Goal: Task Accomplishment & Management: Manage account settings

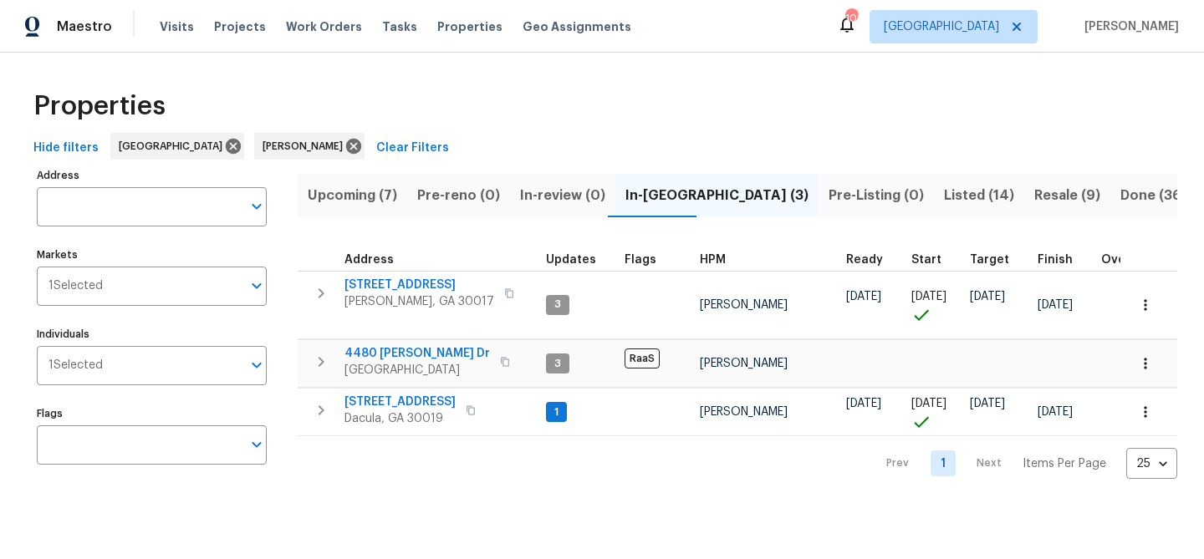
click at [372, 202] on span "Upcoming (7)" at bounding box center [352, 195] width 89 height 23
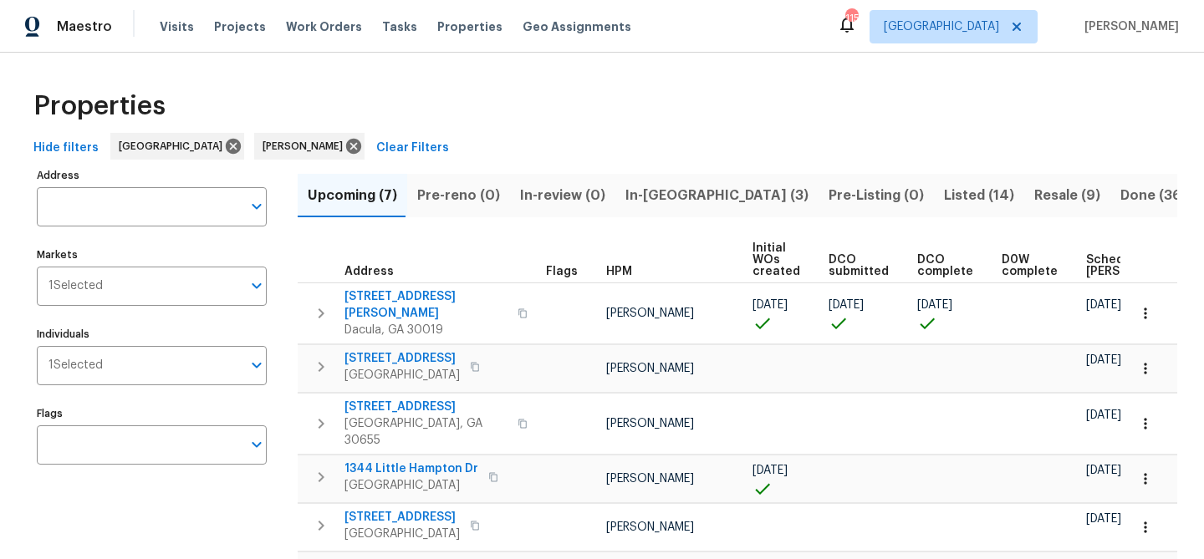
scroll to position [0, 183]
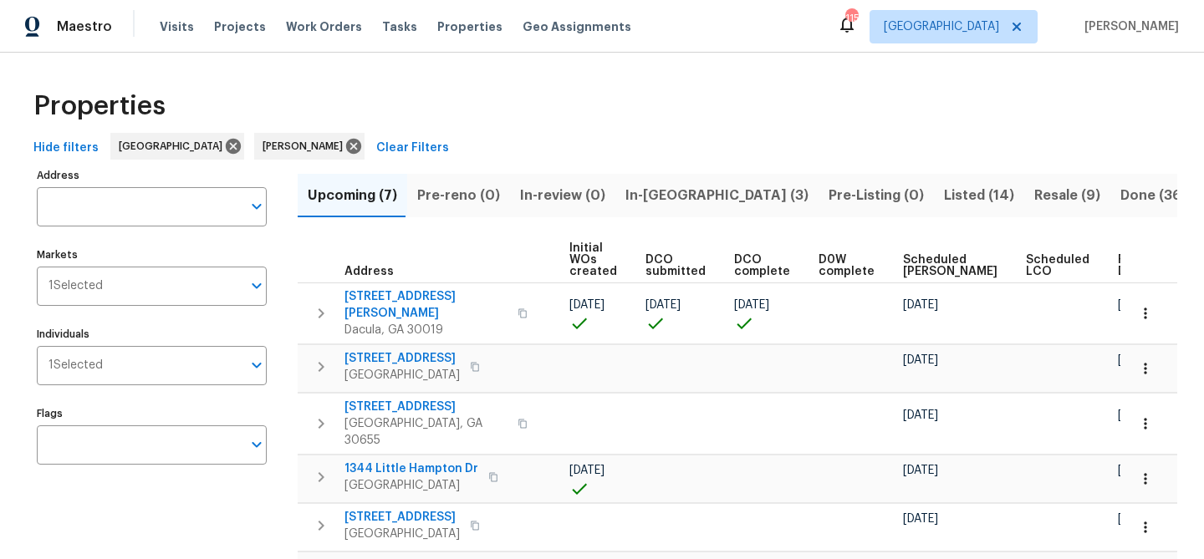
click at [1117, 262] on span "Ready Date" at bounding box center [1135, 265] width 37 height 23
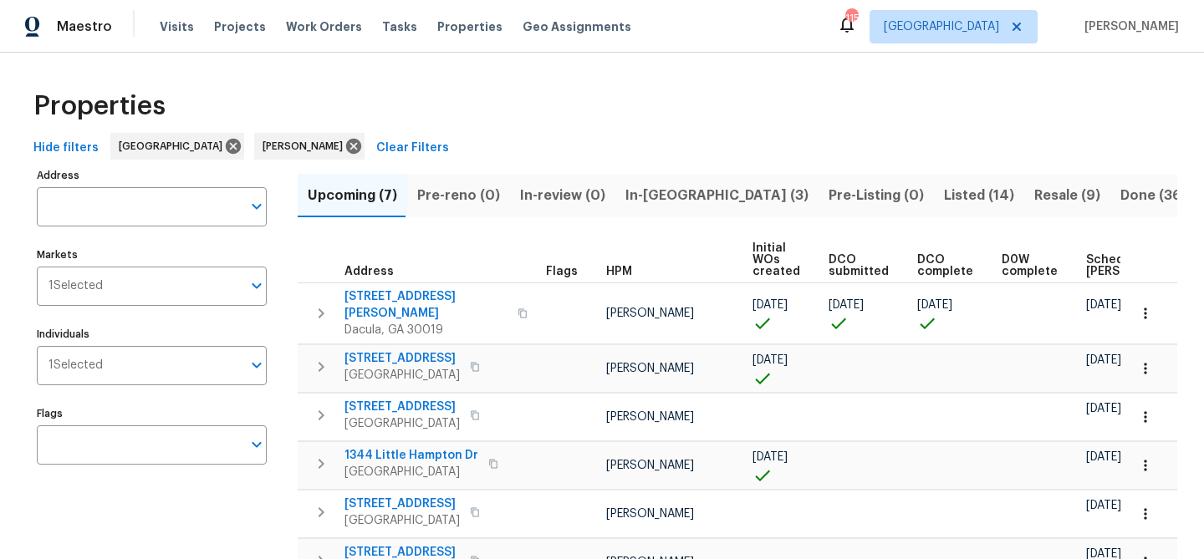
scroll to position [0, 203]
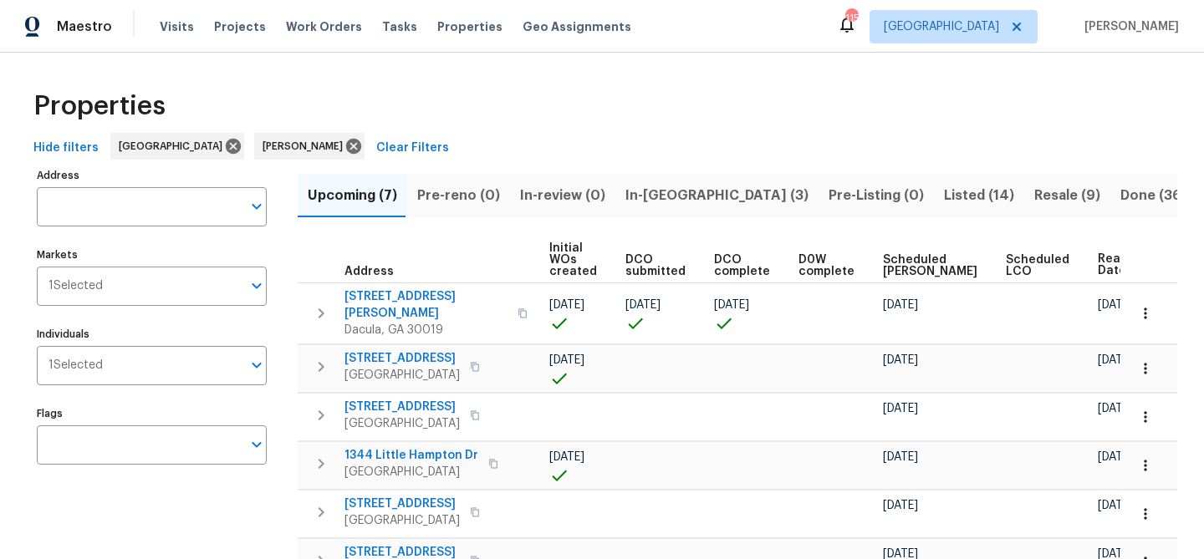
click at [671, 196] on span "In-[GEOGRAPHIC_DATA] (3)" at bounding box center [716, 195] width 183 height 23
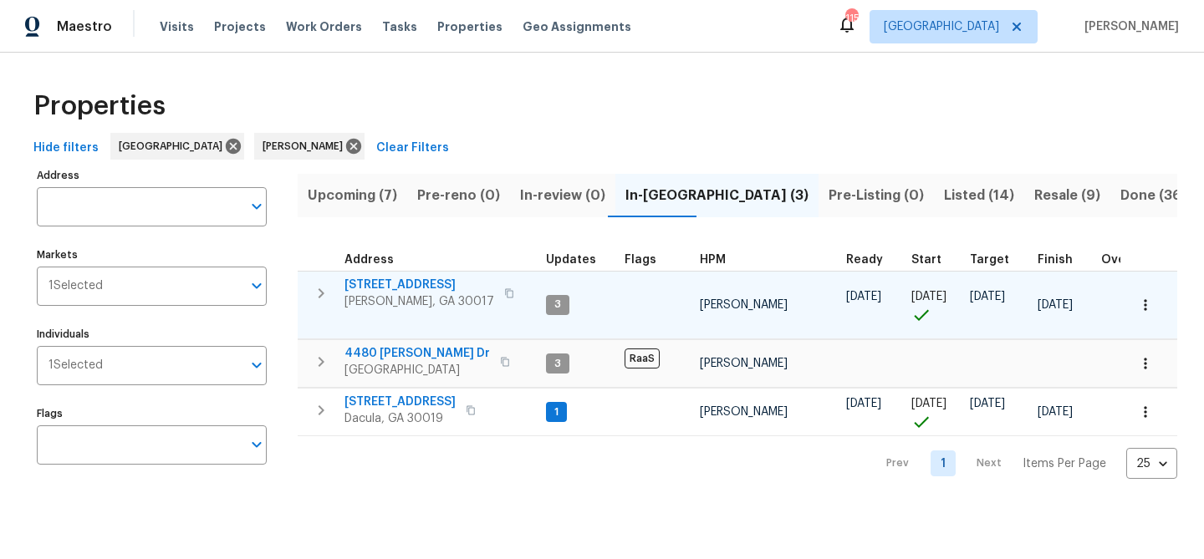
click at [375, 280] on span "[STREET_ADDRESS]" at bounding box center [419, 285] width 150 height 17
click at [401, 282] on span "[STREET_ADDRESS]" at bounding box center [419, 285] width 150 height 17
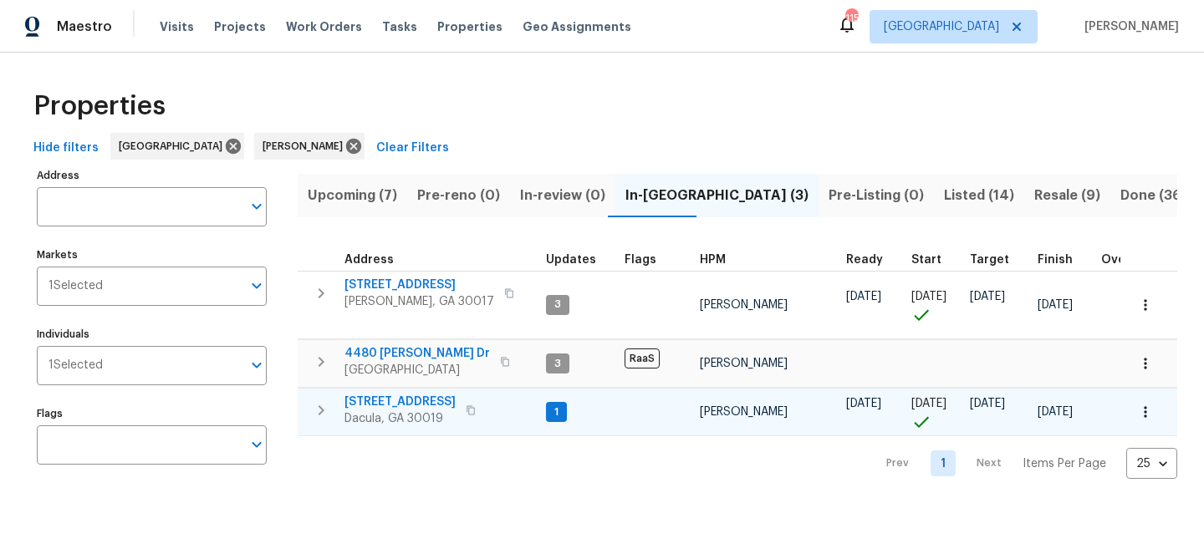
click at [377, 398] on span "[STREET_ADDRESS]" at bounding box center [399, 402] width 111 height 17
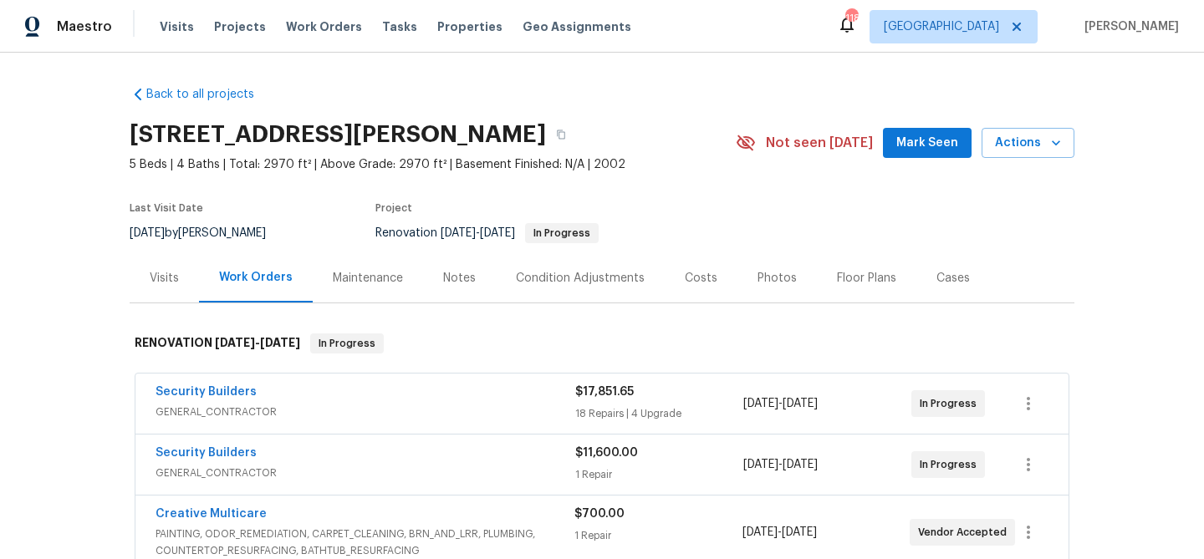
click at [902, 141] on button "Mark Seen" at bounding box center [927, 143] width 89 height 31
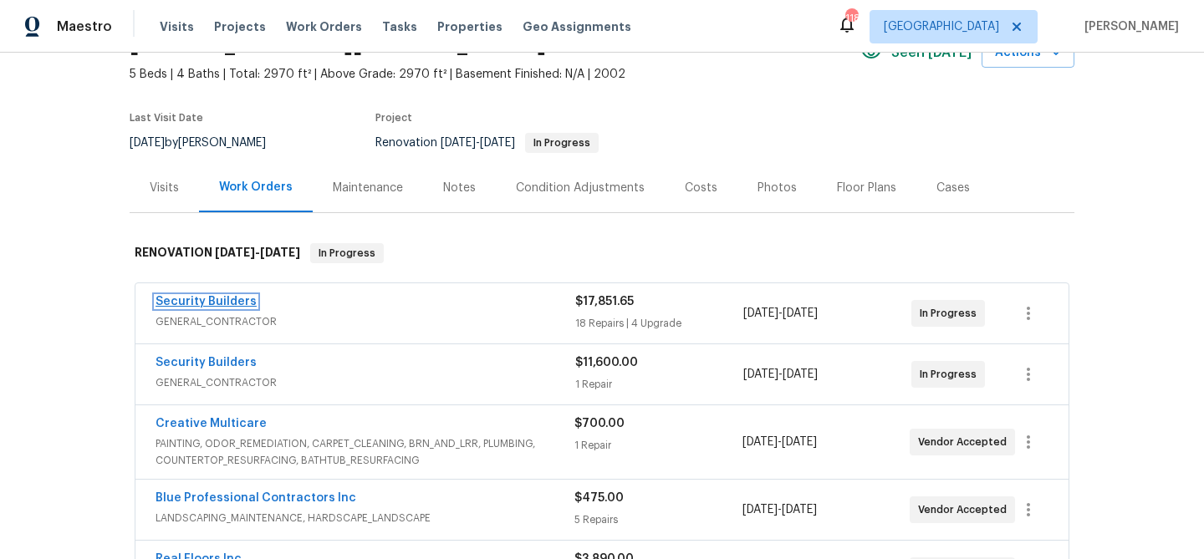
click at [194, 300] on link "Security Builders" at bounding box center [205, 302] width 101 height 12
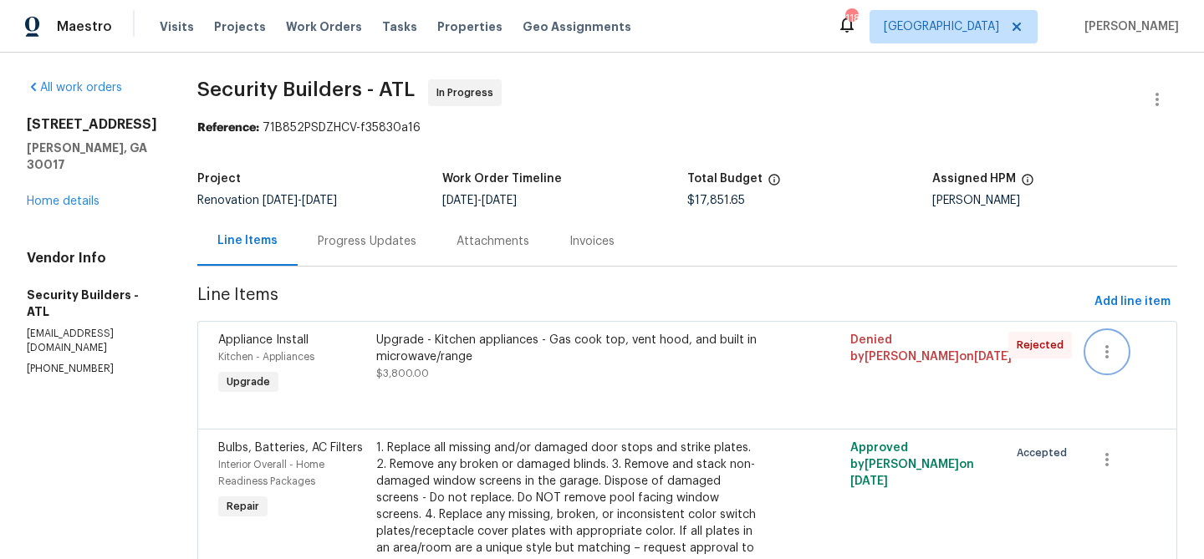
click at [1110, 344] on icon "button" at bounding box center [1107, 352] width 20 height 20
click at [1113, 351] on li "Cancel" at bounding box center [1121, 352] width 64 height 28
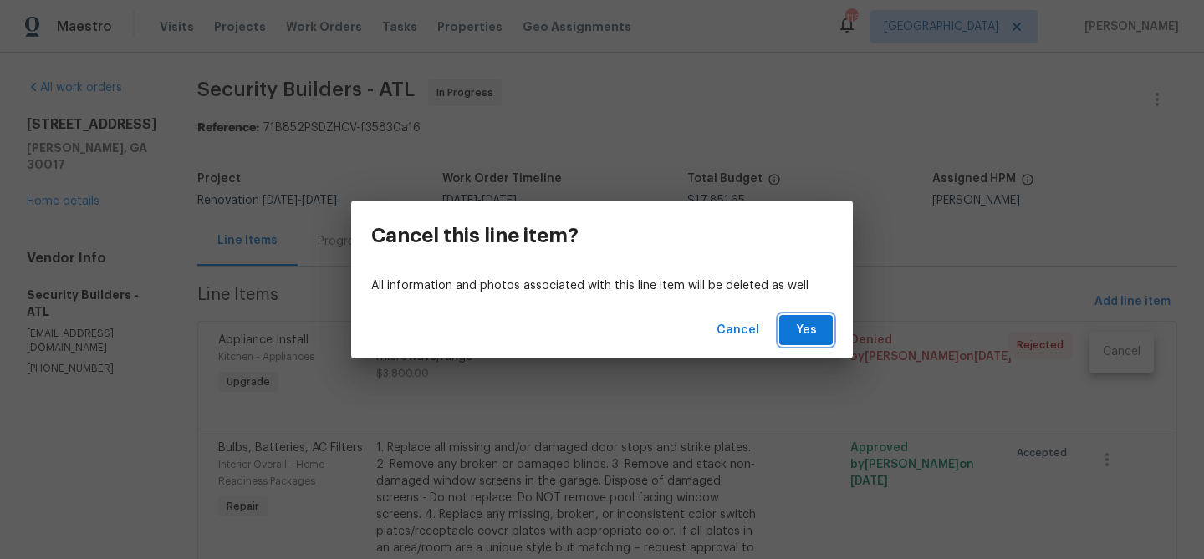
click at [807, 338] on span "Yes" at bounding box center [805, 330] width 27 height 21
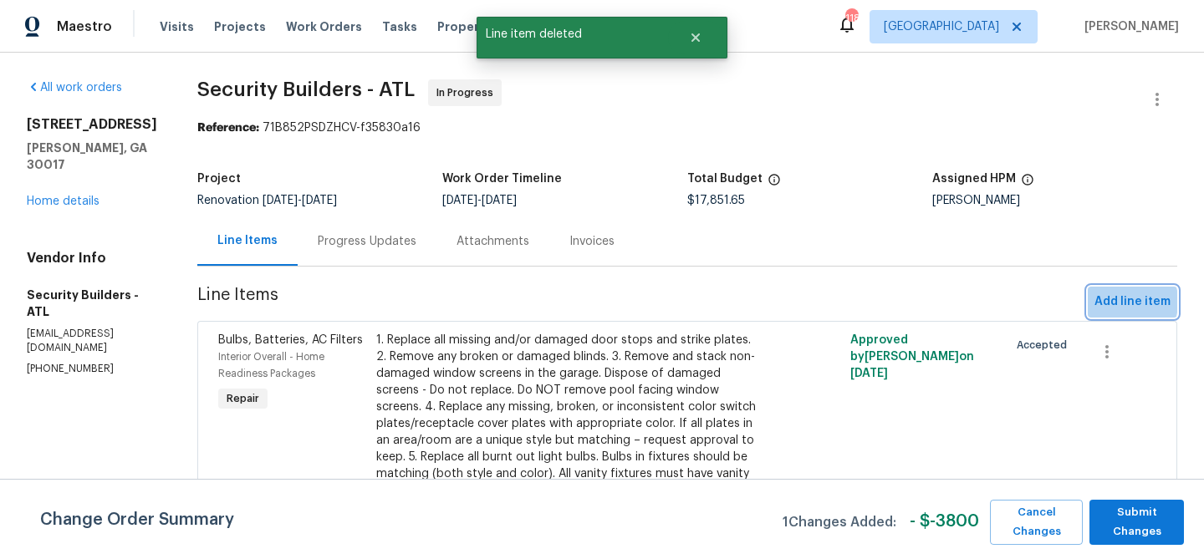
click at [1113, 302] on span "Add line item" at bounding box center [1132, 302] width 76 height 21
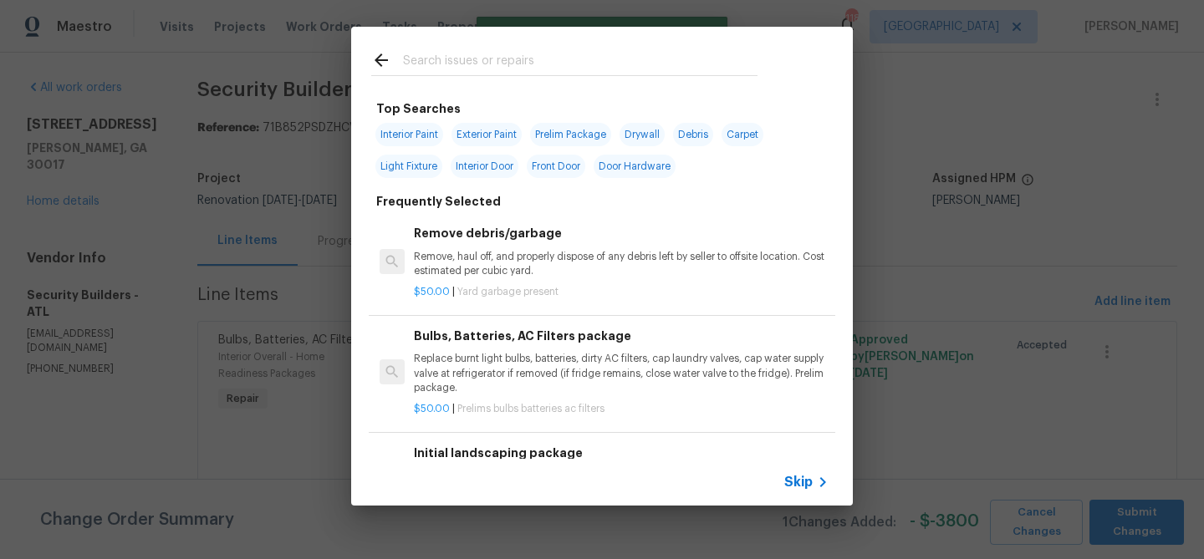
click at [542, 69] on input "text" at bounding box center [580, 62] width 354 height 25
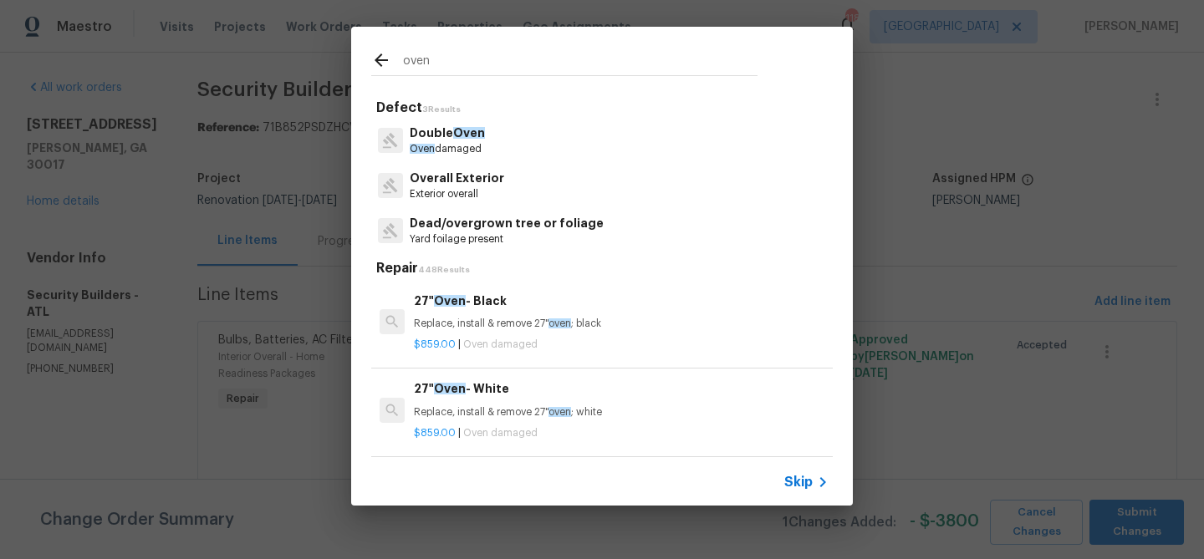
type input "oven"
drag, startPoint x: 477, startPoint y: 144, endPoint x: 455, endPoint y: 141, distance: 22.7
click at [477, 144] on p "Oven damaged" at bounding box center [447, 149] width 75 height 14
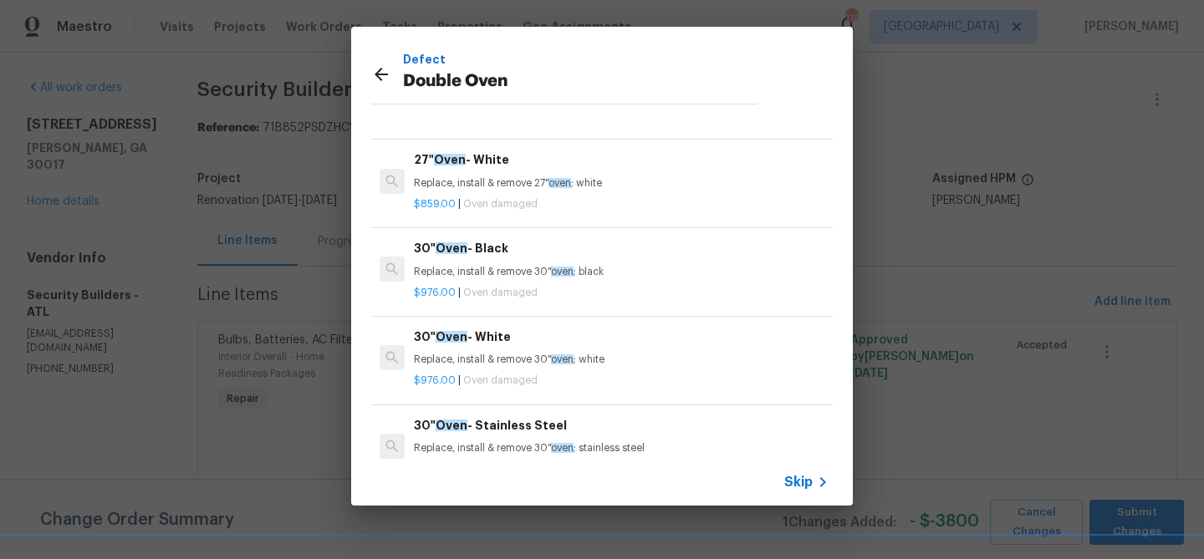
scroll to position [118, 0]
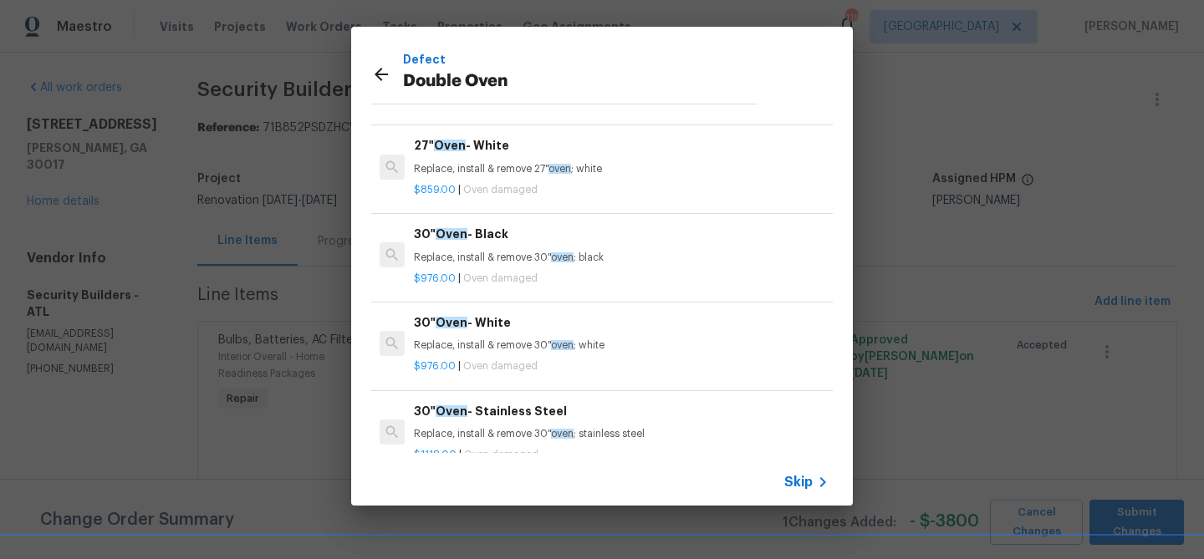
click at [491, 406] on h6 "30" Oven - Stainless Steel" at bounding box center [621, 411] width 415 height 18
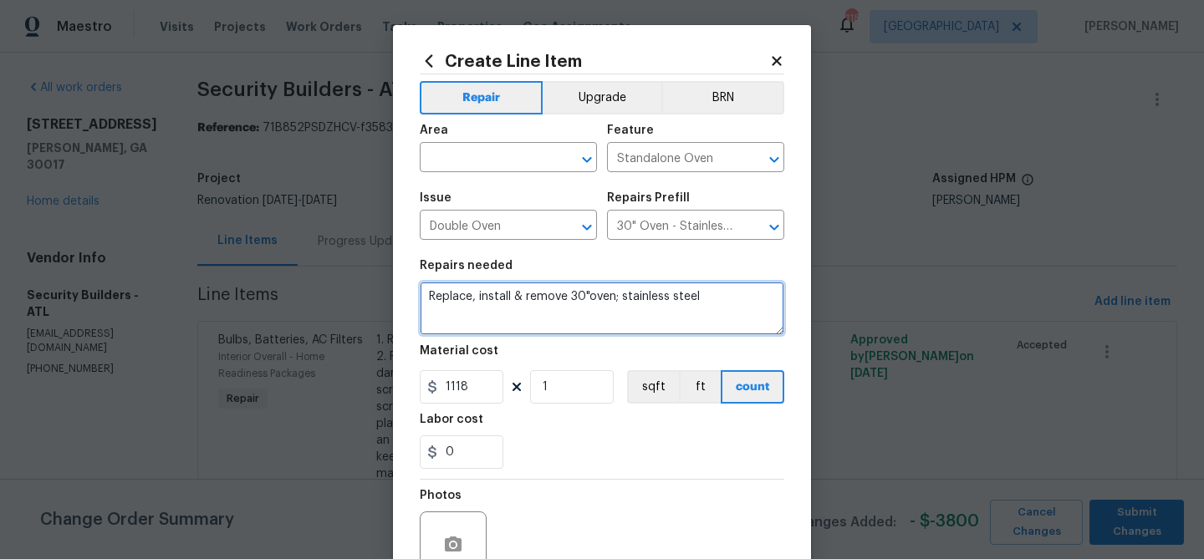
drag, startPoint x: 705, startPoint y: 297, endPoint x: 573, endPoint y: 298, distance: 132.1
click at [573, 298] on textarea "Replace, install & remove 30"oven; stainless steel" at bounding box center [602, 308] width 364 height 53
type textarea "Replace, install & remove built in microwave/oven combo"
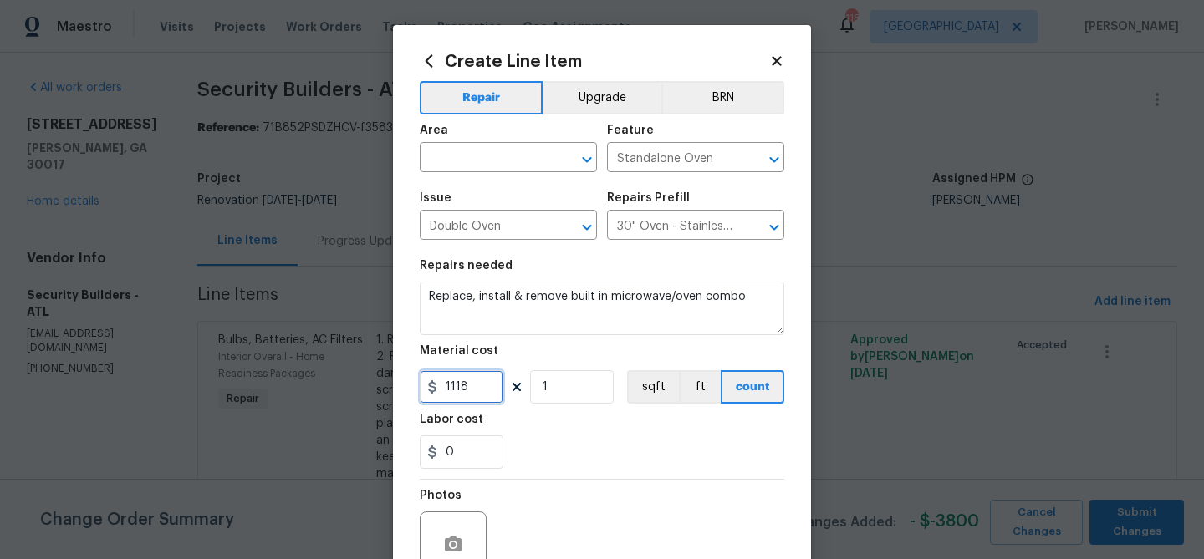
click at [456, 391] on input "1118" at bounding box center [462, 386] width 84 height 33
click at [455, 390] on input "1118" at bounding box center [462, 386] width 84 height 33
type input "2300"
click at [566, 415] on div "Labor cost" at bounding box center [602, 425] width 364 height 22
click at [576, 92] on button "Upgrade" at bounding box center [602, 97] width 120 height 33
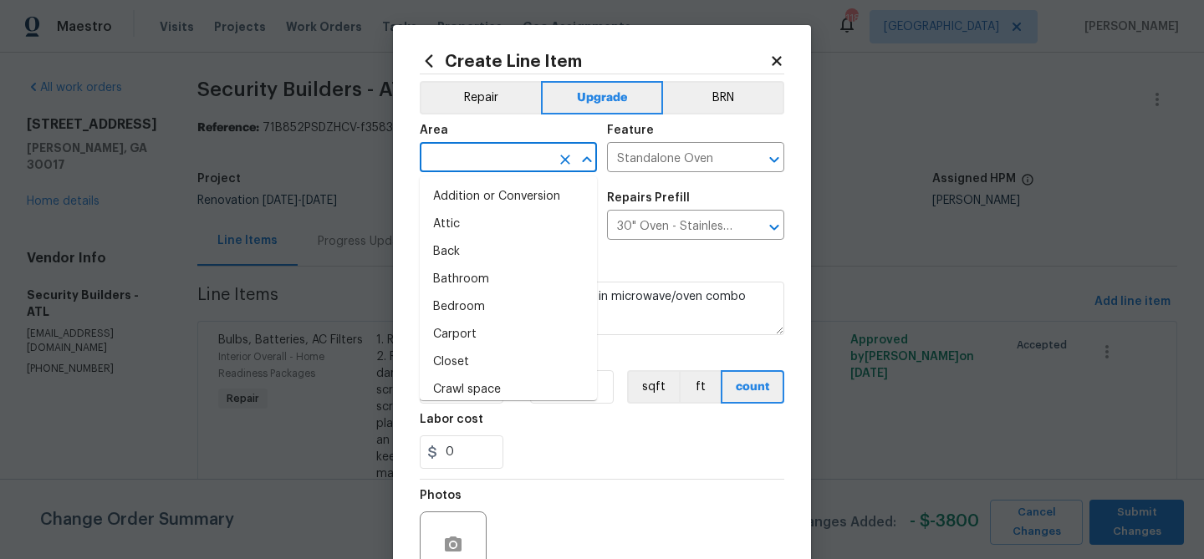
click at [501, 160] on input "text" at bounding box center [485, 159] width 130 height 26
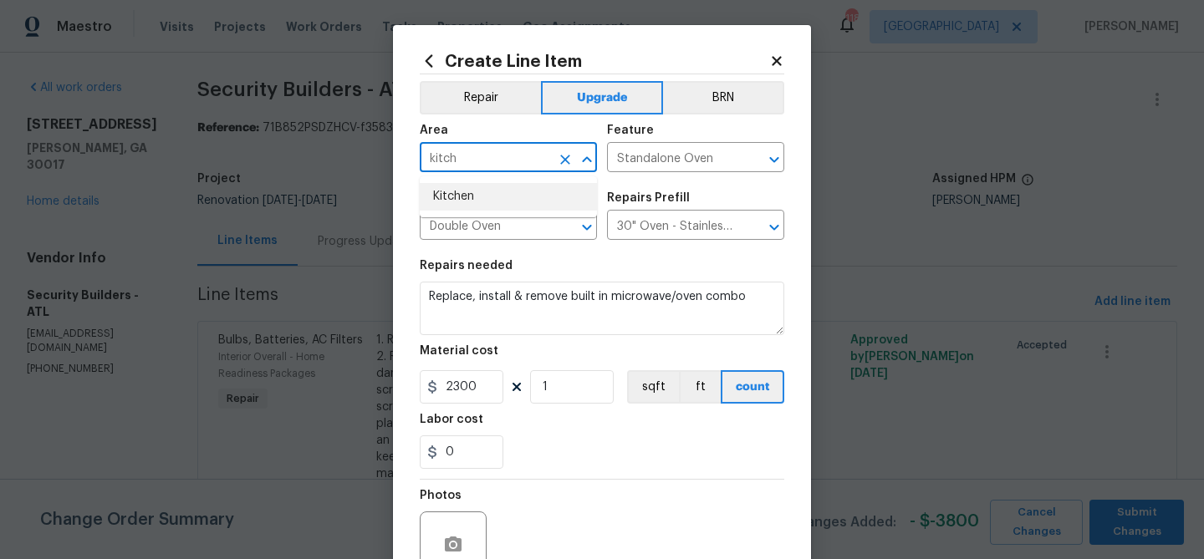
click at [504, 197] on li "Kitchen" at bounding box center [508, 197] width 177 height 28
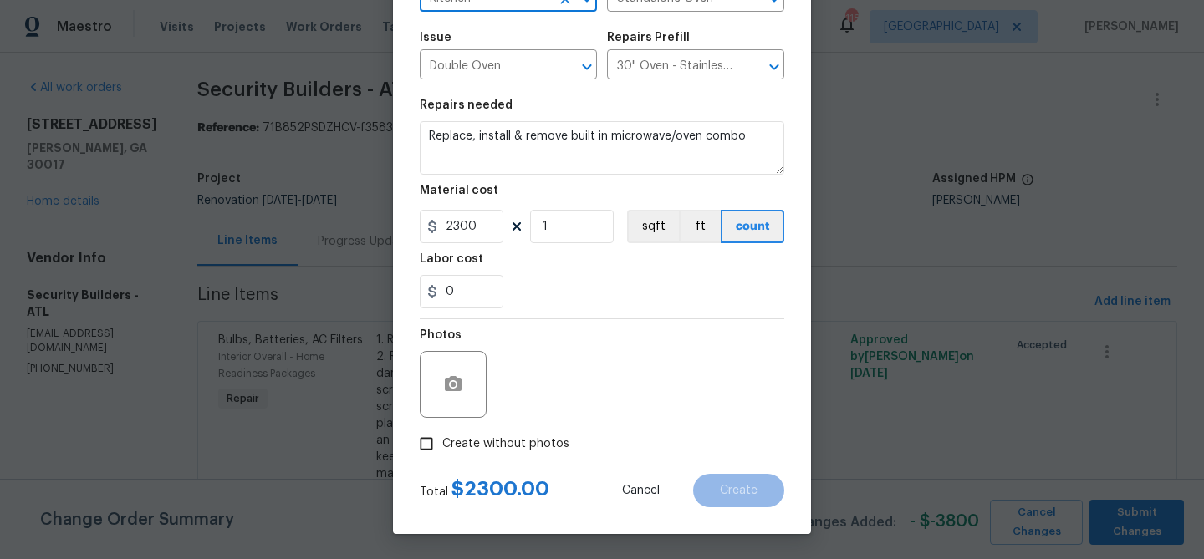
type input "Kitchen"
drag, startPoint x: 588, startPoint y: 405, endPoint x: 557, endPoint y: 397, distance: 31.2
click at [588, 405] on div "Photos" at bounding box center [602, 373] width 364 height 109
click at [514, 438] on span "Create without photos" at bounding box center [505, 444] width 127 height 18
click at [442, 438] on input "Create without photos" at bounding box center [426, 444] width 32 height 32
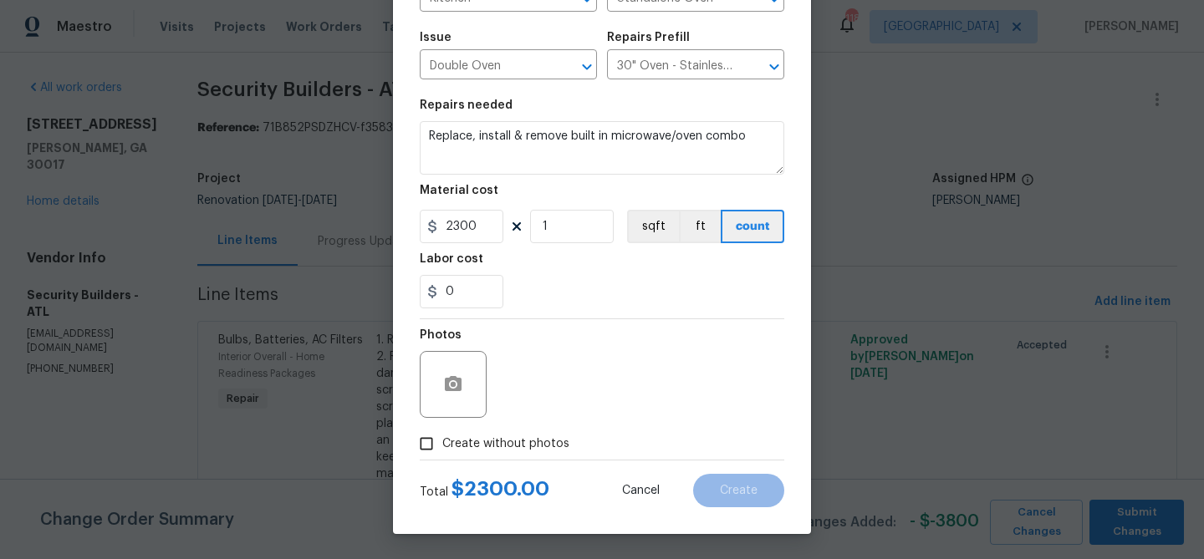
checkbox input "true"
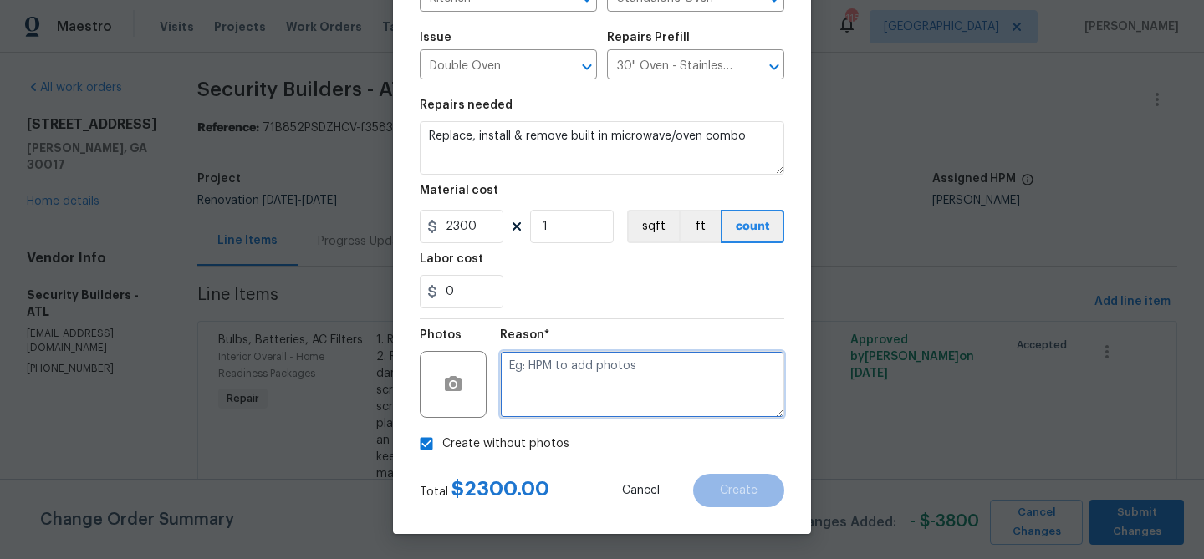
click at [543, 391] on textarea at bounding box center [642, 384] width 284 height 67
type textarea "Upgrade"
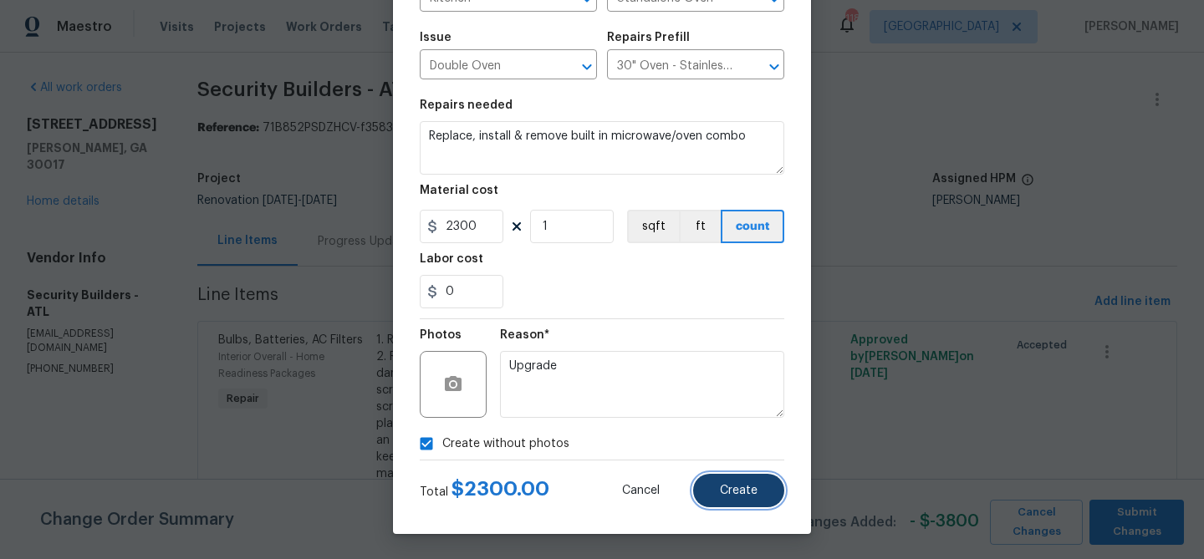
click at [743, 490] on span "Create" at bounding box center [739, 491] width 38 height 13
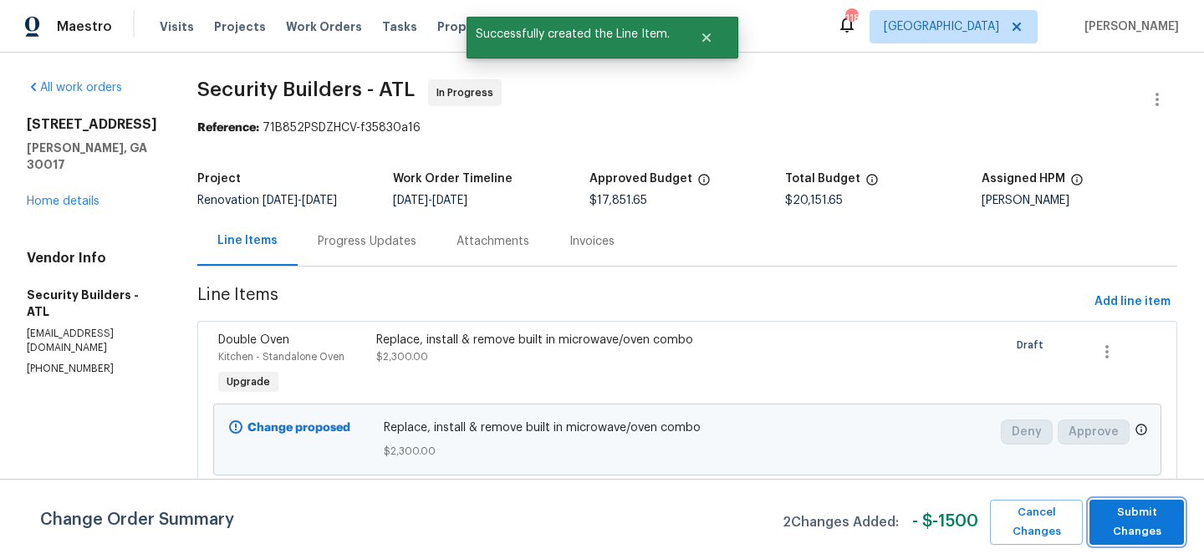
click at [1141, 525] on span "Submit Changes" at bounding box center [1136, 522] width 78 height 38
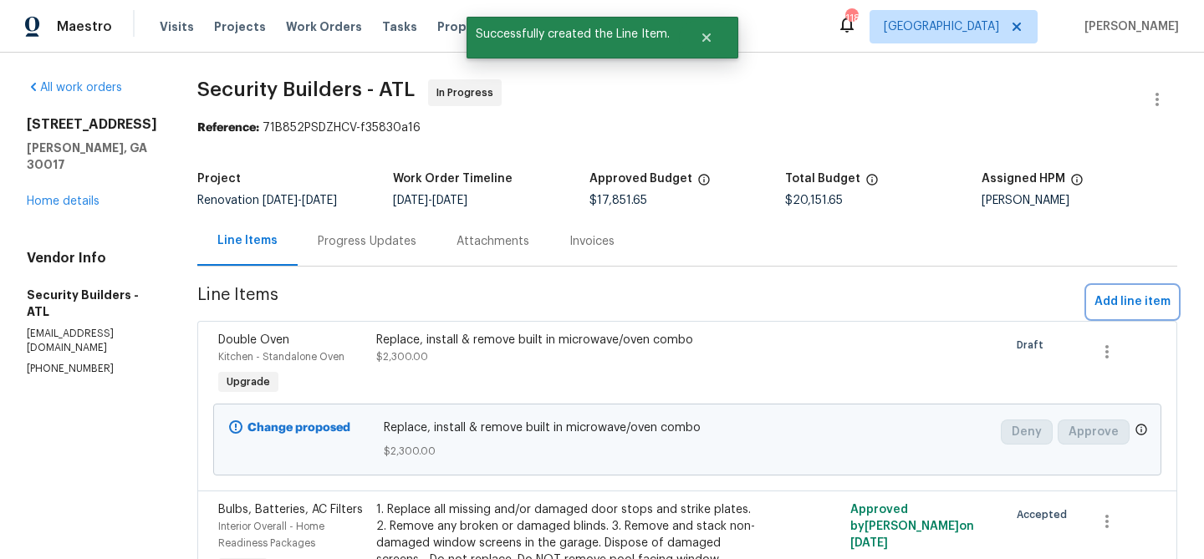
click at [1116, 298] on span "Add line item" at bounding box center [1132, 302] width 76 height 21
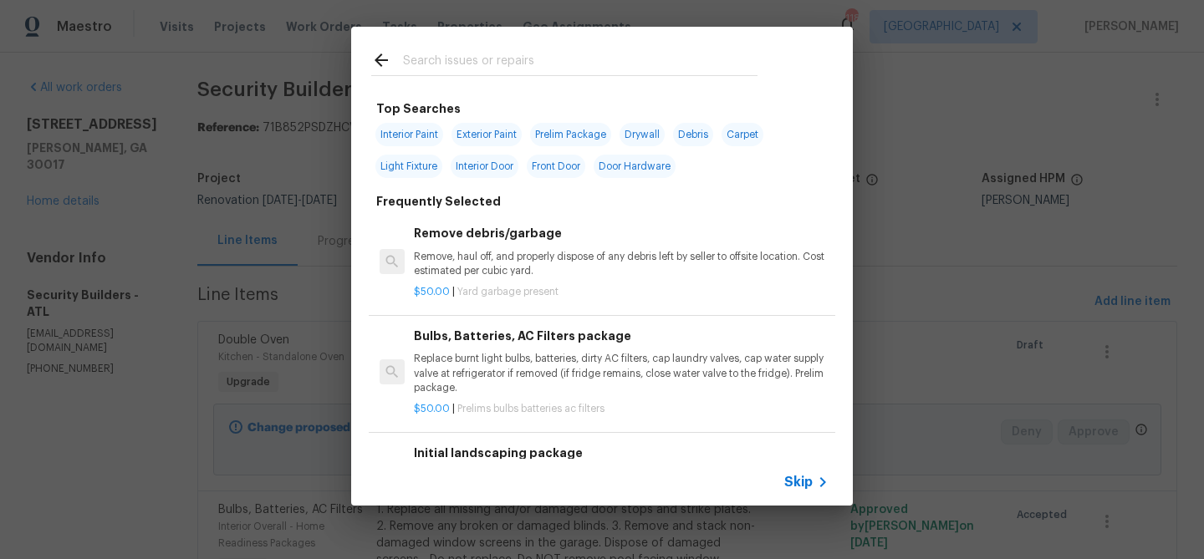
click at [426, 69] on input "text" at bounding box center [580, 62] width 354 height 25
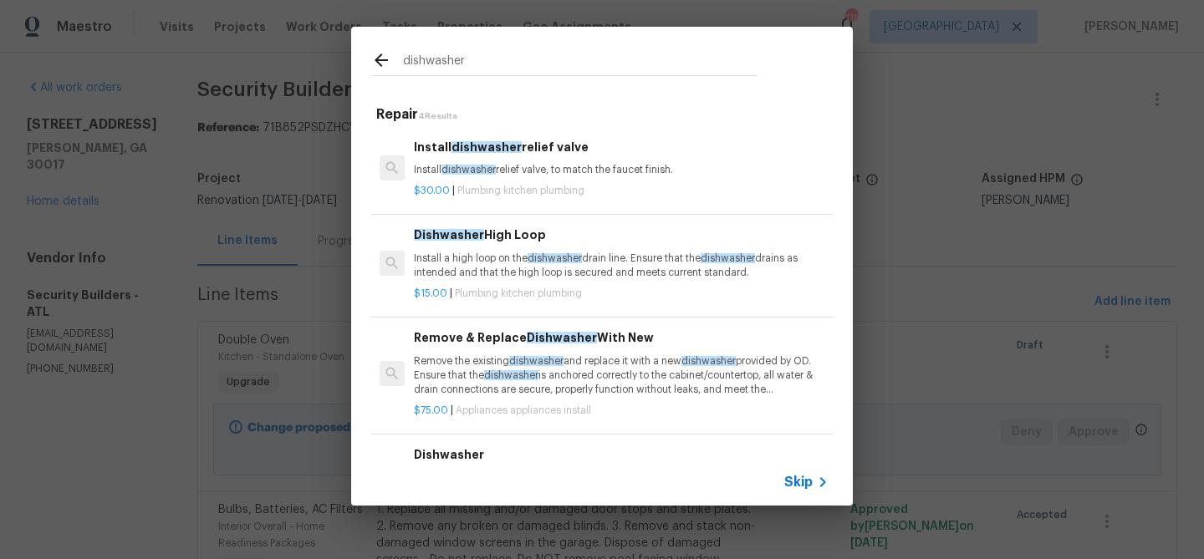
scroll to position [9, 0]
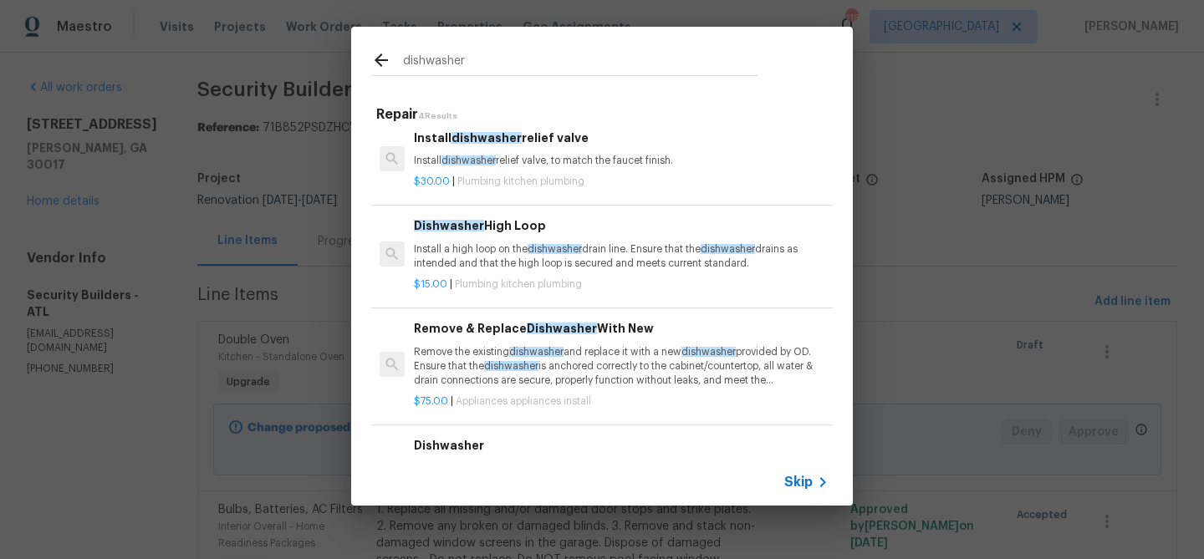
type input "dishwasher"
click at [512, 354] on span "dishwasher" at bounding box center [536, 352] width 54 height 10
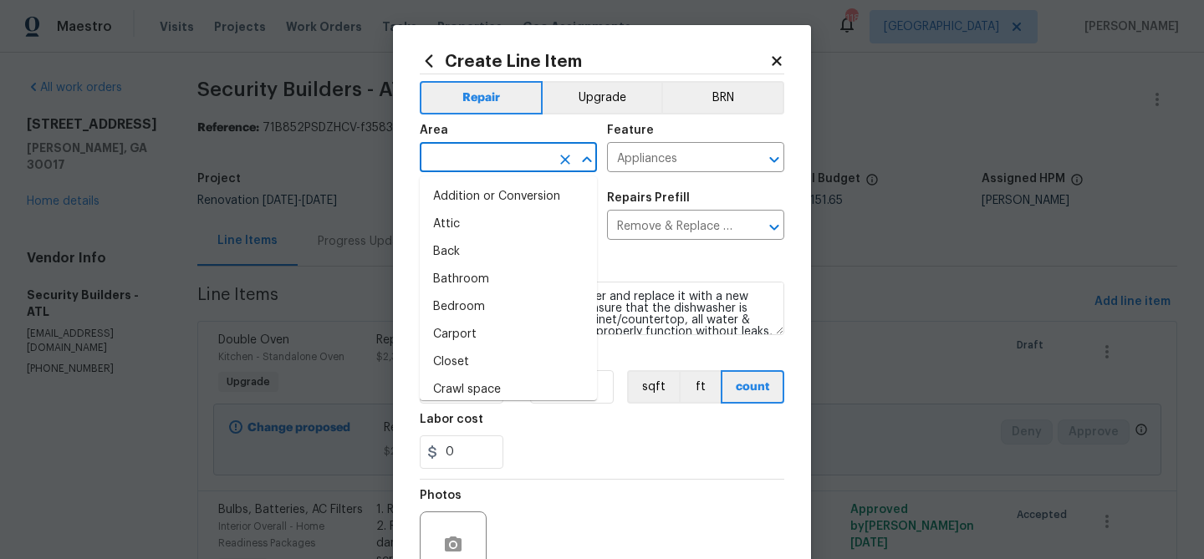
click at [476, 167] on input "text" at bounding box center [485, 159] width 130 height 26
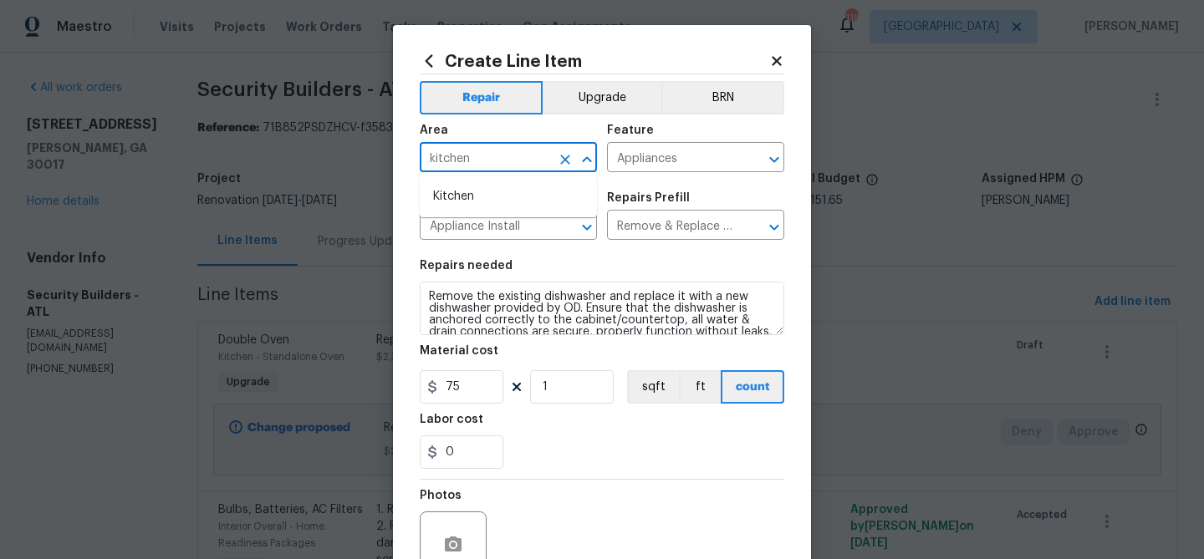
scroll to position [4, 0]
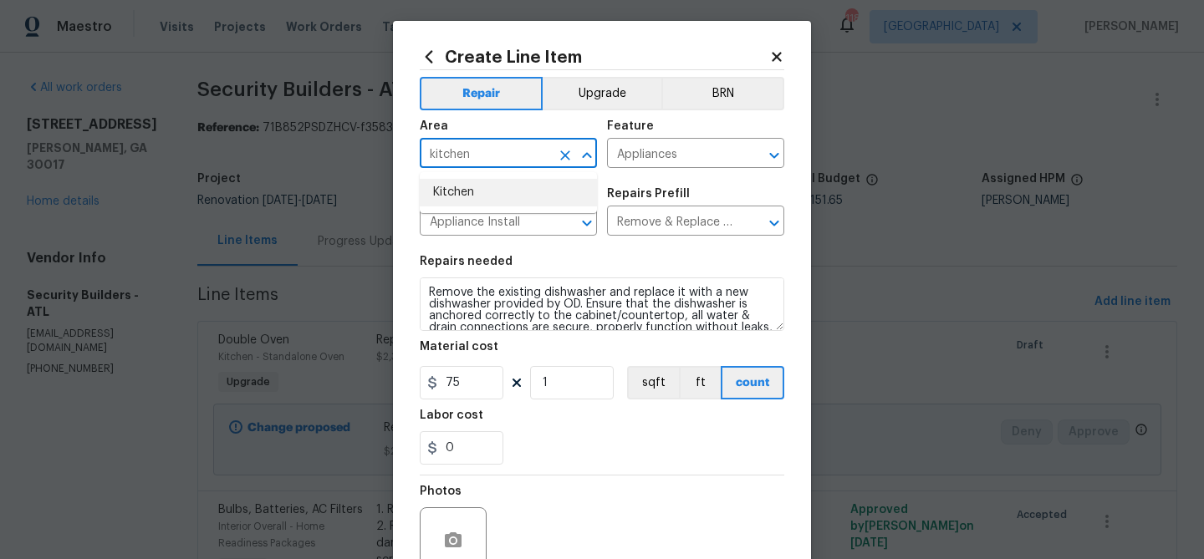
click at [466, 201] on li "Kitchen" at bounding box center [508, 193] width 177 height 28
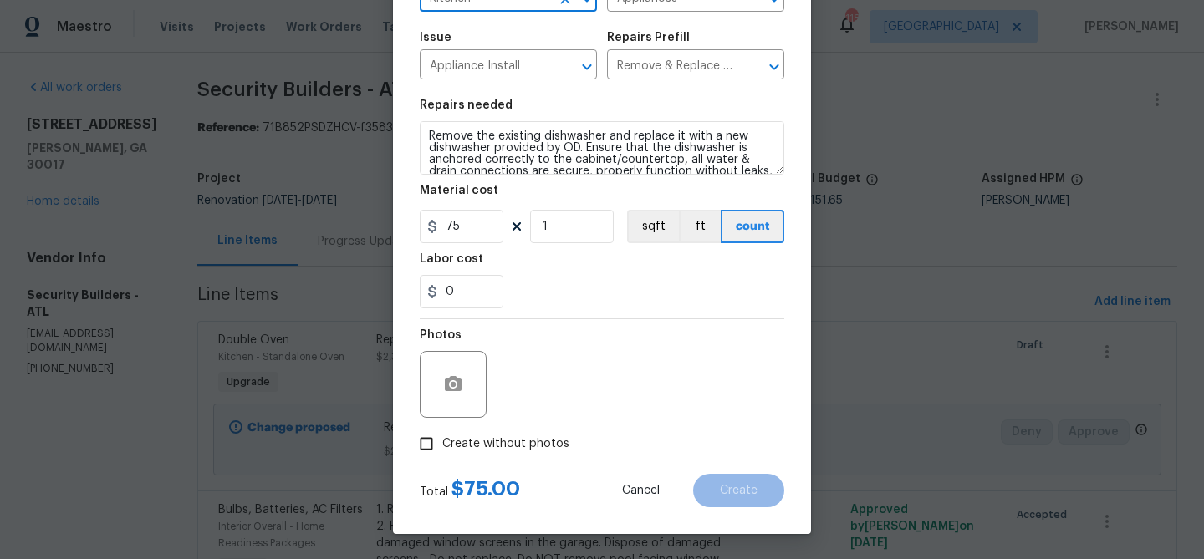
type input "Kitchen"
drag, startPoint x: 452, startPoint y: 444, endPoint x: 516, endPoint y: 404, distance: 75.1
click at [453, 440] on span "Create without photos" at bounding box center [505, 444] width 127 height 18
click at [577, 377] on div "Photos" at bounding box center [602, 373] width 364 height 109
drag, startPoint x: 474, startPoint y: 443, endPoint x: 494, endPoint y: 428, distance: 25.1
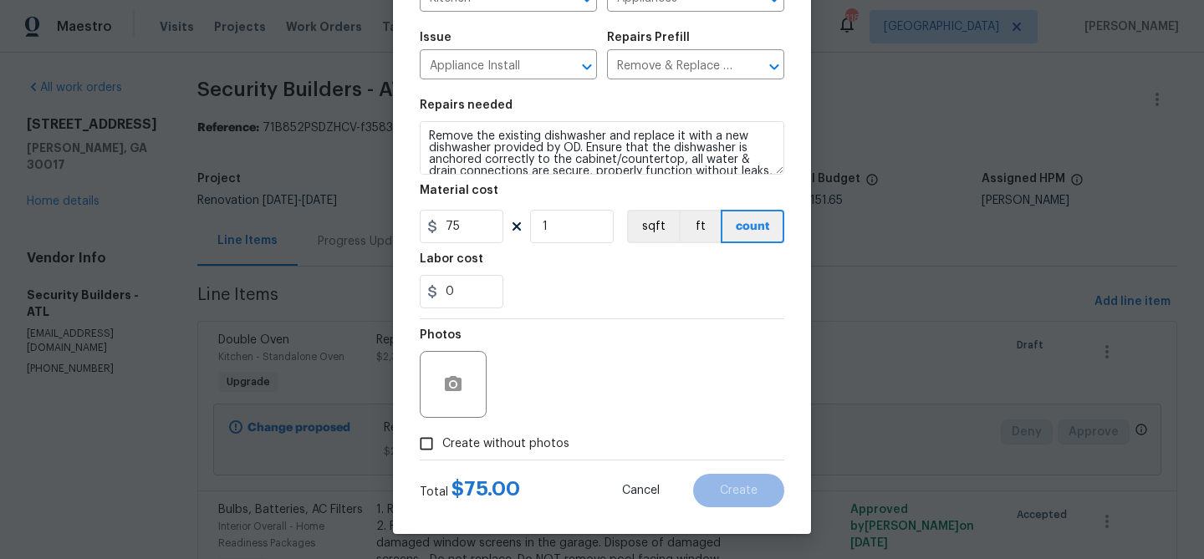
click at [475, 442] on span "Create without photos" at bounding box center [505, 444] width 127 height 18
click at [442, 442] on input "Create without photos" at bounding box center [426, 444] width 32 height 32
checkbox input "true"
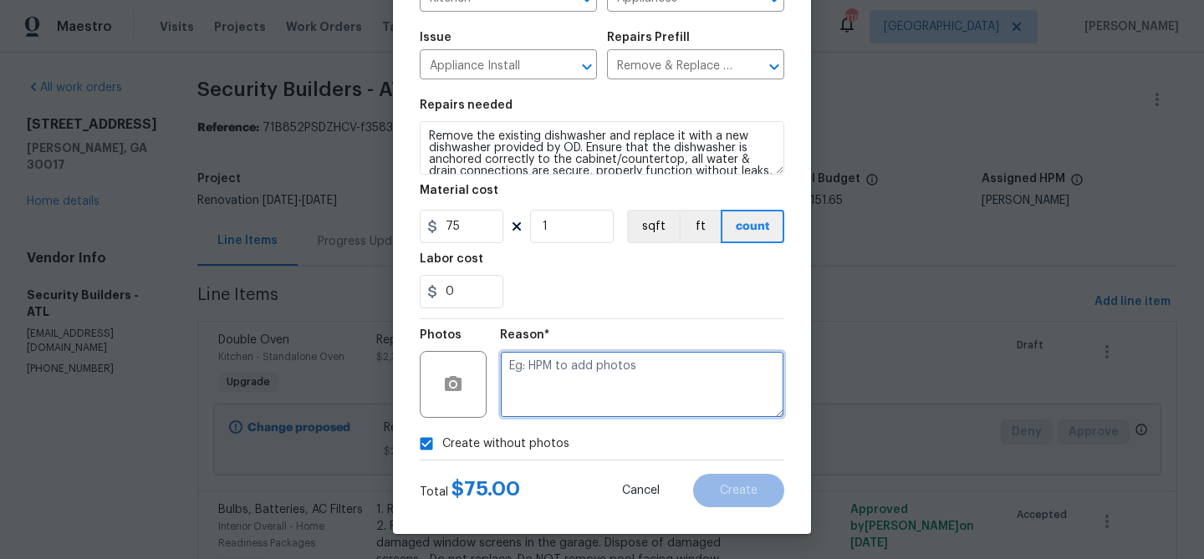
click at [535, 398] on textarea at bounding box center [642, 384] width 284 height 67
type textarea "I"
type textarea "Upgrade - Install only"
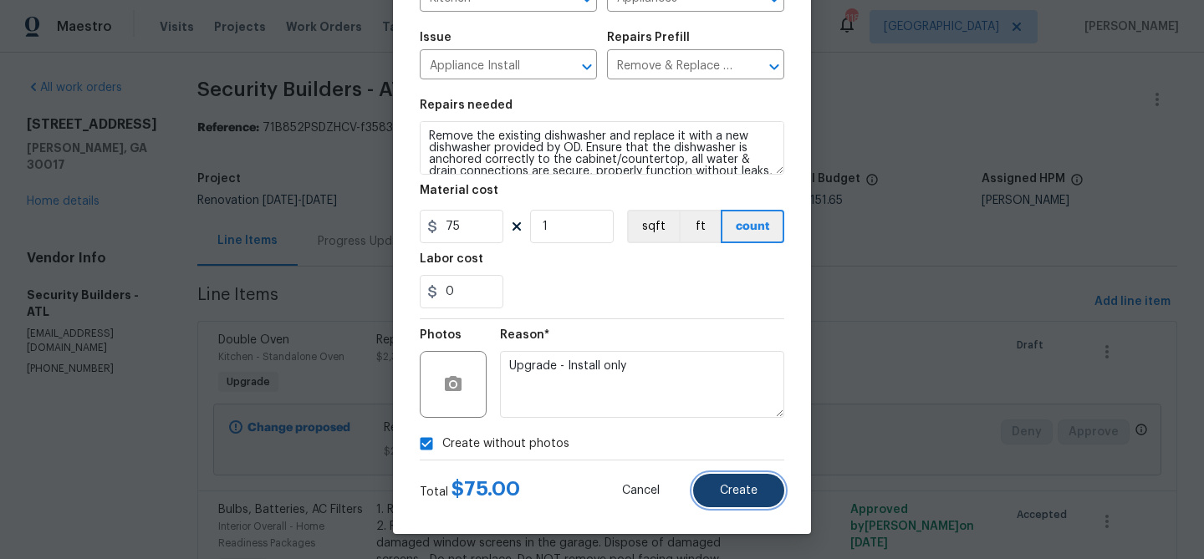
click at [720, 486] on span "Create" at bounding box center [739, 491] width 38 height 13
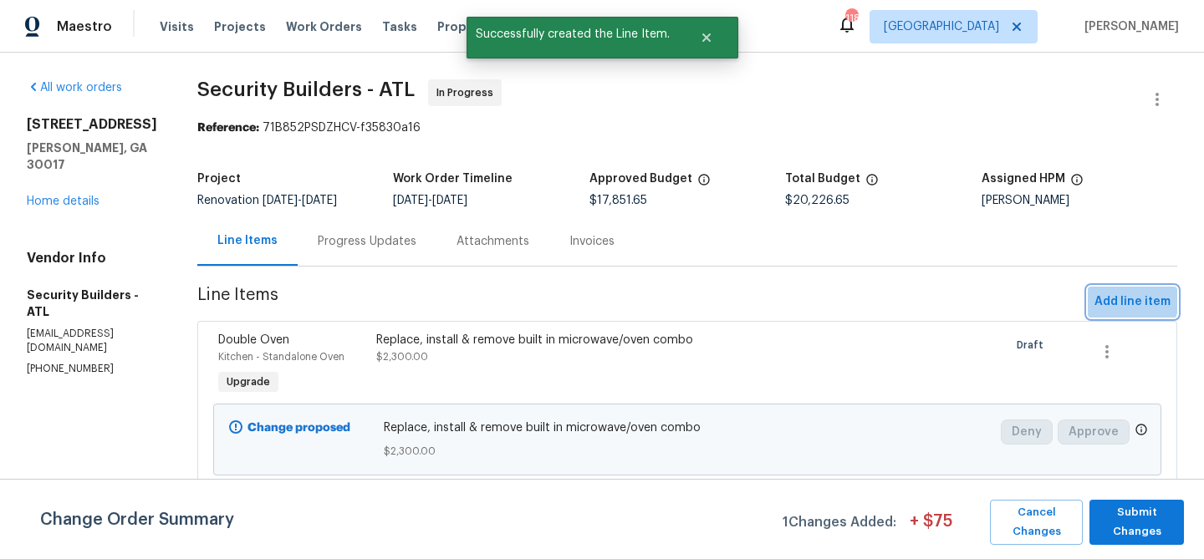
click at [1105, 297] on span "Add line item" at bounding box center [1132, 302] width 76 height 21
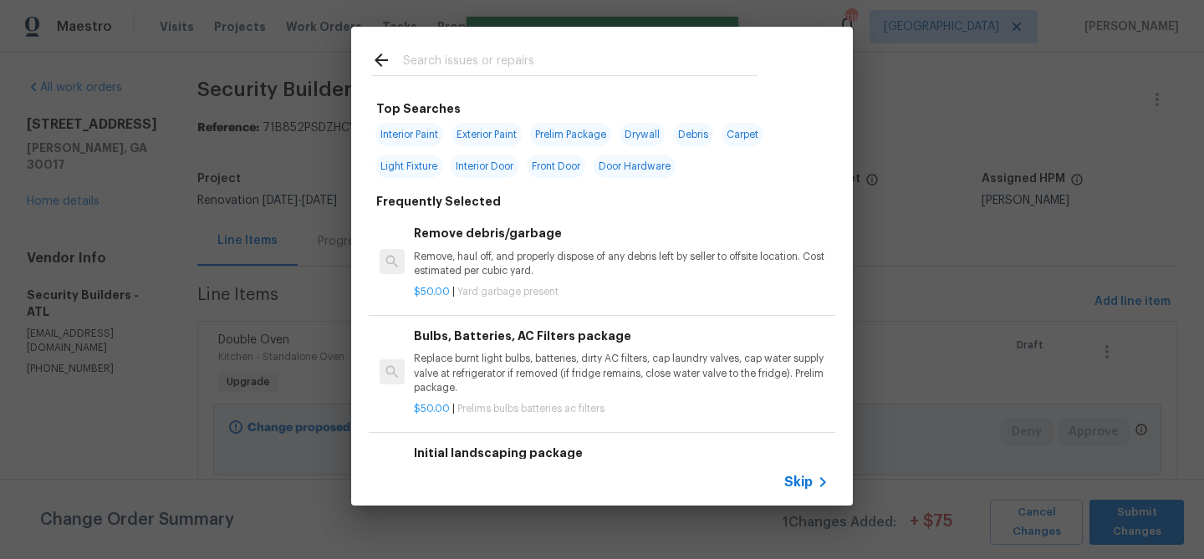
click at [501, 63] on input "text" at bounding box center [580, 62] width 354 height 25
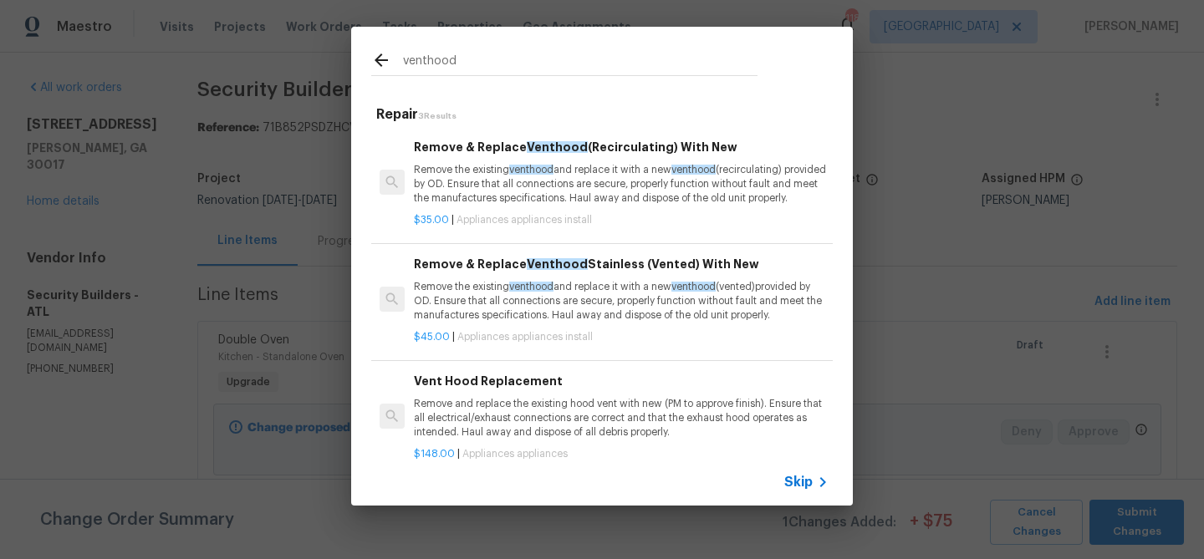
type input "venthood"
click at [490, 169] on p "Remove the existing venthood and replace it with a new venthood (recirculating)…" at bounding box center [621, 184] width 415 height 43
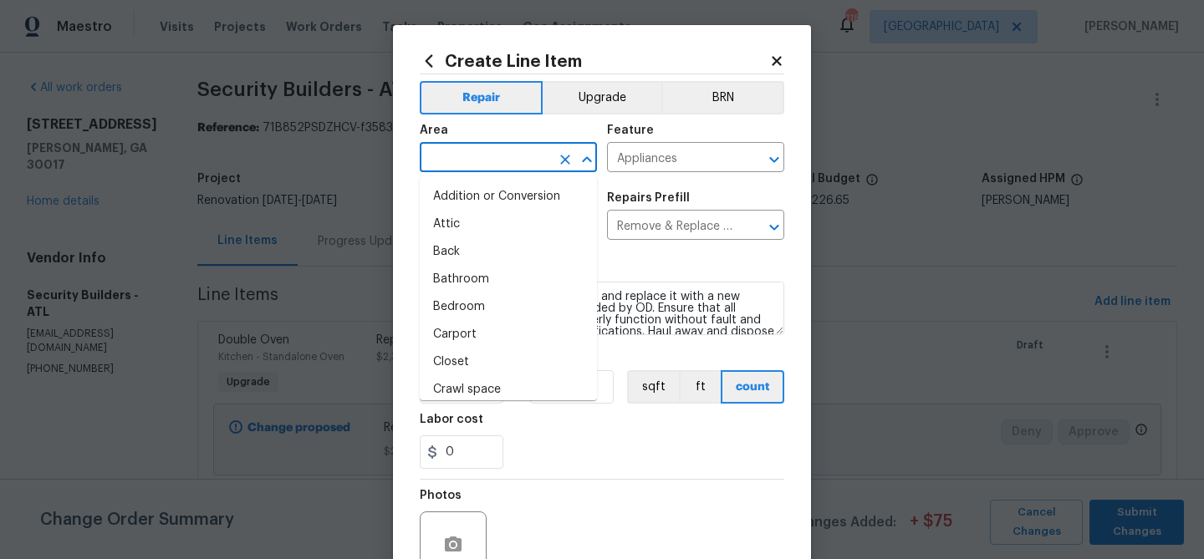
click at [489, 163] on input "text" at bounding box center [485, 159] width 130 height 26
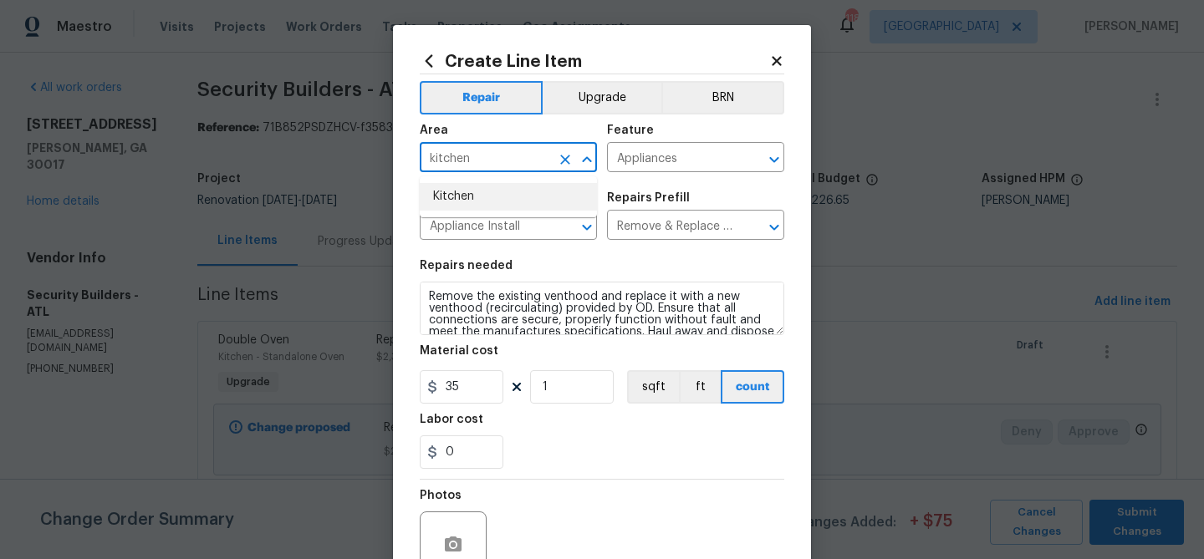
click at [490, 201] on li "Kitchen" at bounding box center [508, 197] width 177 height 28
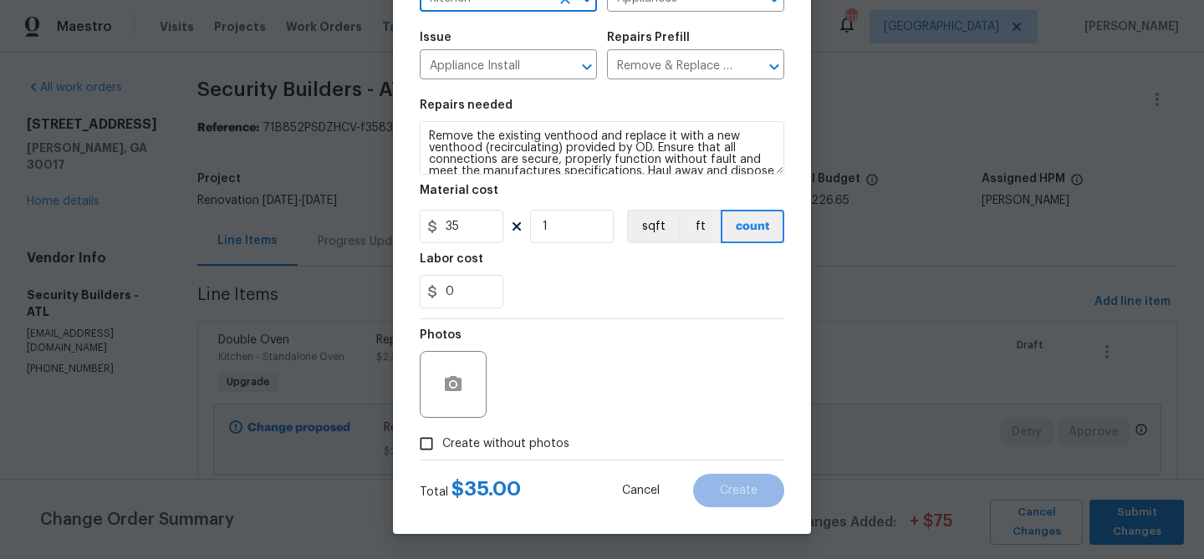
type input "Kitchen"
click at [521, 445] on span "Create without photos" at bounding box center [505, 444] width 127 height 18
click at [442, 445] on input "Create without photos" at bounding box center [426, 444] width 32 height 32
checkbox input "true"
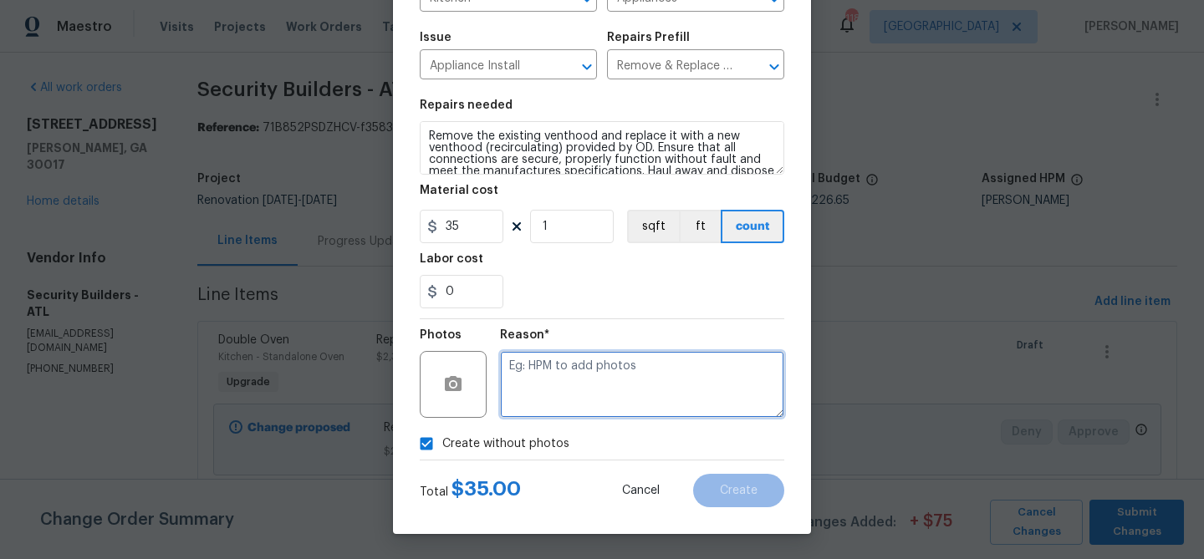
click at [542, 390] on textarea at bounding box center [642, 384] width 284 height 67
type textarea "Upgrade - Install only"
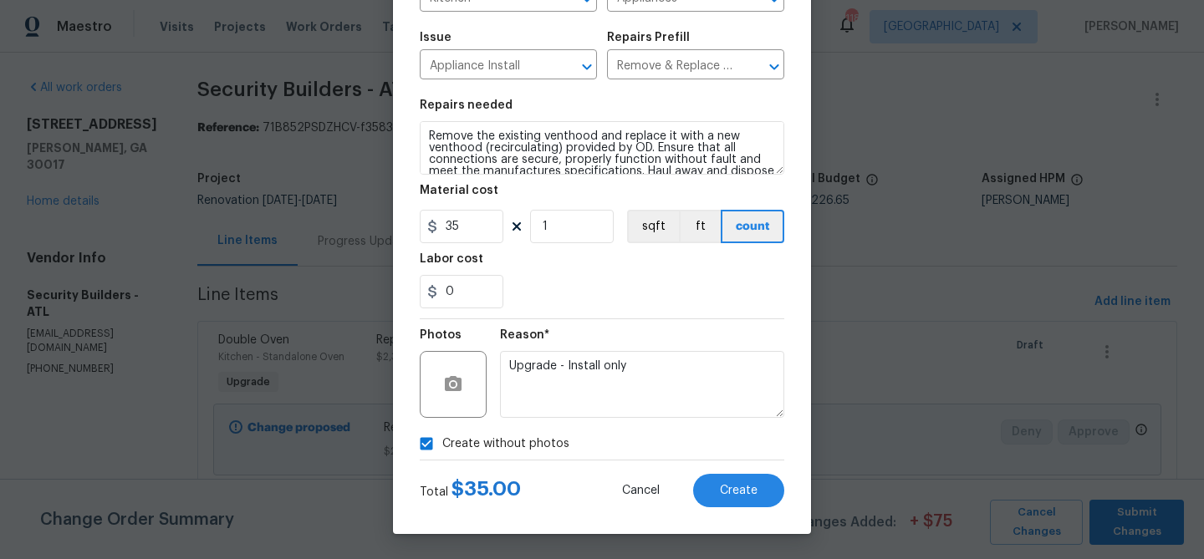
drag, startPoint x: 585, startPoint y: 441, endPoint x: 664, endPoint y: 458, distance: 80.3
click at [585, 441] on div "Create without photos" at bounding box center [602, 444] width 364 height 32
click at [746, 488] on span "Create" at bounding box center [739, 491] width 38 height 13
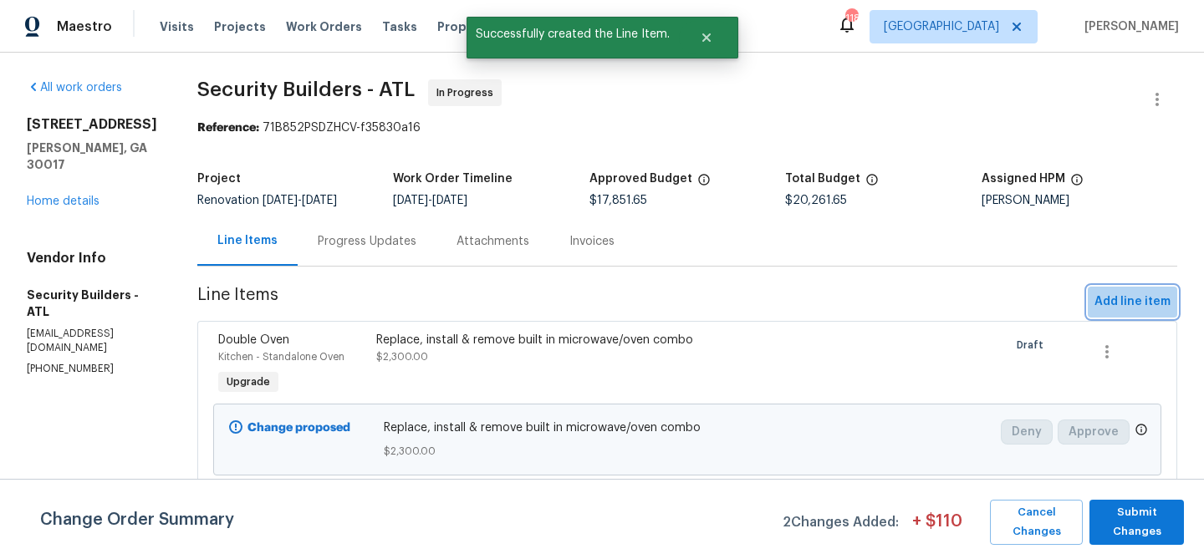
click at [1153, 296] on span "Add line item" at bounding box center [1132, 302] width 76 height 21
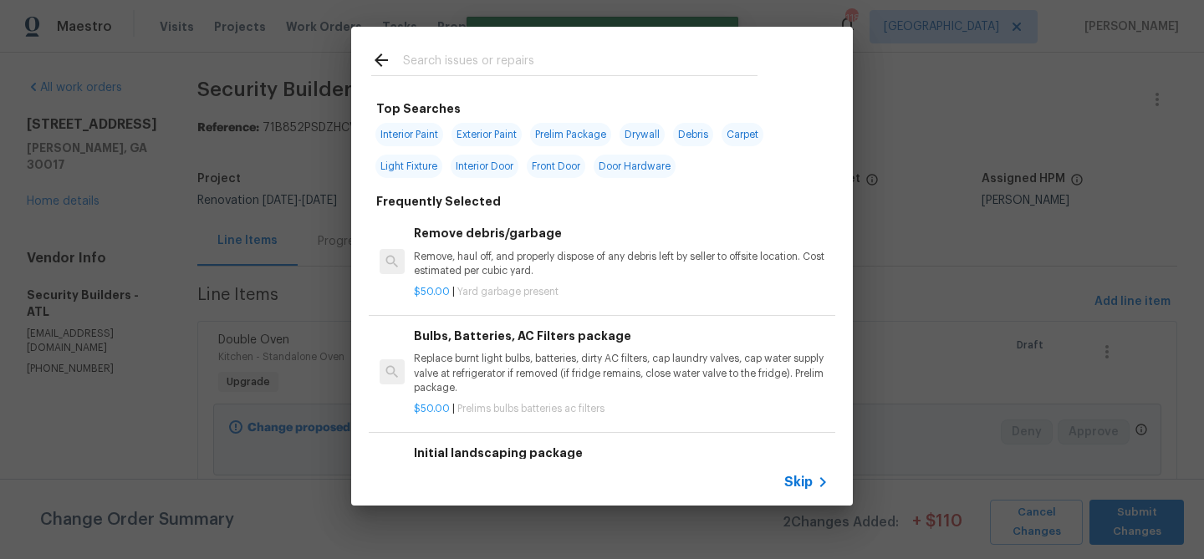
click at [534, 62] on input "text" at bounding box center [580, 62] width 354 height 25
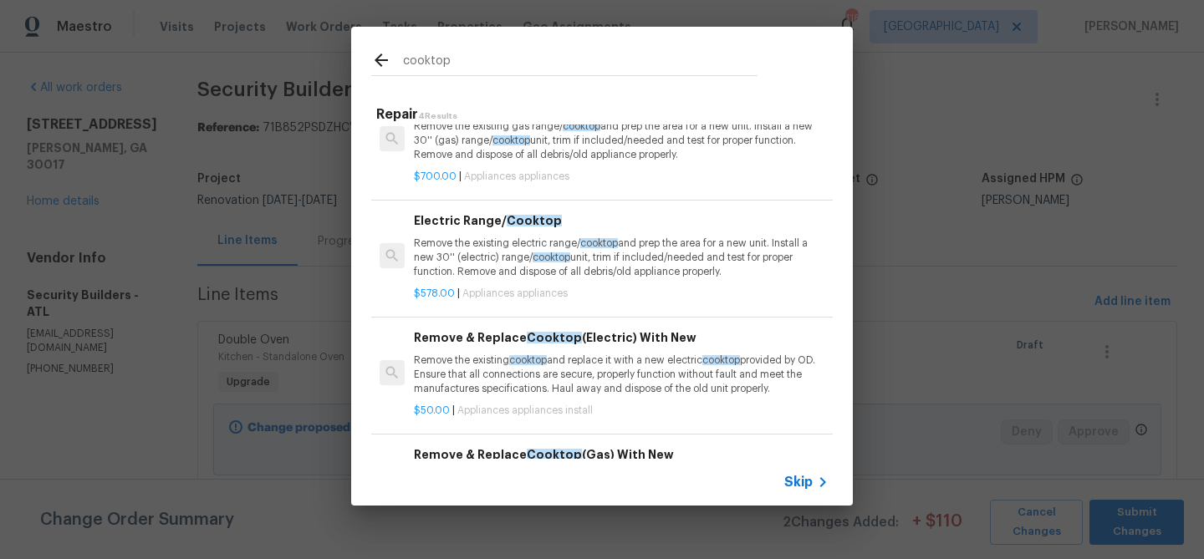
scroll to position [53, 0]
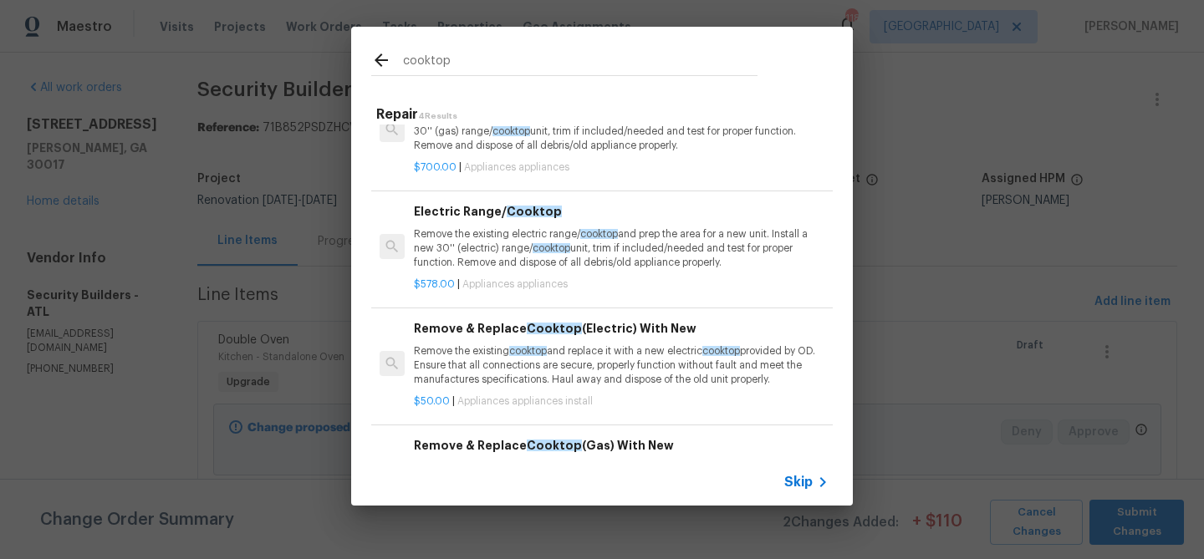
type input "cooktop"
click at [573, 355] on p "Remove the existing cooktop and replace it with a new electric cooktop provided…" at bounding box center [621, 365] width 415 height 43
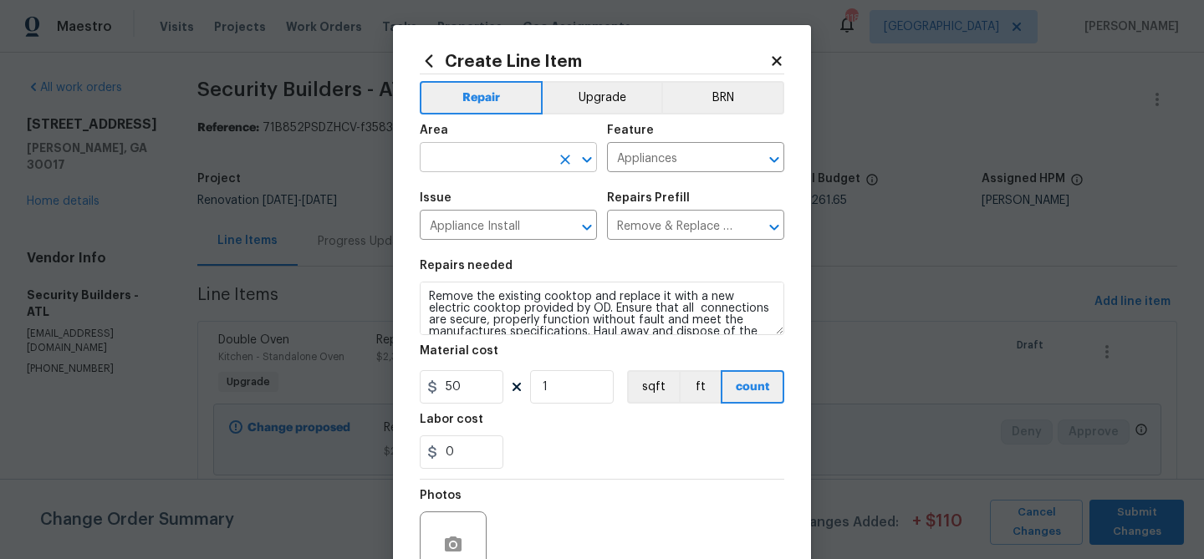
click at [482, 169] on input "text" at bounding box center [485, 159] width 130 height 26
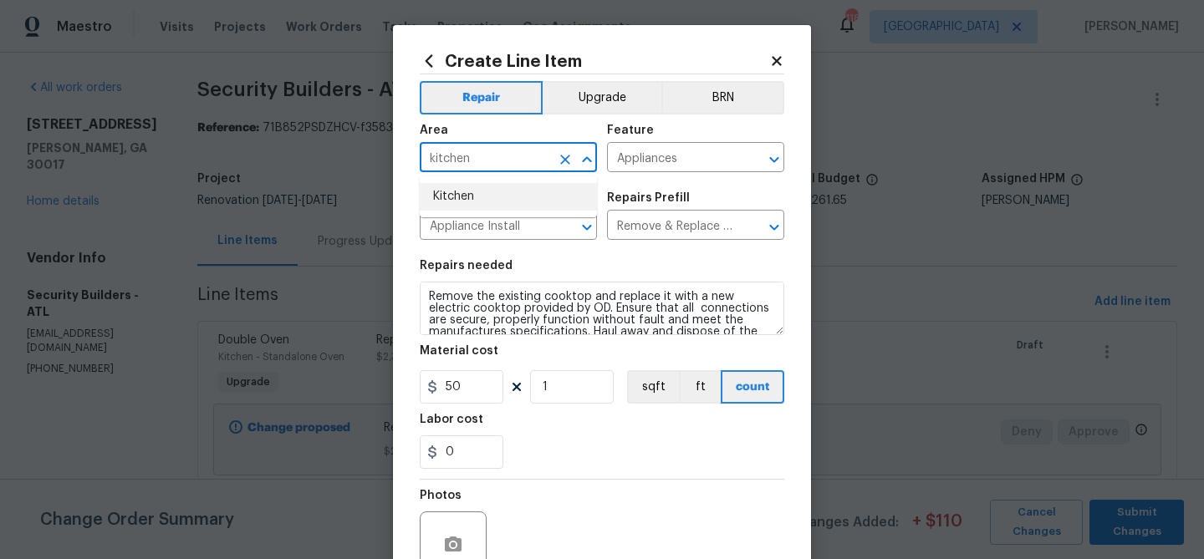
click at [491, 206] on li "Kitchen" at bounding box center [508, 197] width 177 height 28
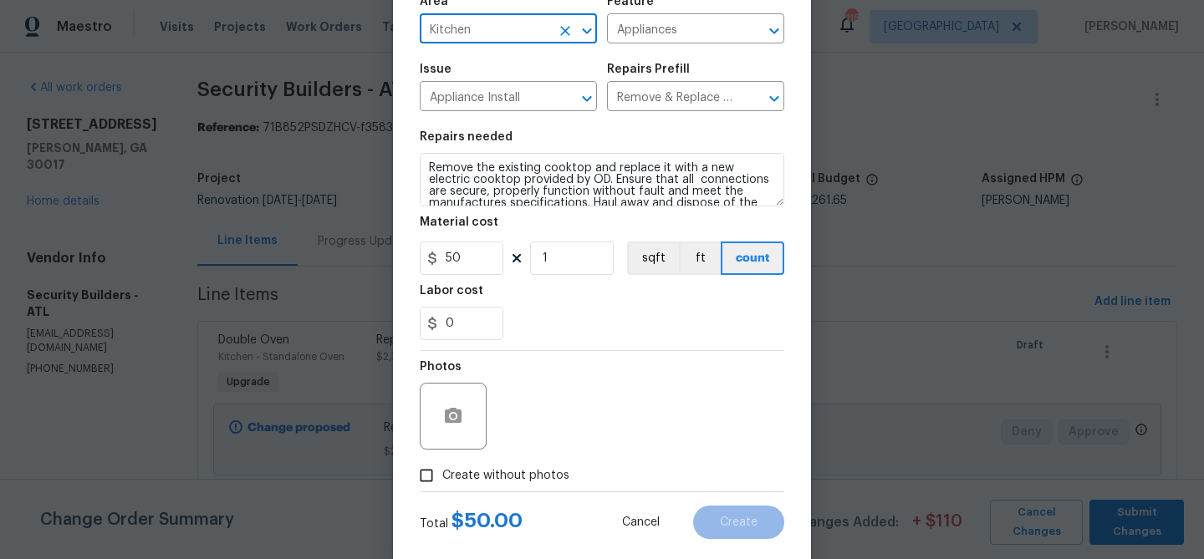
scroll to position [161, 0]
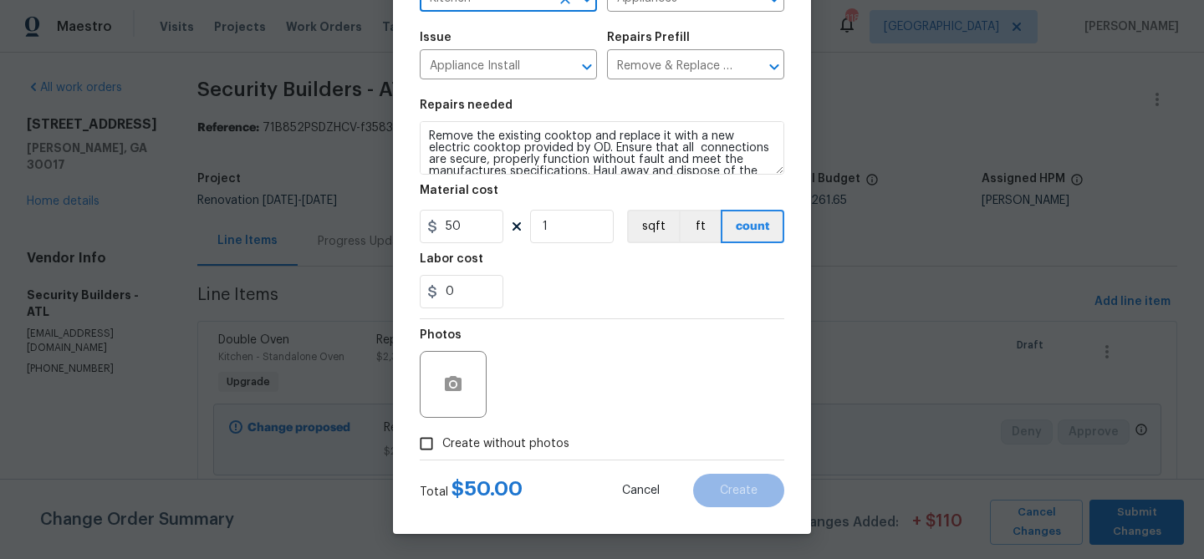
type input "Kitchen"
click at [510, 440] on span "Create without photos" at bounding box center [505, 444] width 127 height 18
click at [442, 440] on input "Create without photos" at bounding box center [426, 444] width 32 height 32
checkbox input "true"
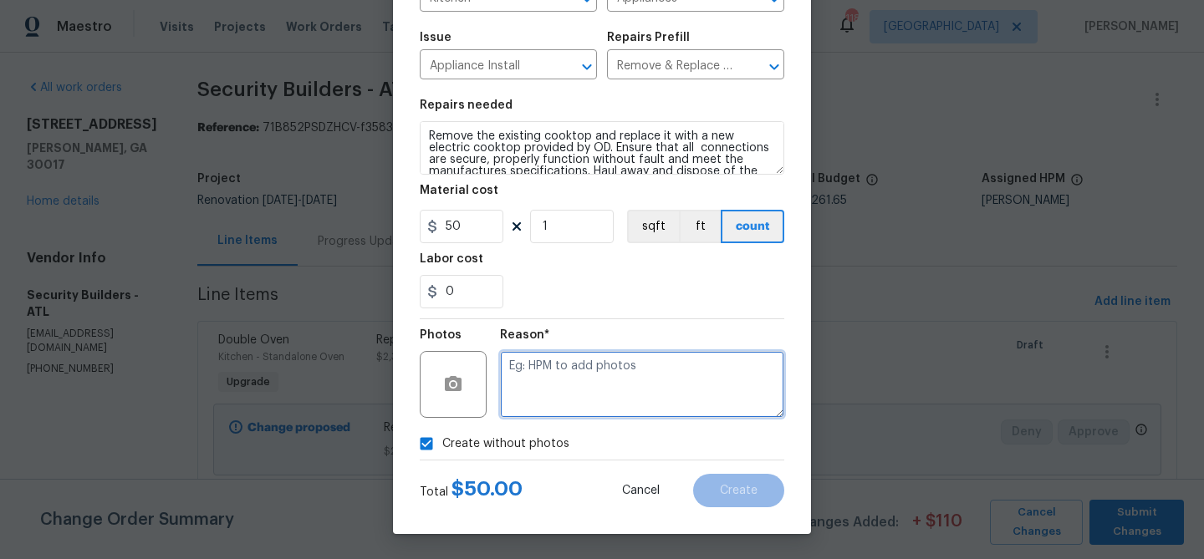
click at [537, 386] on textarea at bounding box center [642, 384] width 284 height 67
type textarea "Upgrade - Instal ony"
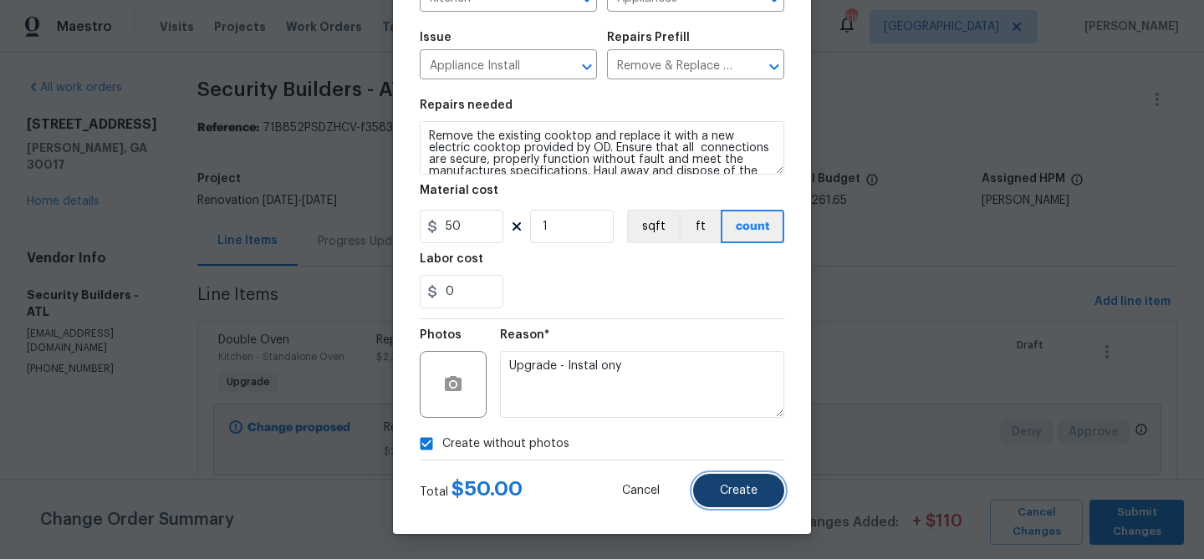
click at [725, 482] on button "Create" at bounding box center [738, 490] width 91 height 33
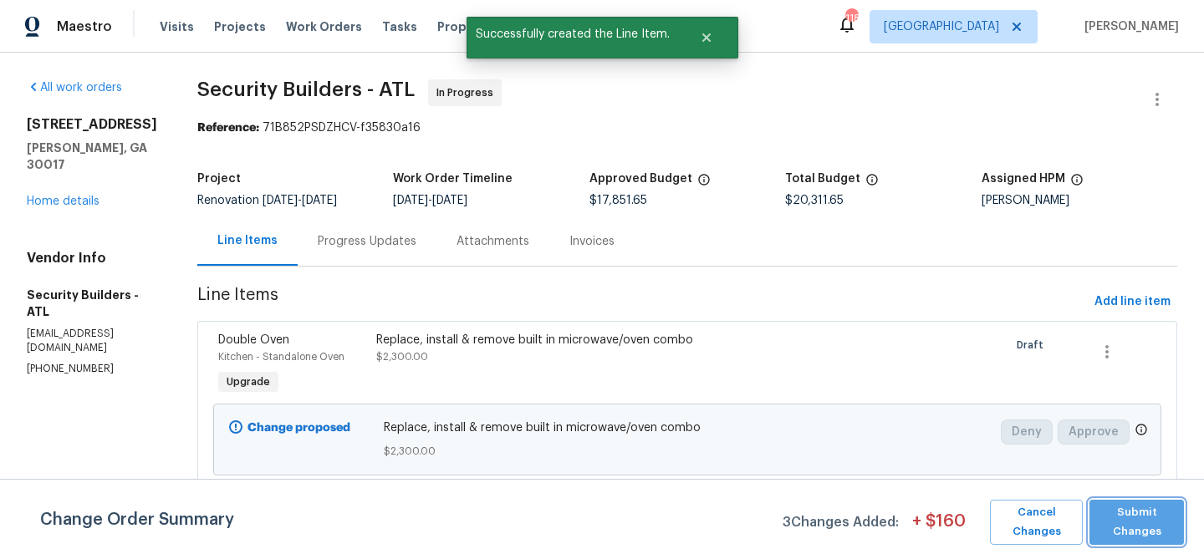
click at [1113, 527] on span "Submit Changes" at bounding box center [1136, 522] width 78 height 38
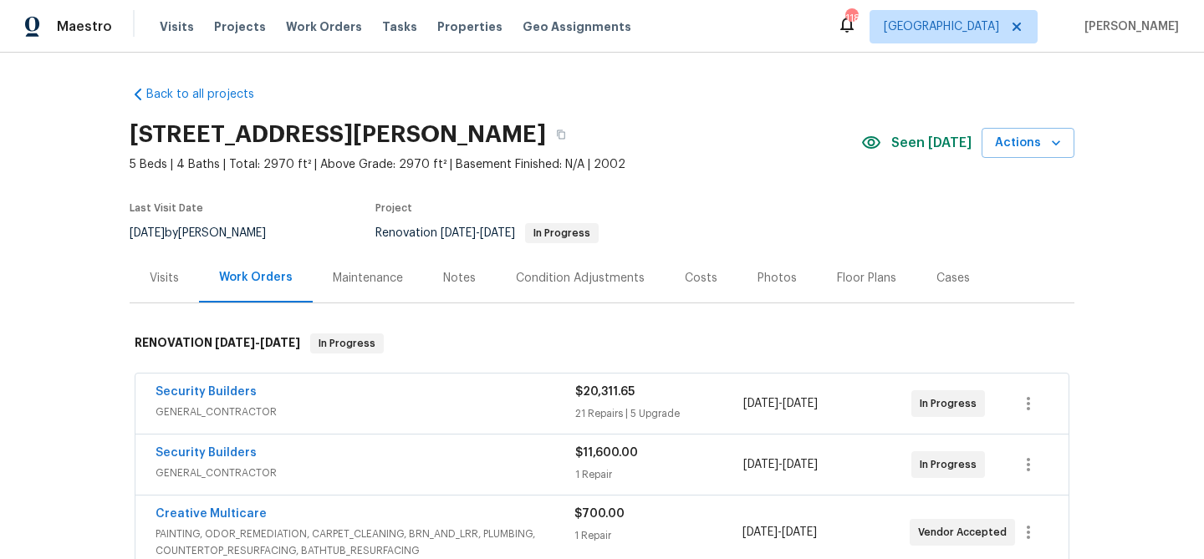
click at [462, 277] on div "Notes" at bounding box center [459, 278] width 33 height 17
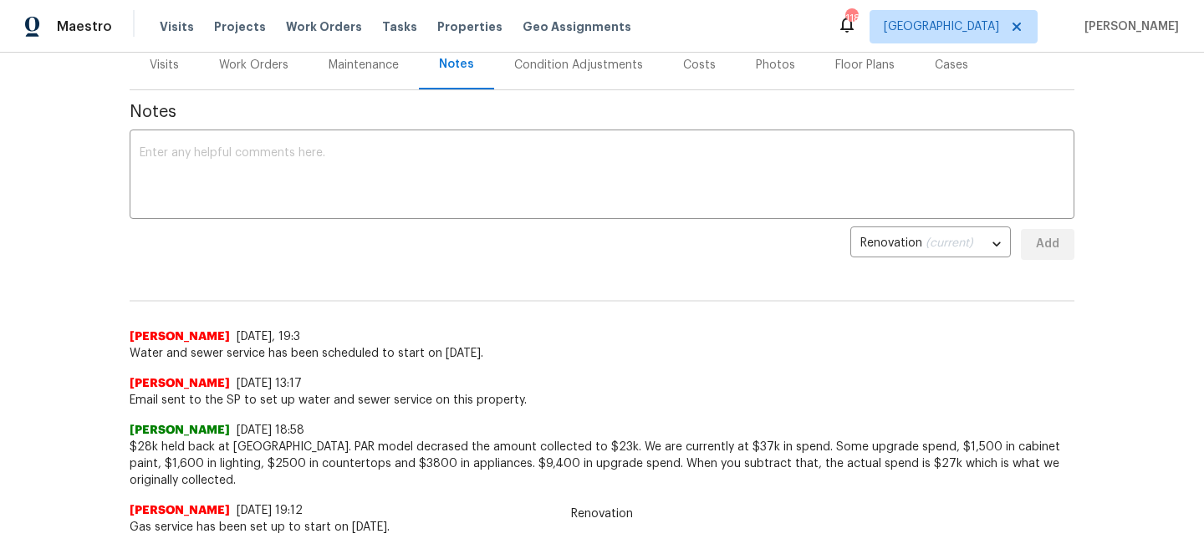
scroll to position [215, 0]
click at [328, 144] on div "x ​" at bounding box center [602, 174] width 944 height 85
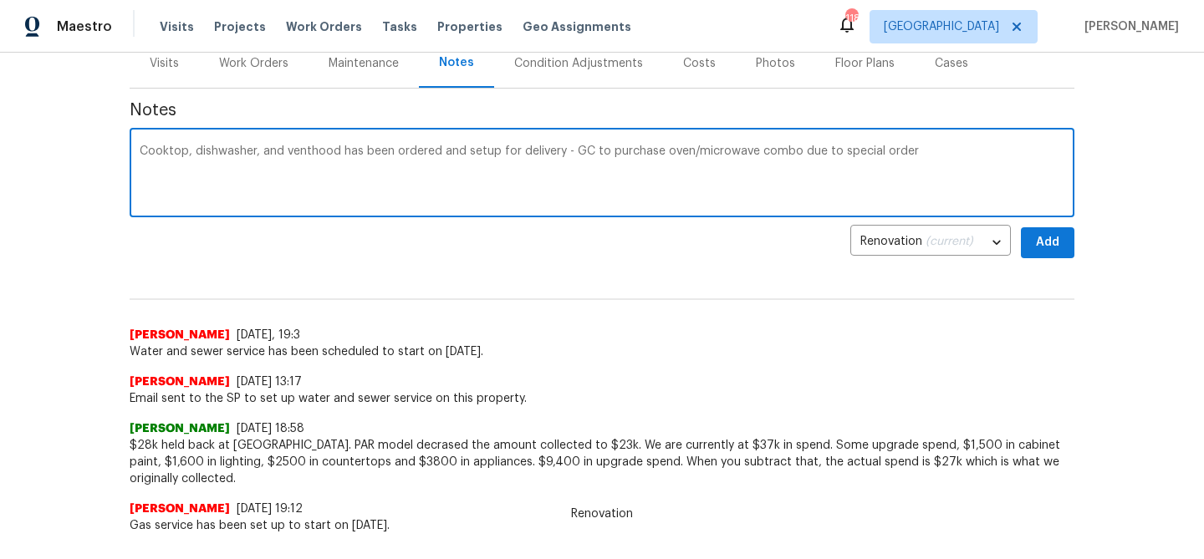
type textarea "Cooktop, dishwasher, and venthood has been ordered and setup for delivery - GC …"
click at [1022, 243] on button "Add" at bounding box center [1047, 242] width 53 height 31
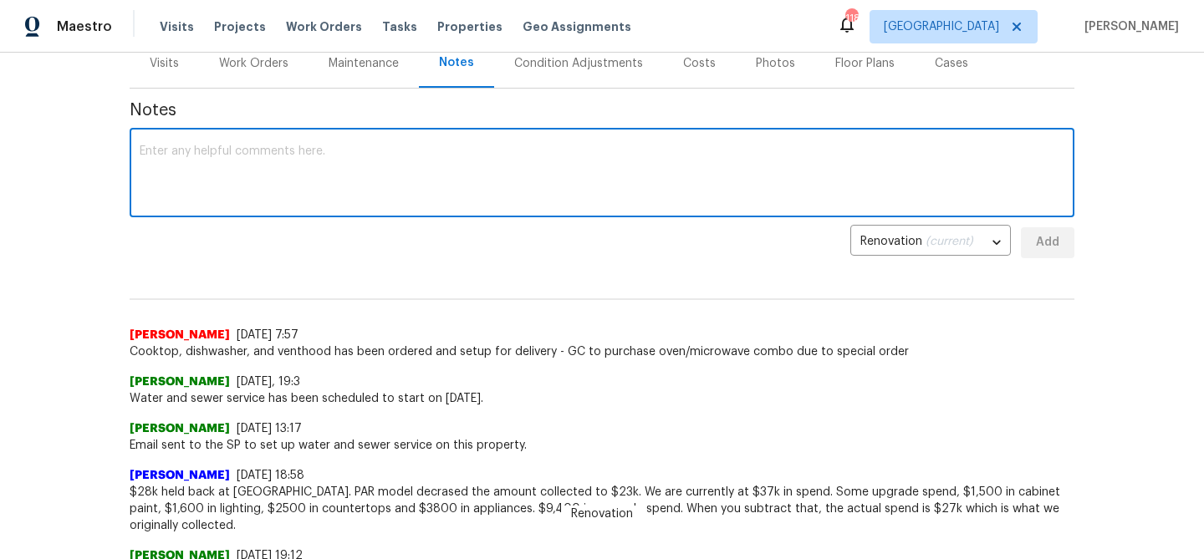
click at [596, 176] on textarea at bounding box center [602, 174] width 924 height 59
click at [140, 148] on textarea "Paint has been delivere" at bounding box center [602, 174] width 924 height 59
click at [315, 150] on textarea "Interior Paint has been delivere" at bounding box center [602, 174] width 924 height 59
type textarea "Interior Paint has been delivered"
click at [1036, 237] on span "Add" at bounding box center [1047, 242] width 27 height 21
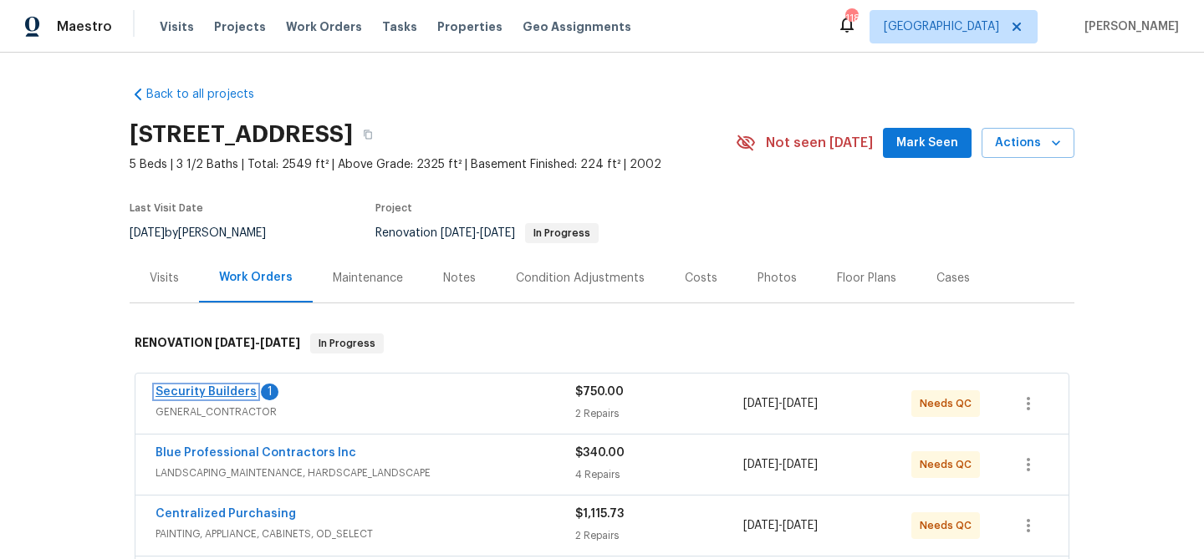
click at [240, 394] on link "Security Builders" at bounding box center [205, 392] width 101 height 12
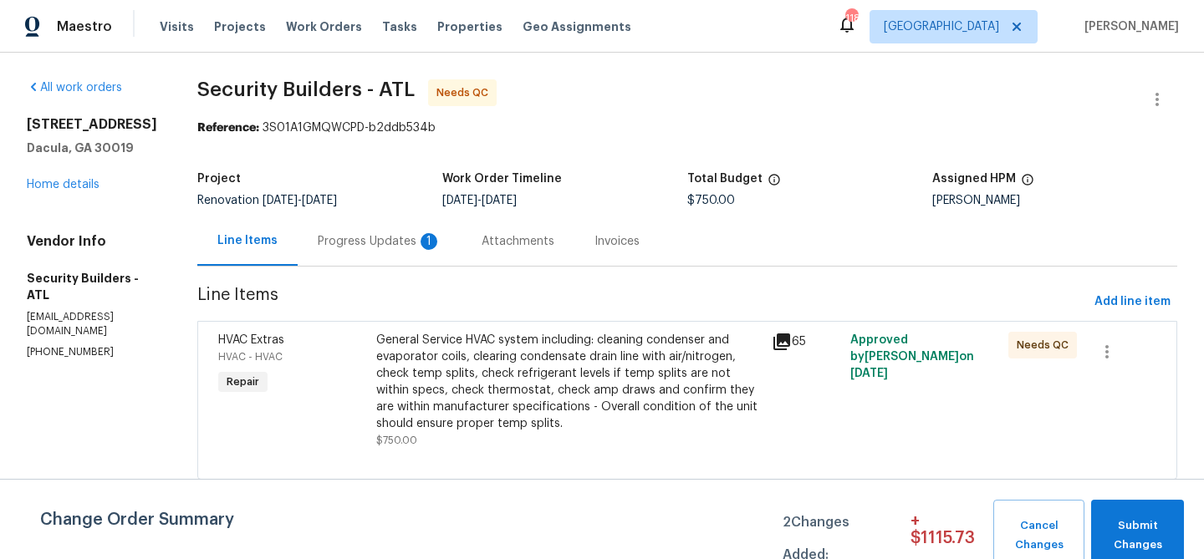
click at [376, 238] on div "Progress Updates 1" at bounding box center [380, 241] width 124 height 17
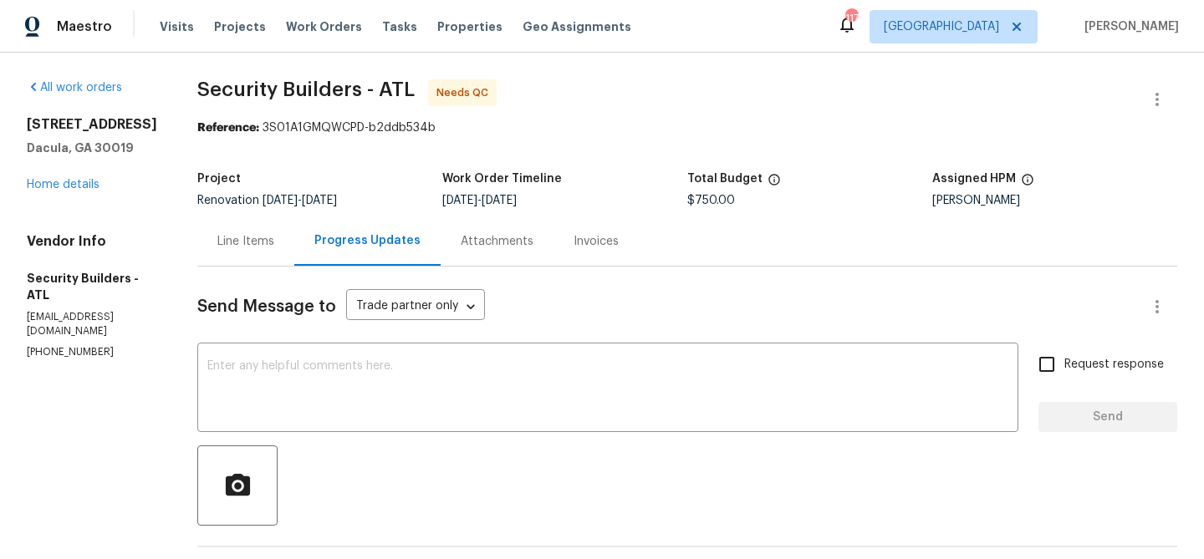
click at [262, 241] on div "Line Items" at bounding box center [245, 241] width 57 height 17
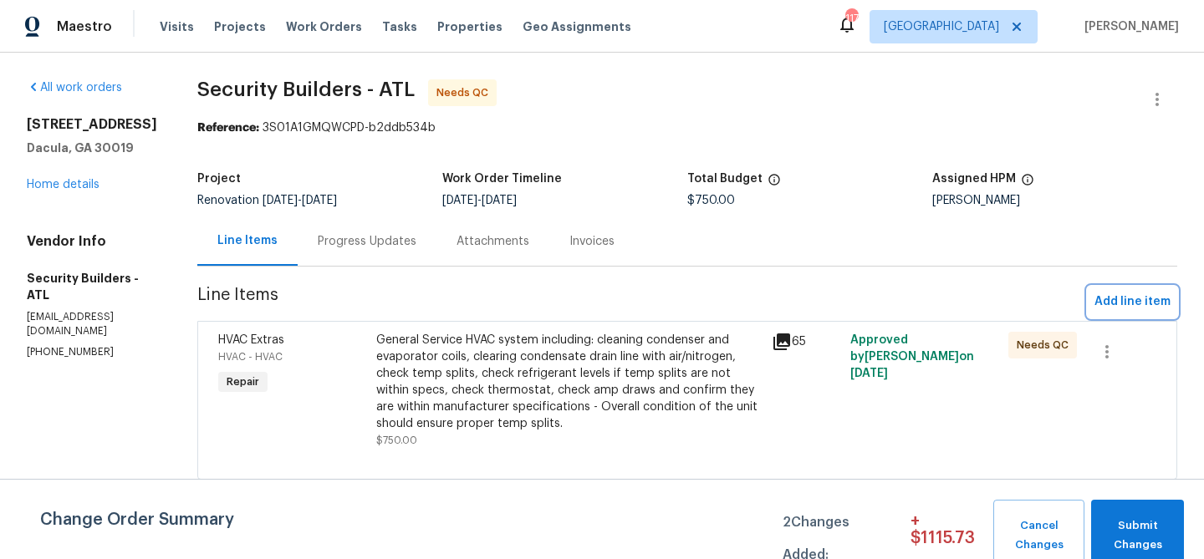
click at [1152, 299] on span "Add line item" at bounding box center [1132, 302] width 76 height 21
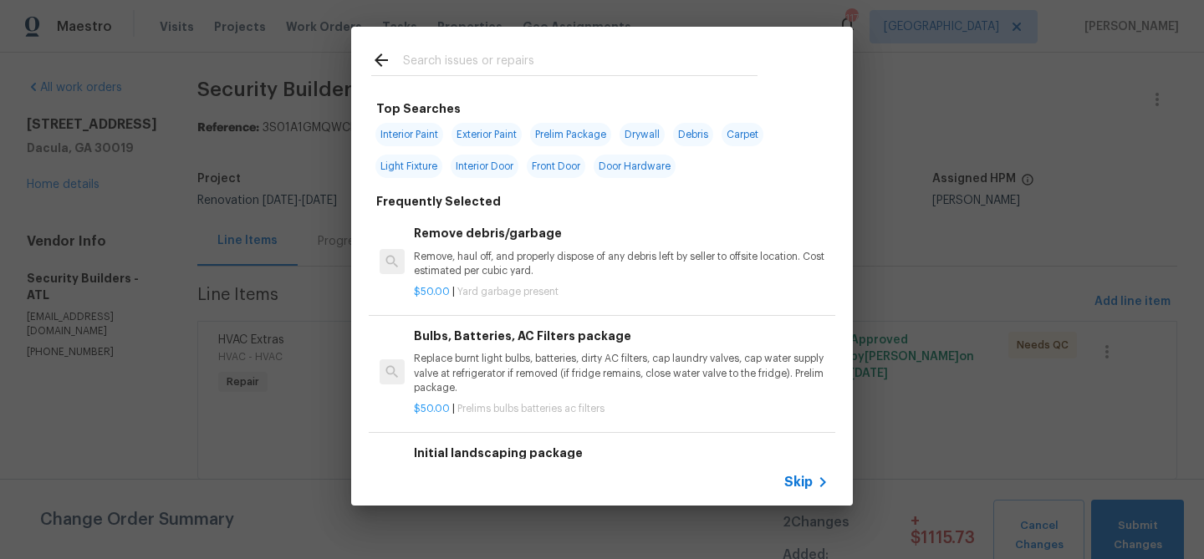
click at [487, 59] on input "text" at bounding box center [580, 62] width 354 height 25
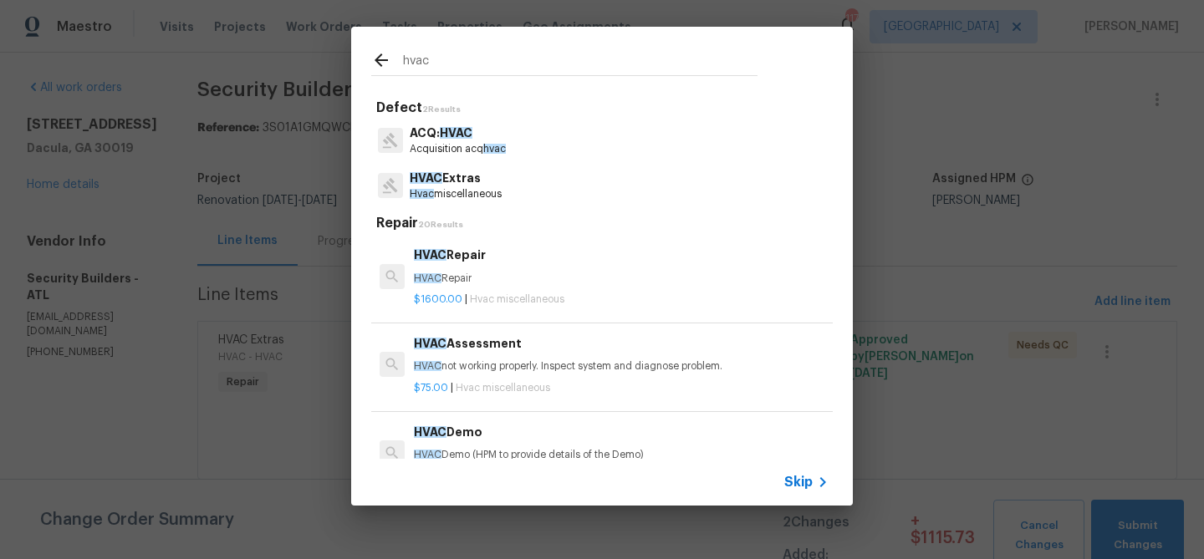
type input "hvac"
click at [474, 178] on p "HVAC Extras" at bounding box center [456, 179] width 92 height 18
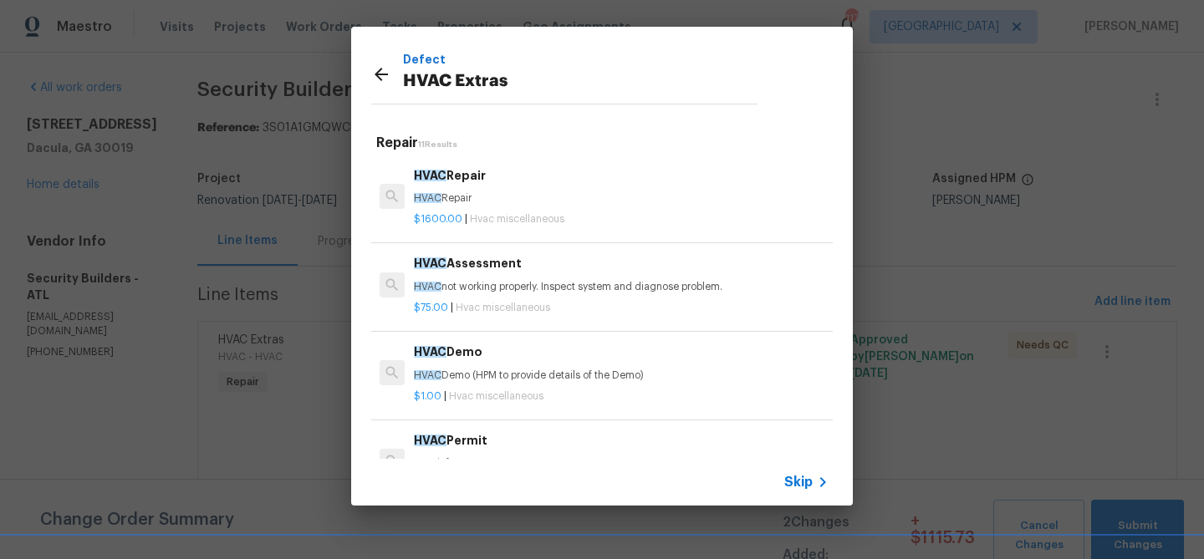
click at [503, 374] on p "HVAC Demo (HPM to provide details of the Demo)" at bounding box center [621, 376] width 415 height 14
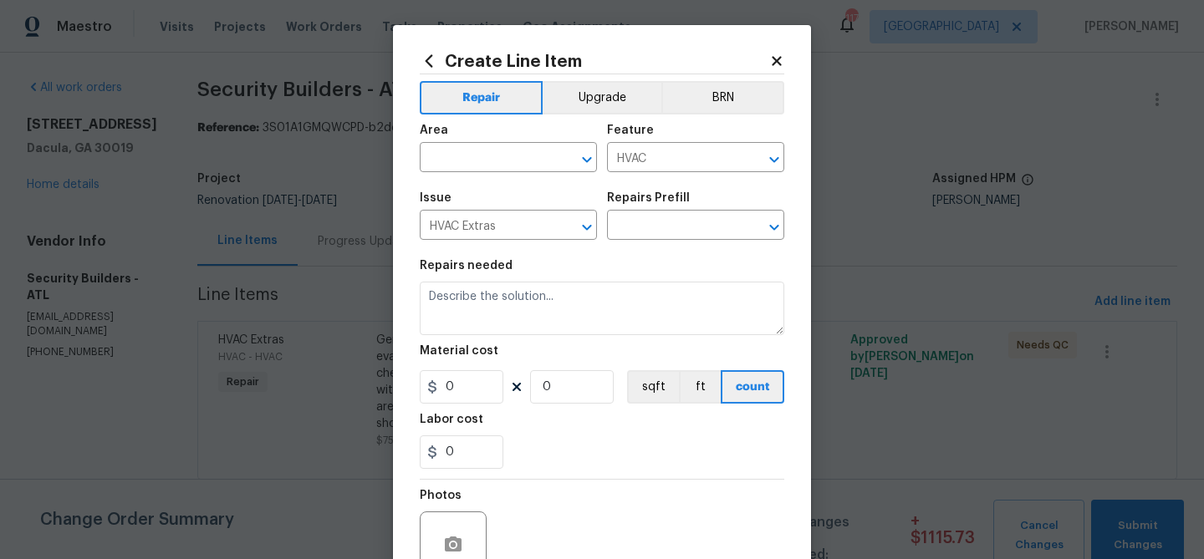
type input "HVAC Demo $1.00"
type textarea "HVAC Demo (HPM to provide details of the Demo)"
type input "1"
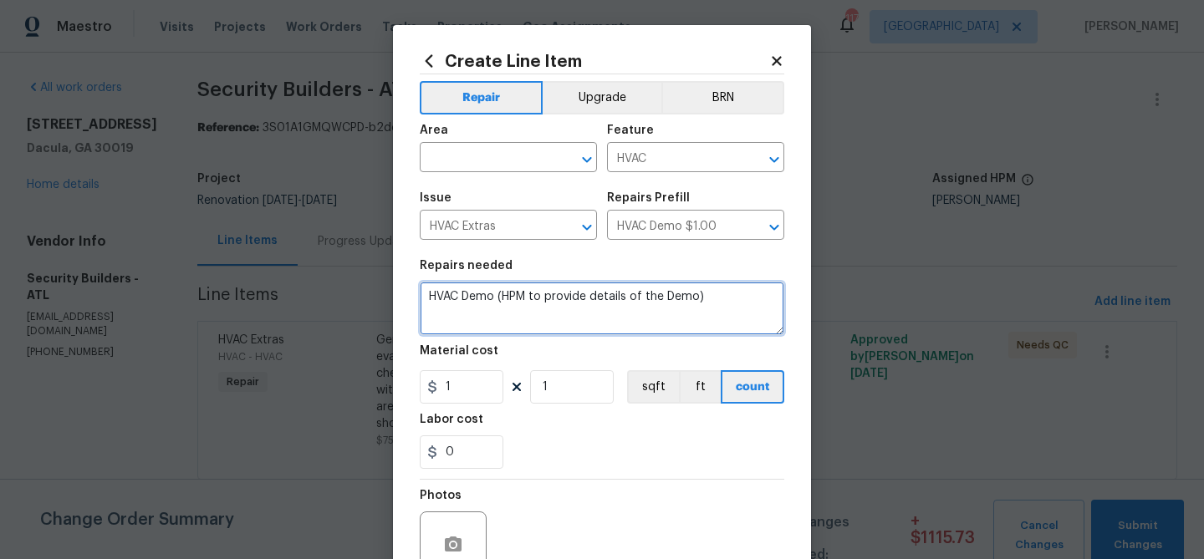
click at [481, 293] on textarea "HVAC Demo (HPM to provide details of the Demo)" at bounding box center [602, 308] width 364 height 53
type textarea "Replace missing remotes for mini split"
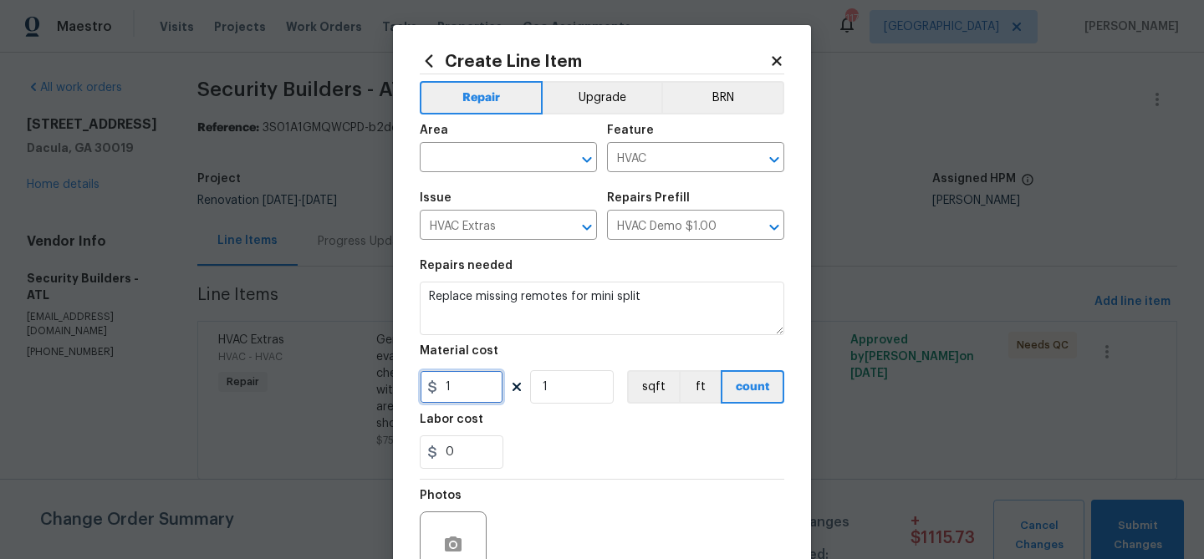
click at [470, 377] on input "1" at bounding box center [462, 386] width 84 height 33
type input "275"
click at [549, 444] on div "0" at bounding box center [602, 451] width 364 height 33
click at [492, 152] on input "text" at bounding box center [485, 159] width 130 height 26
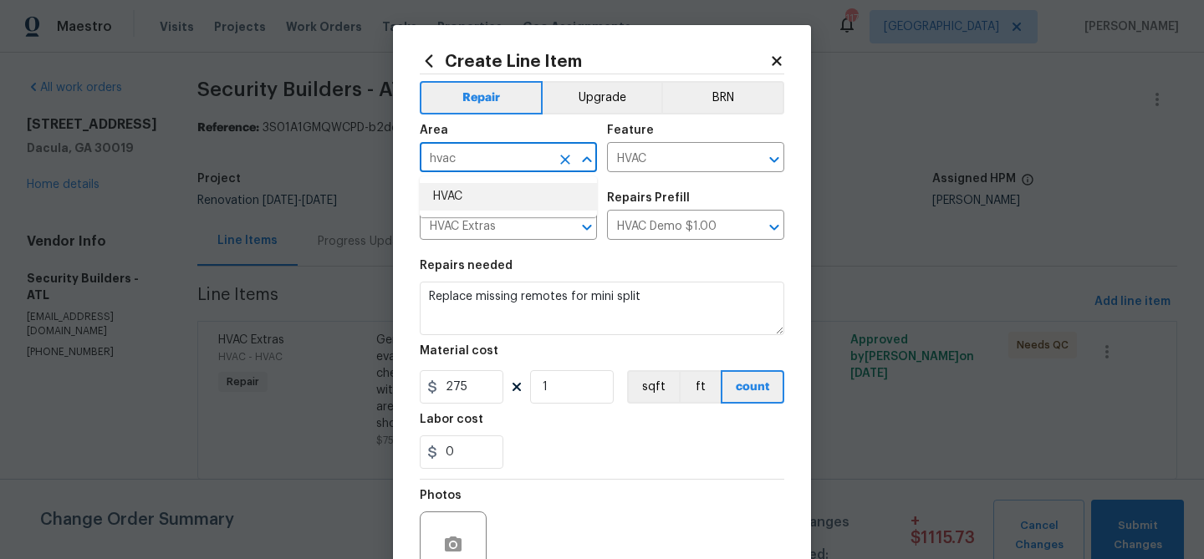
click at [478, 194] on li "HVAC" at bounding box center [508, 197] width 177 height 28
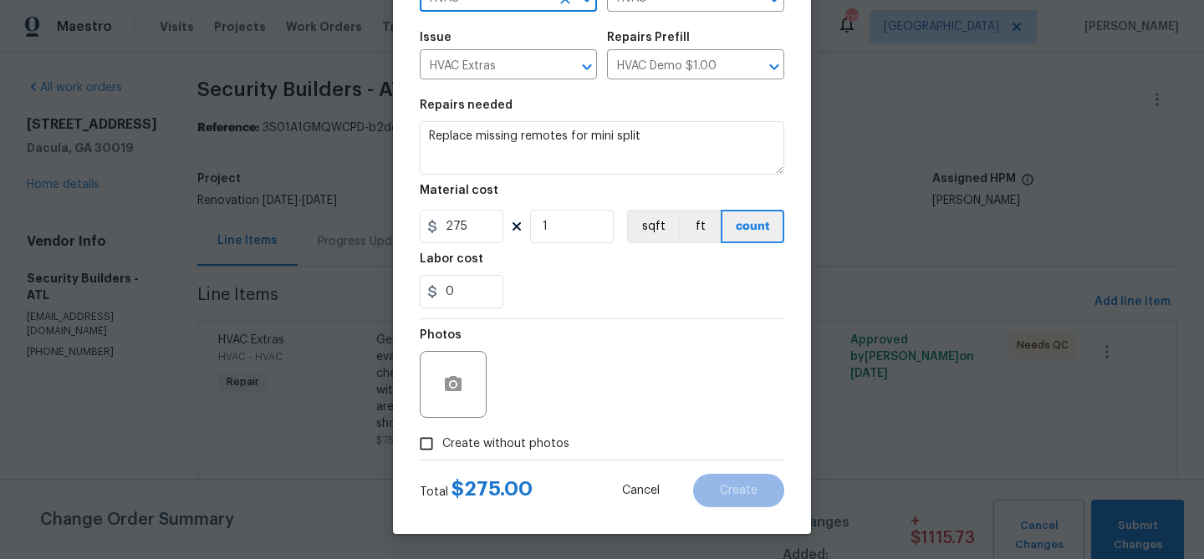
type input "HVAC"
drag, startPoint x: 525, startPoint y: 444, endPoint x: 530, endPoint y: 430, distance: 14.3
click at [527, 440] on span "Create without photos" at bounding box center [505, 444] width 127 height 18
click at [442, 440] on input "Create without photos" at bounding box center [426, 444] width 32 height 32
checkbox input "true"
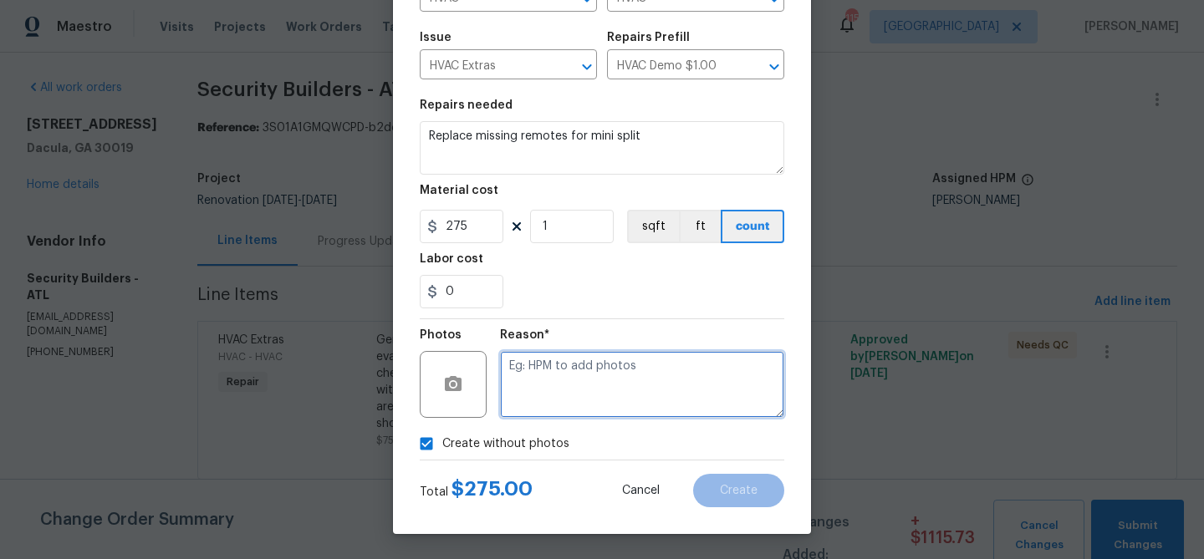
click at [556, 373] on textarea at bounding box center [642, 384] width 284 height 67
type textarea "HVAC remotes"
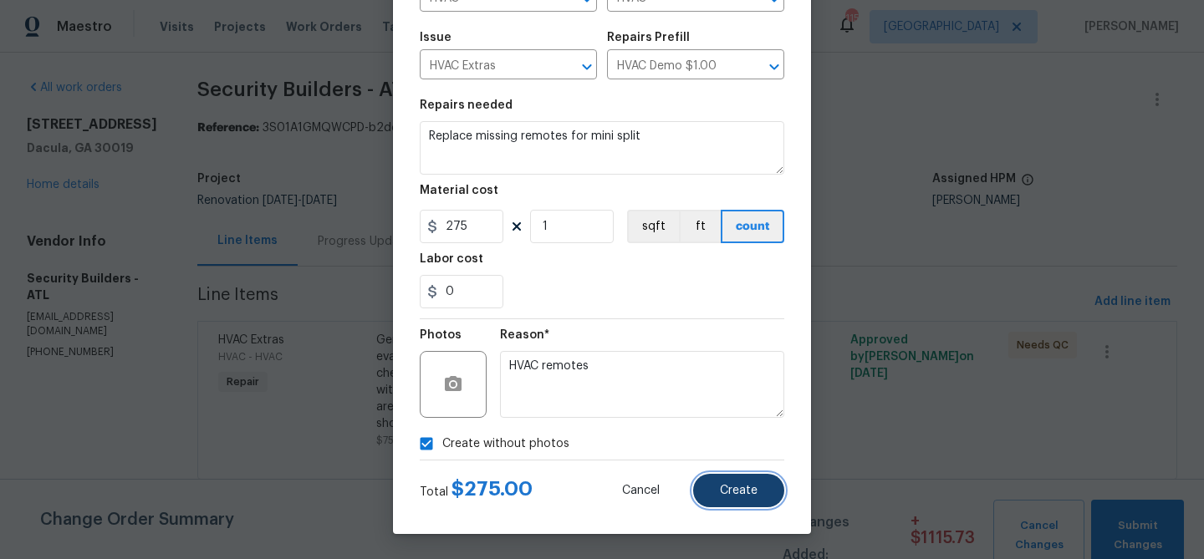
click at [747, 501] on button "Create" at bounding box center [738, 490] width 91 height 33
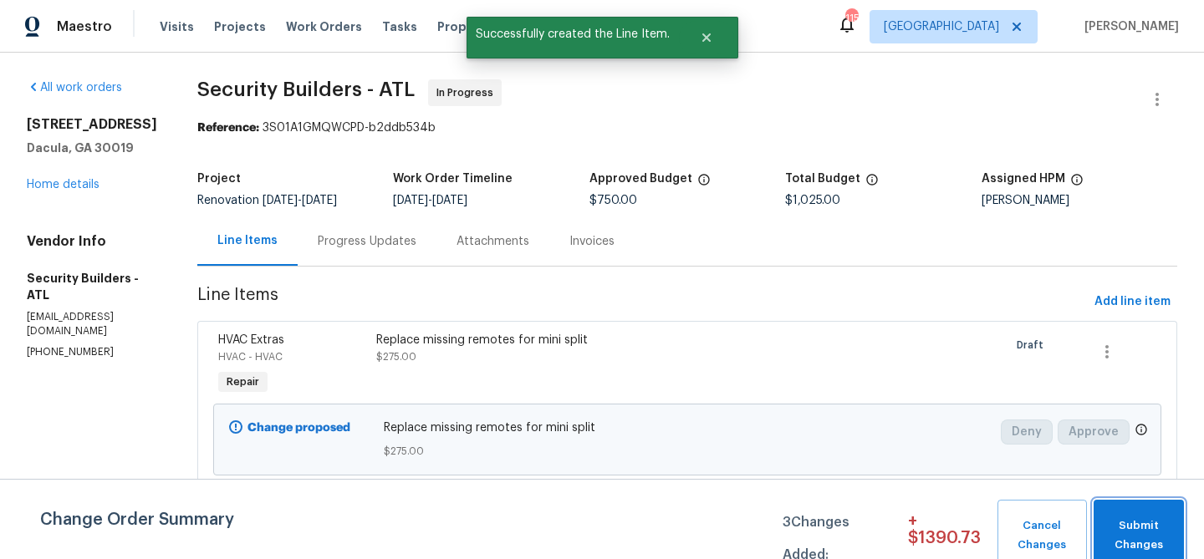
click at [1123, 534] on span "Submit Changes" at bounding box center [1139, 536] width 74 height 38
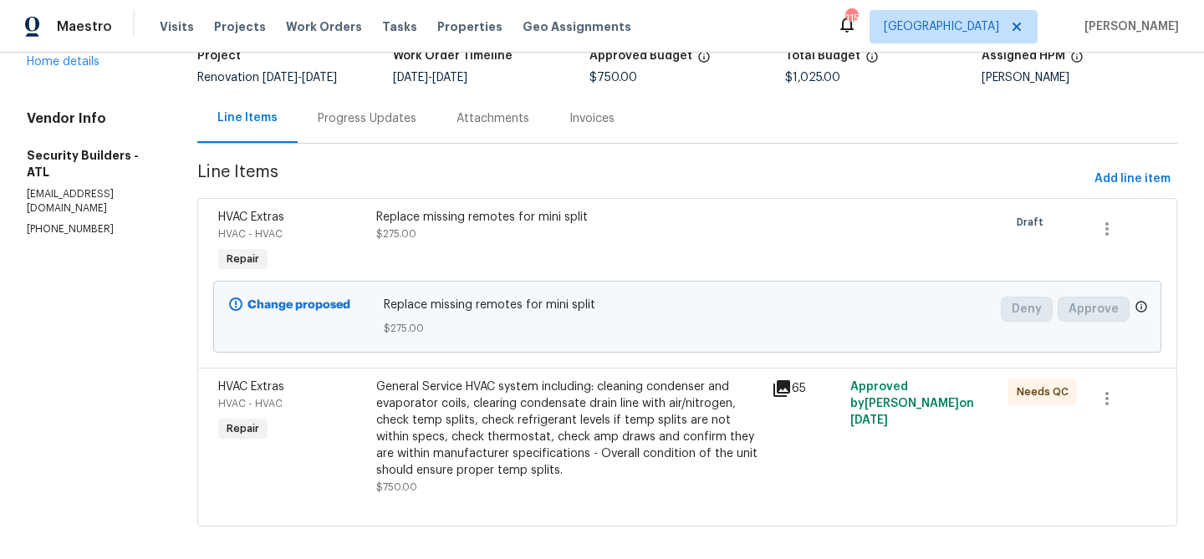
scroll to position [138, 0]
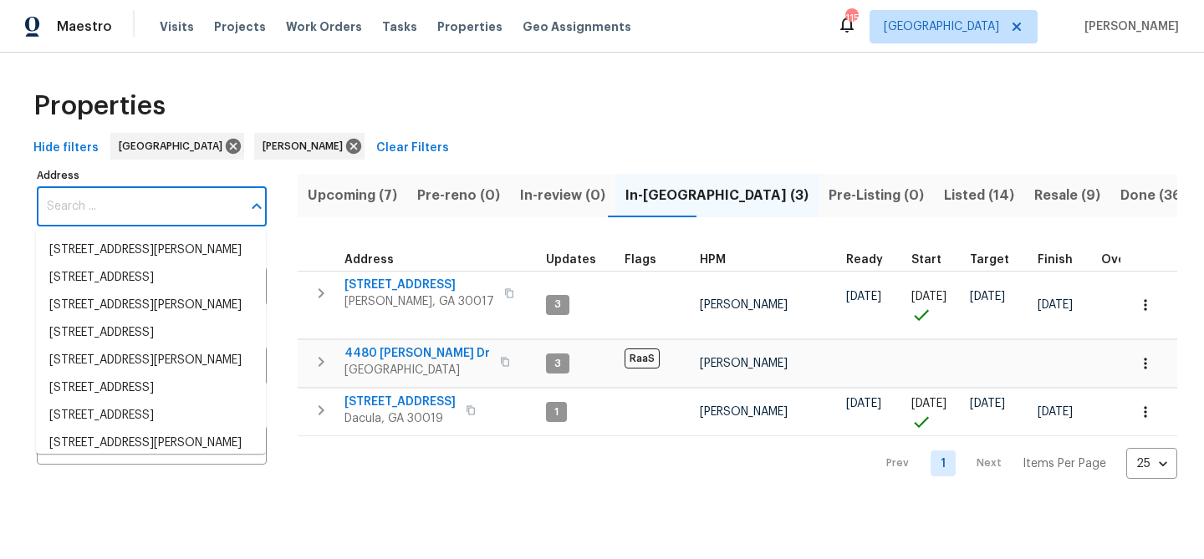
click at [91, 204] on input "Address" at bounding box center [139, 206] width 205 height 39
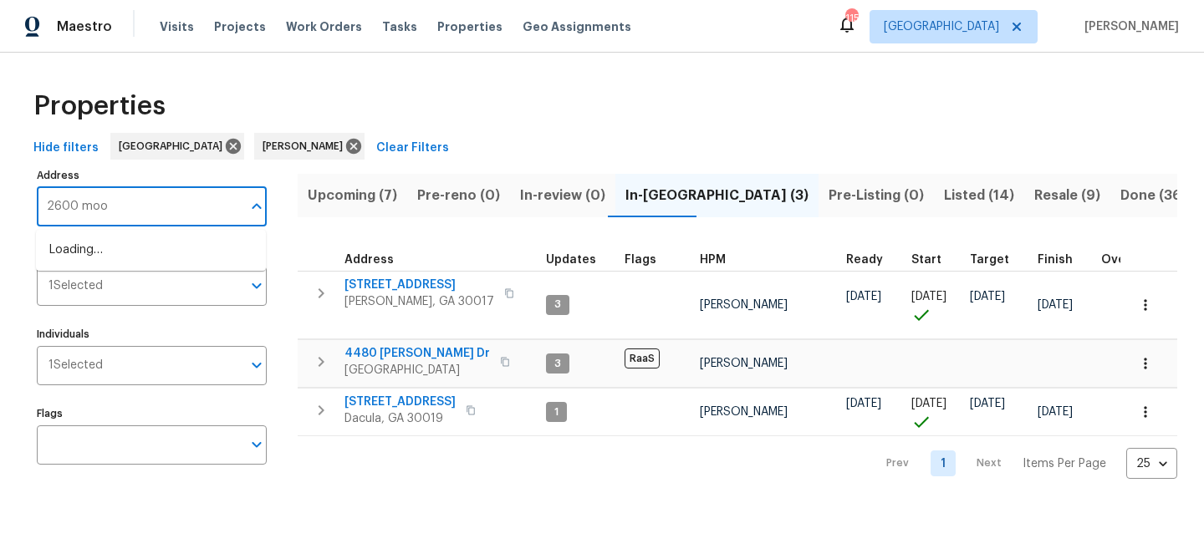
type input "2600 moon"
click at [109, 257] on li "2600 Moon Rd Loganville GA 30052" at bounding box center [151, 251] width 230 height 28
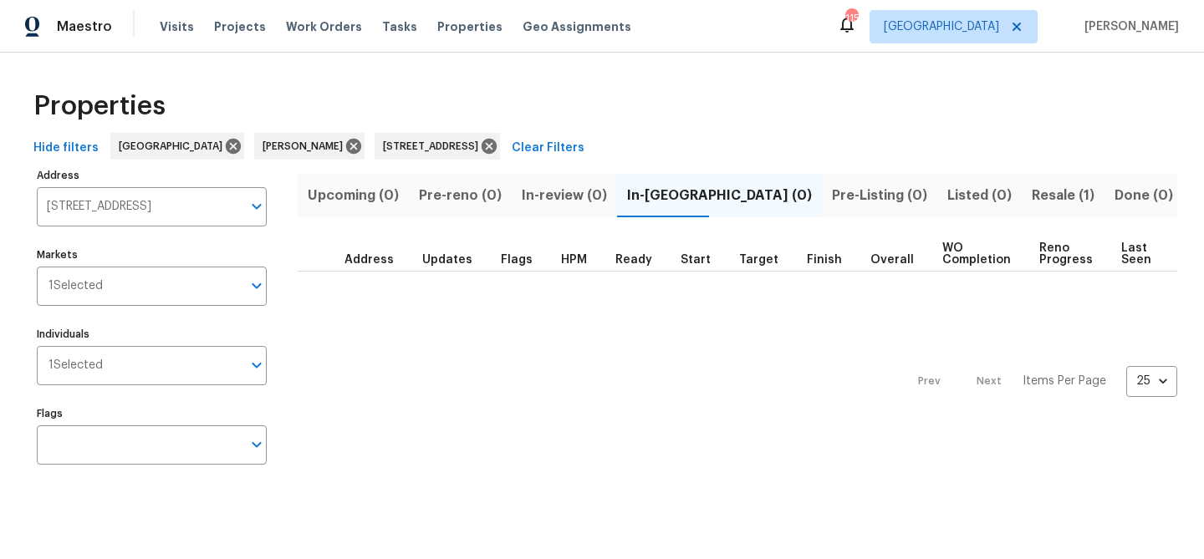
click at [1031, 189] on span "Resale (1)" at bounding box center [1062, 195] width 63 height 23
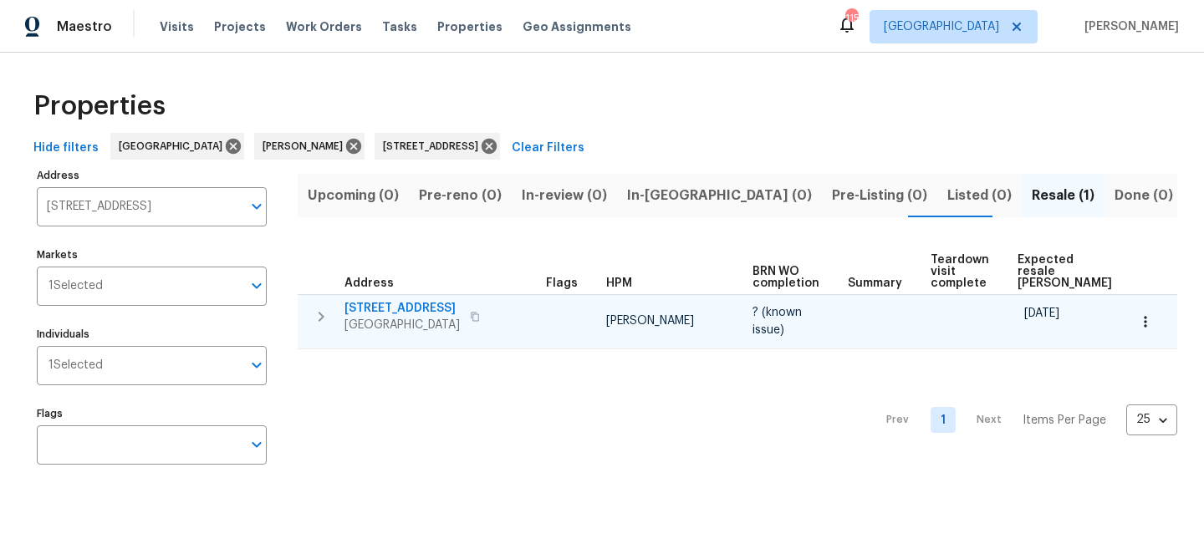
click at [384, 308] on span "2600 Moon Rd" at bounding box center [401, 308] width 115 height 17
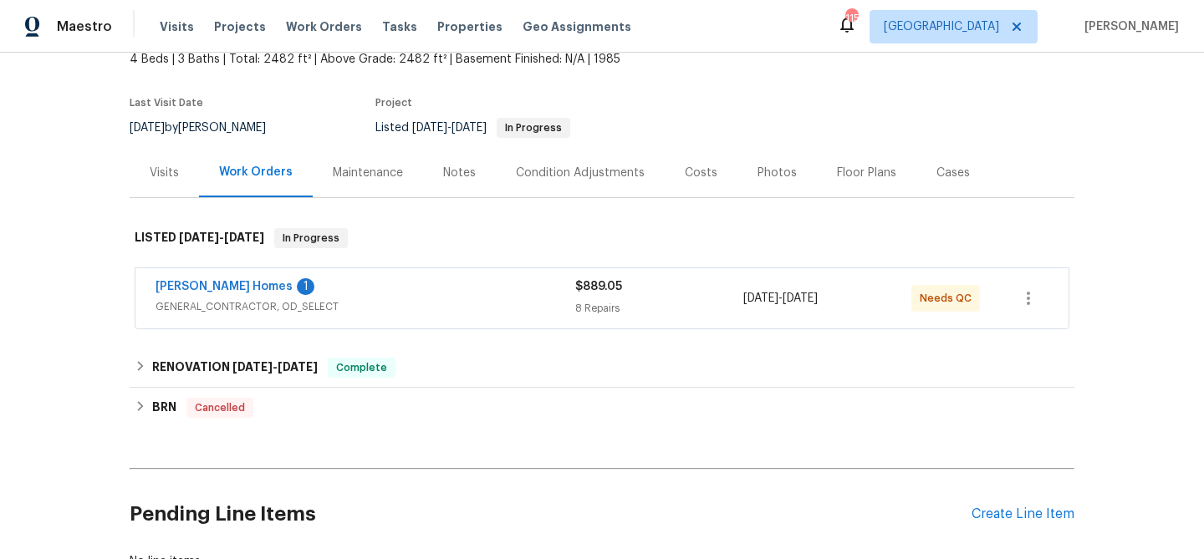
scroll to position [106, 0]
click at [222, 282] on link "[PERSON_NAME] Homes" at bounding box center [223, 286] width 137 height 12
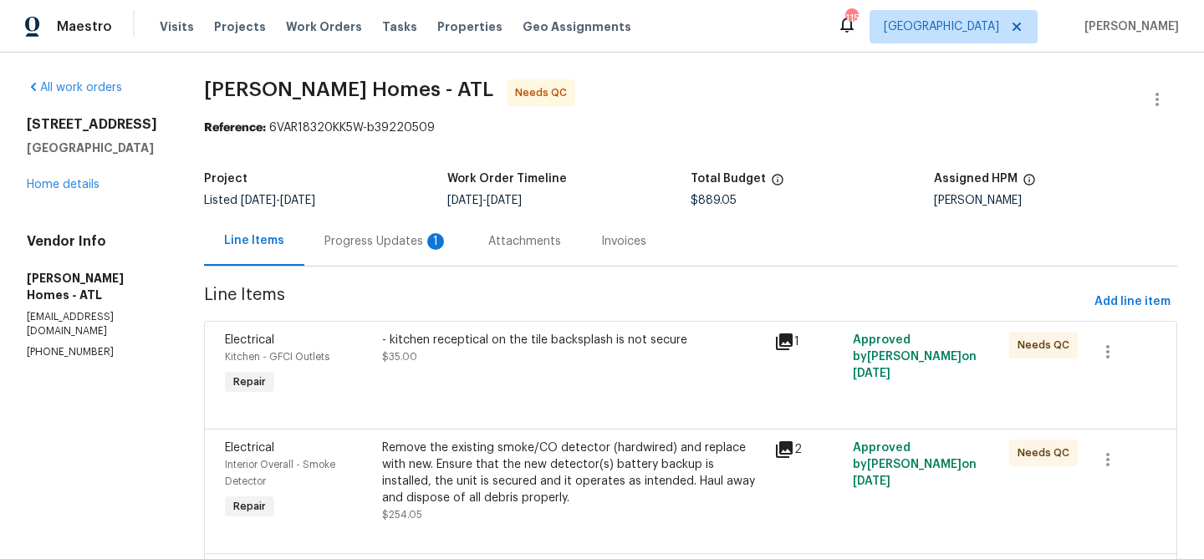
click at [399, 239] on div "Progress Updates 1" at bounding box center [386, 241] width 124 height 17
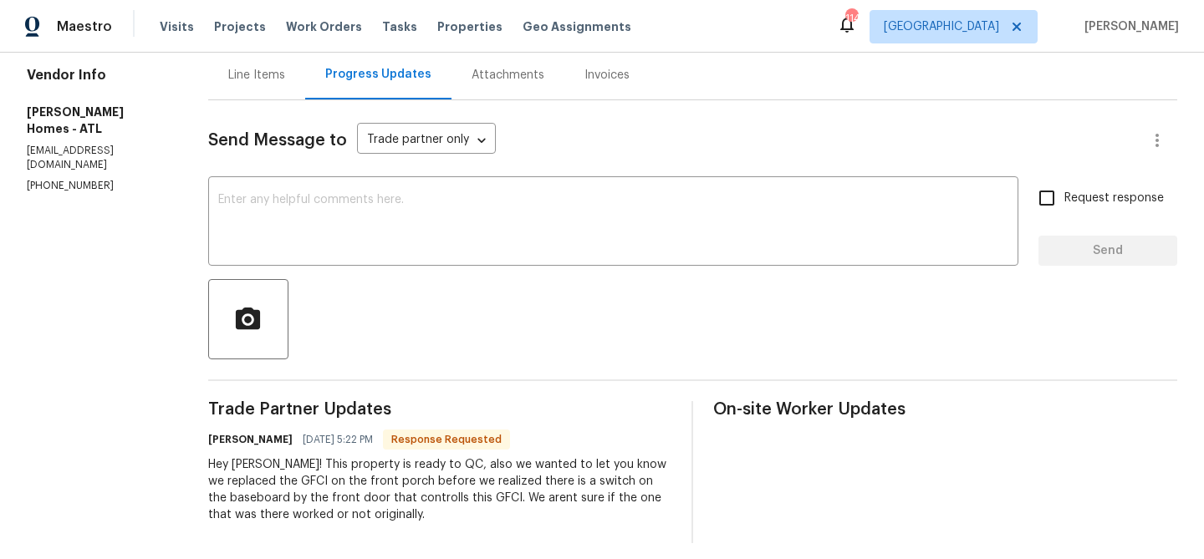
scroll to position [177, 0]
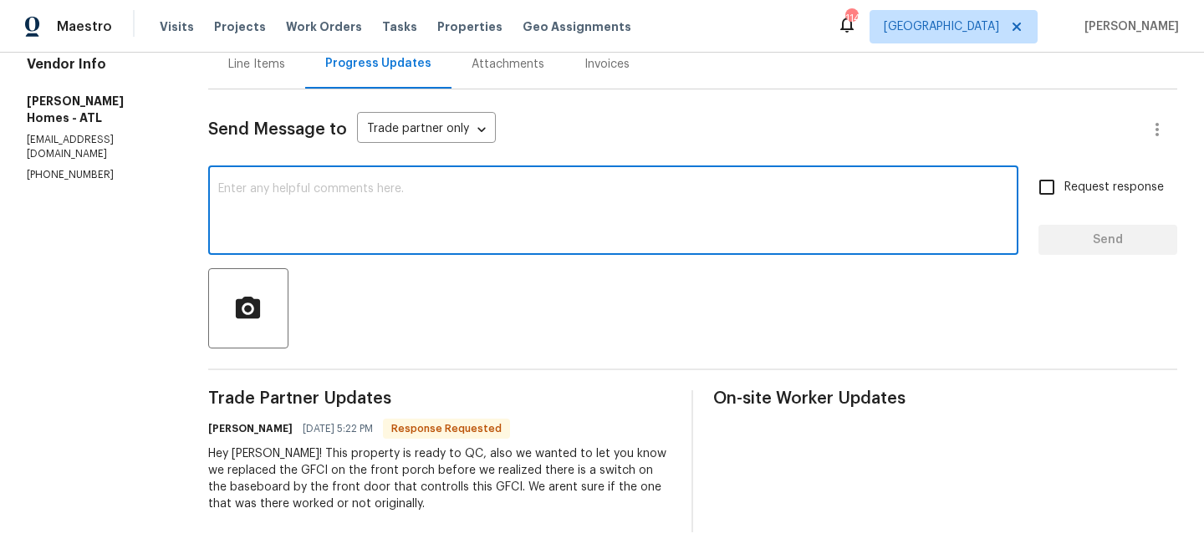
click at [394, 215] on textarea at bounding box center [613, 212] width 790 height 59
type textarea "Thank you!"
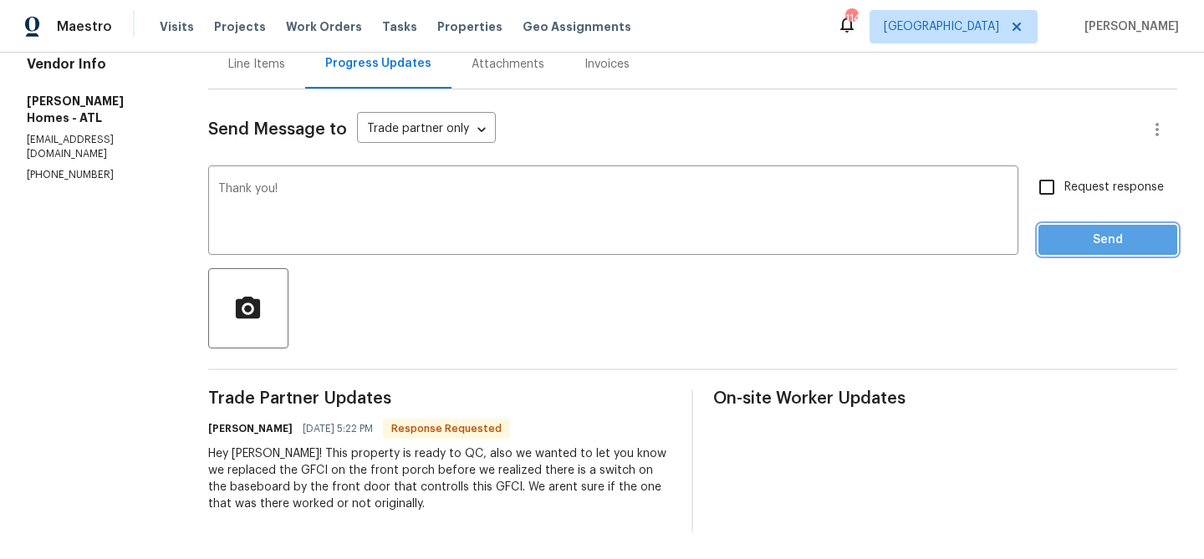
click at [1077, 237] on span "Send" at bounding box center [1107, 240] width 112 height 21
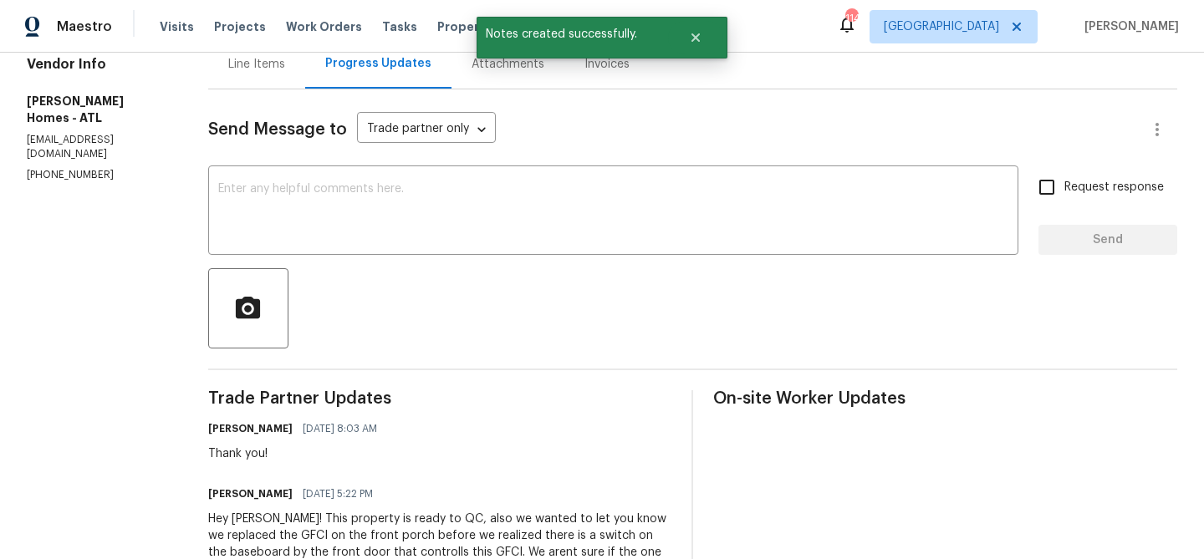
click at [255, 65] on div "Line Items" at bounding box center [256, 64] width 57 height 17
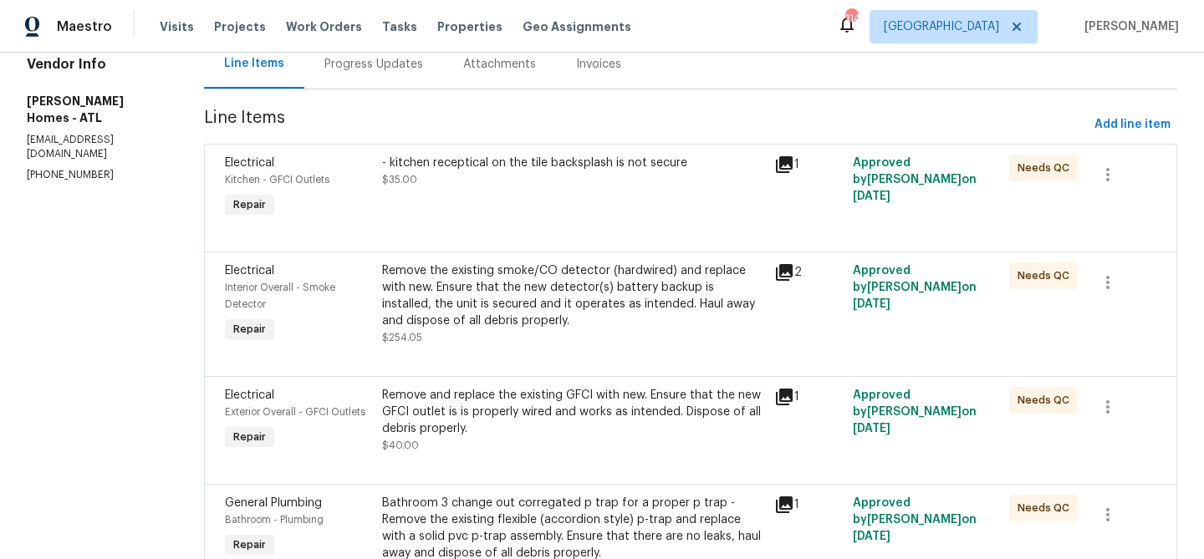
click at [532, 195] on div "- kitchen receptical on the tile backsplash is not secure $35.00" at bounding box center [573, 188] width 392 height 77
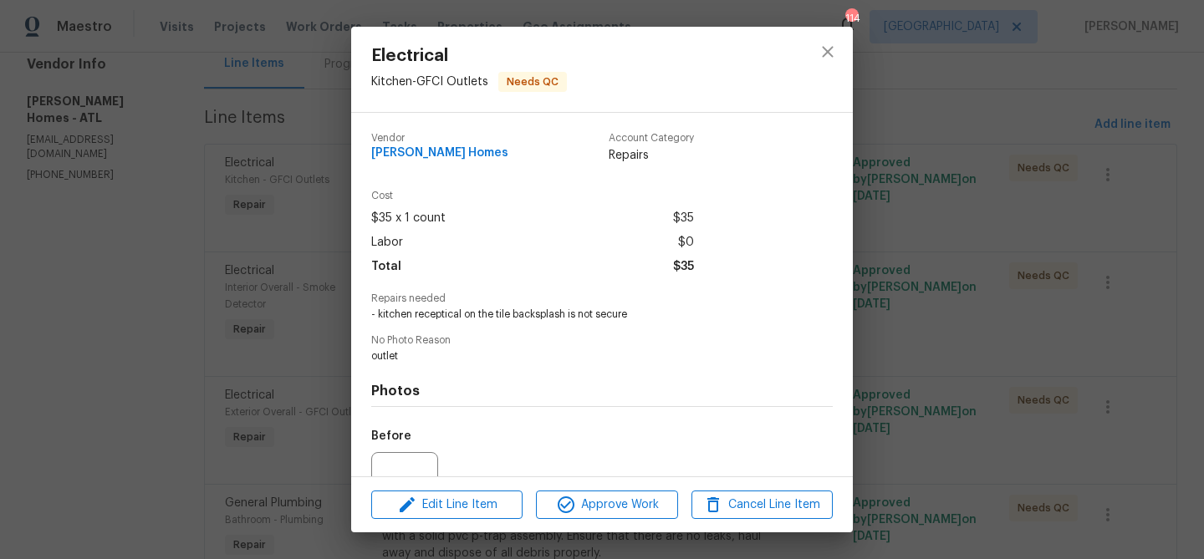
scroll to position [168, 0]
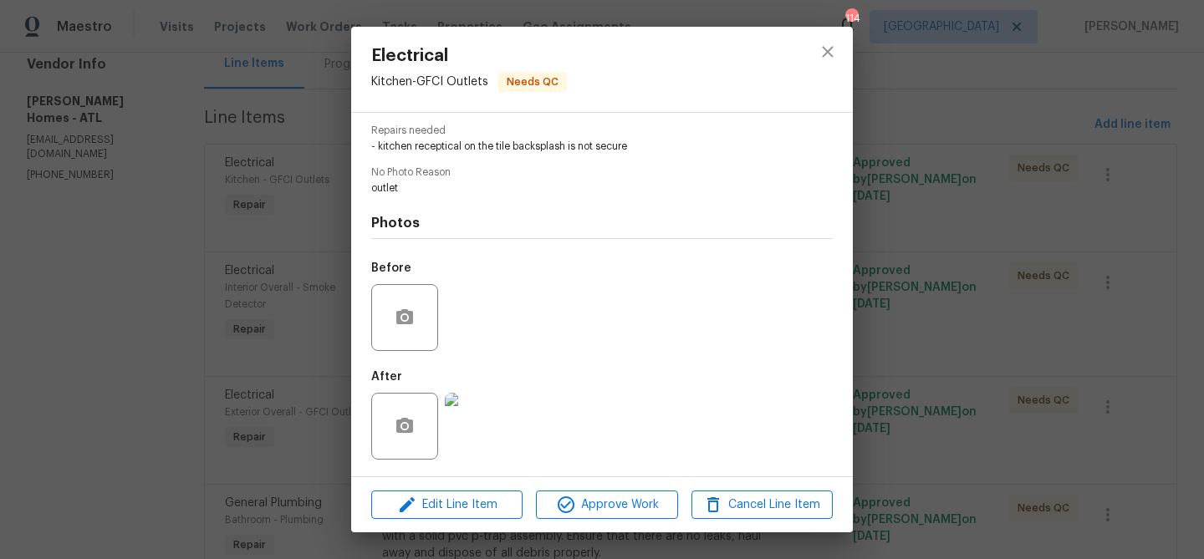
click at [481, 433] on img at bounding box center [478, 426] width 67 height 67
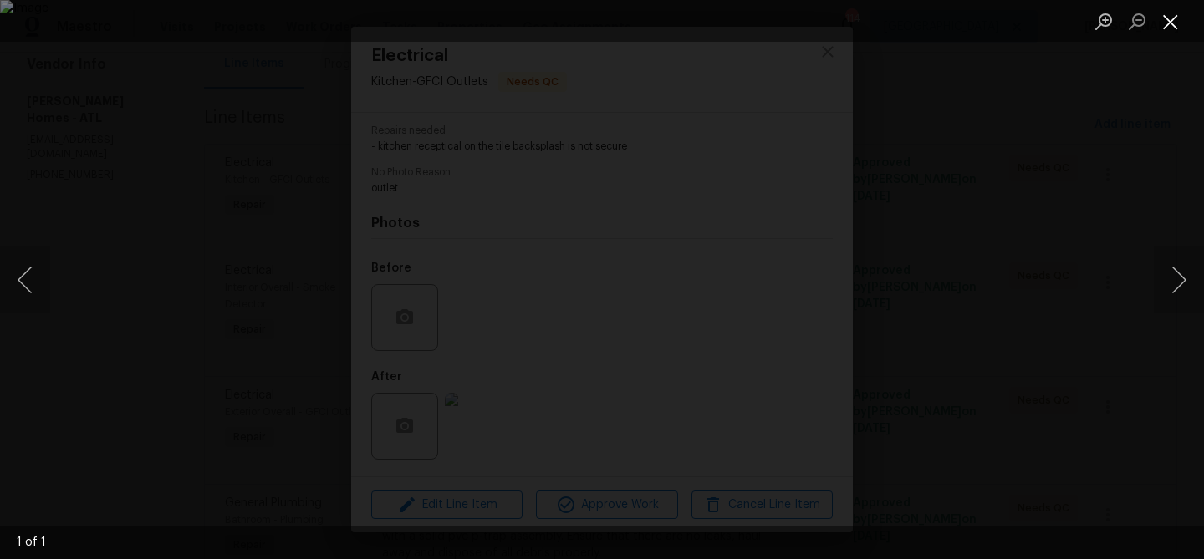
click at [1163, 23] on button "Close lightbox" at bounding box center [1169, 21] width 33 height 29
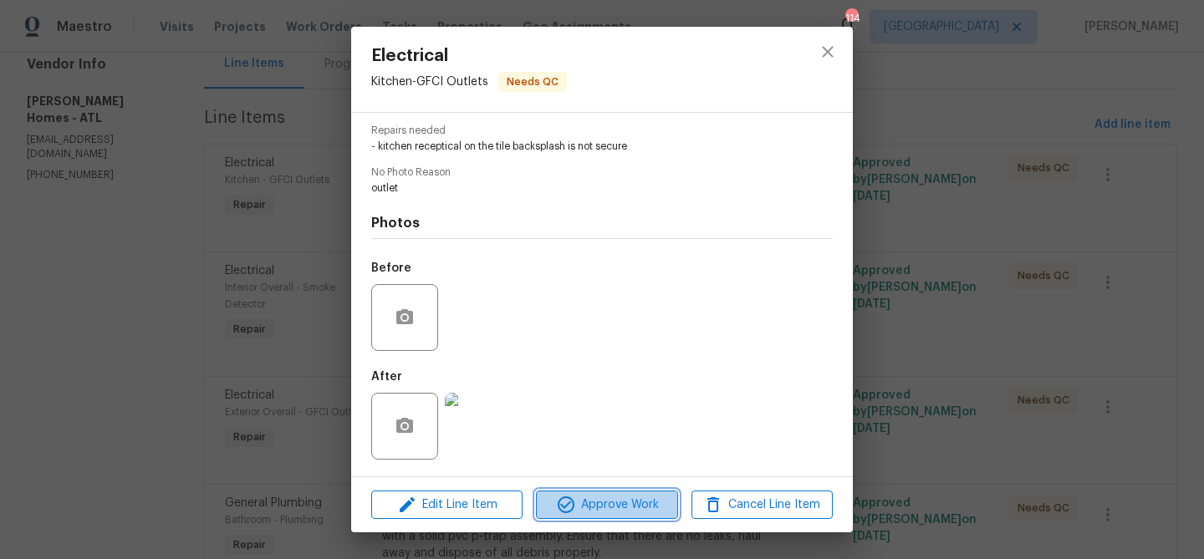
click at [581, 500] on span "Approve Work" at bounding box center [606, 505] width 131 height 21
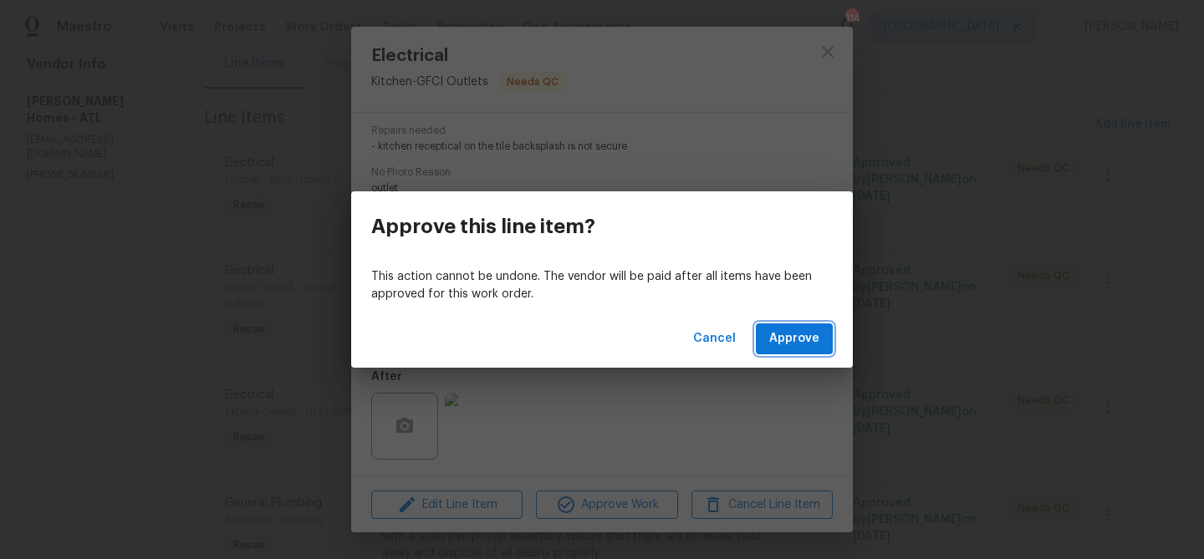
click at [802, 328] on span "Approve" at bounding box center [794, 338] width 50 height 21
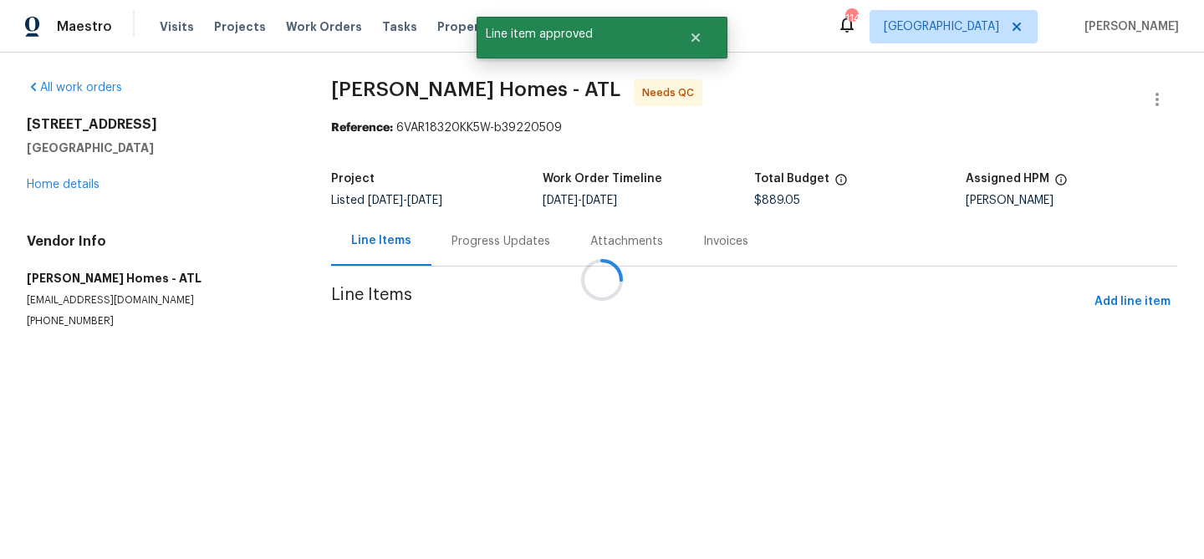
scroll to position [0, 0]
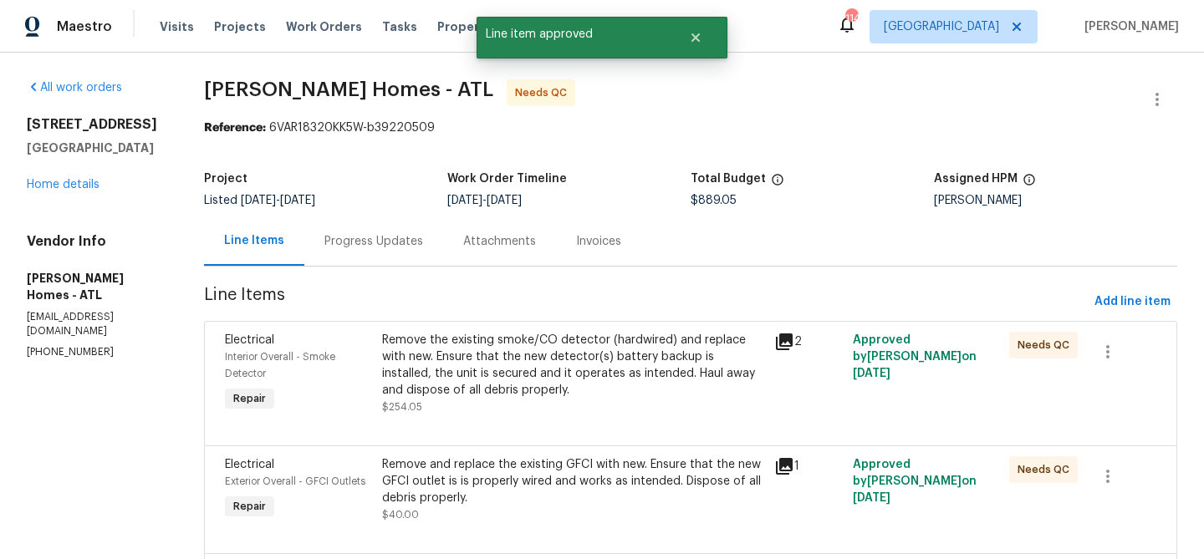
click at [640, 406] on div "Remove the existing smoke/CO detector (hardwired) and replace with new. Ensure …" at bounding box center [573, 374] width 382 height 84
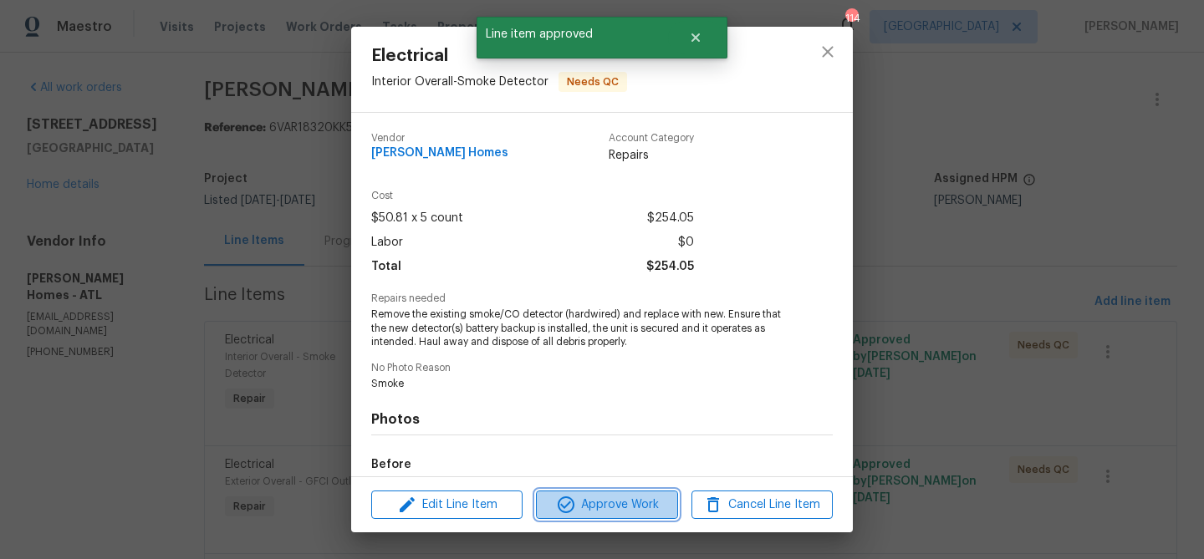
click at [650, 499] on span "Approve Work" at bounding box center [606, 505] width 131 height 21
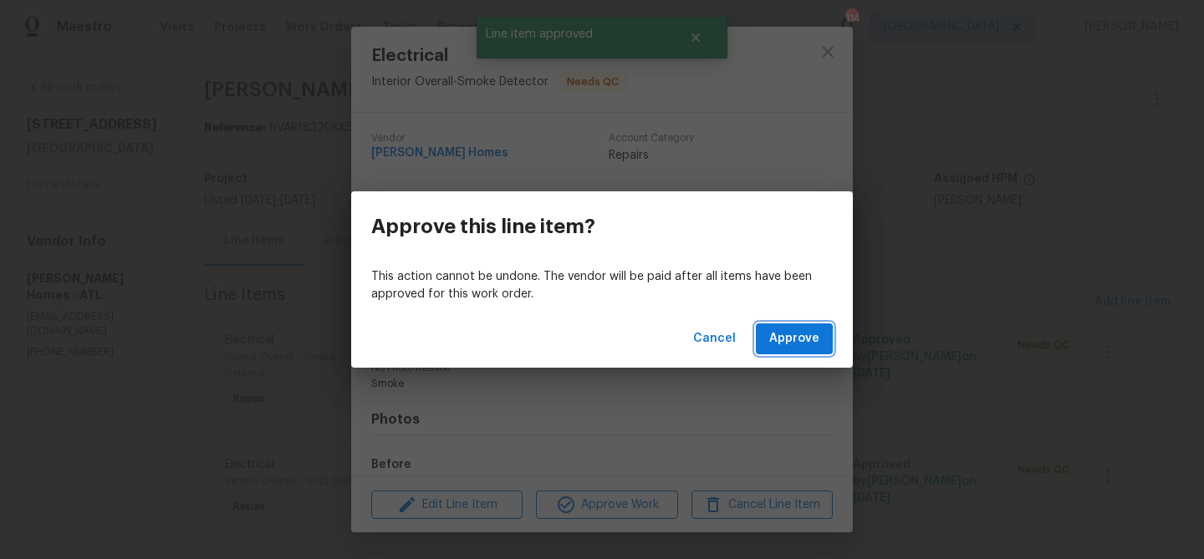
click at [799, 342] on span "Approve" at bounding box center [794, 338] width 50 height 21
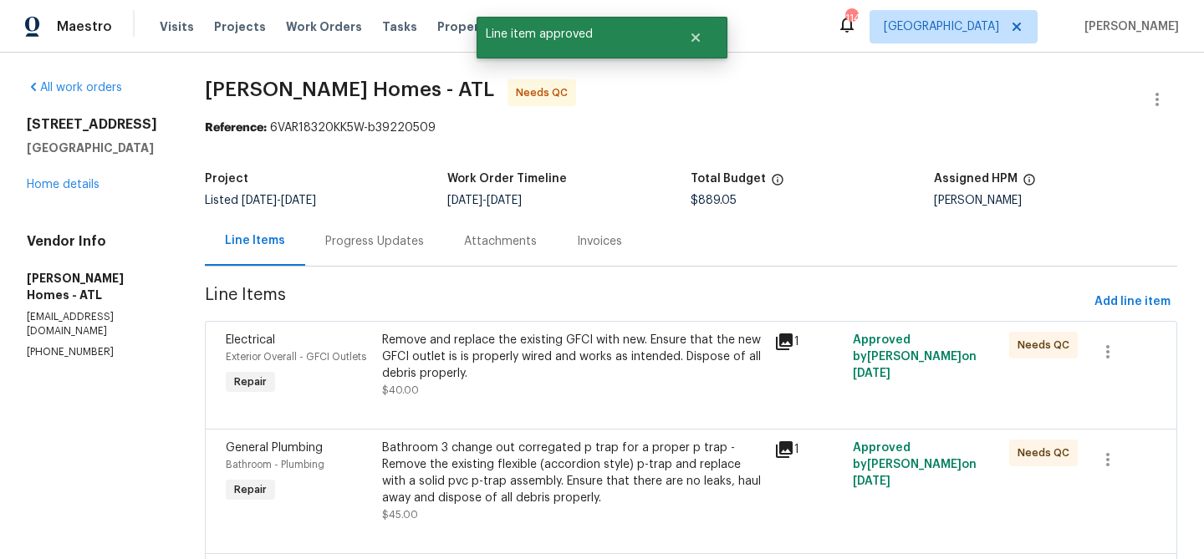
click at [616, 379] on div "Remove and replace the existing GFCI with new. Ensure that the new GFCI outlet …" at bounding box center [573, 357] width 382 height 50
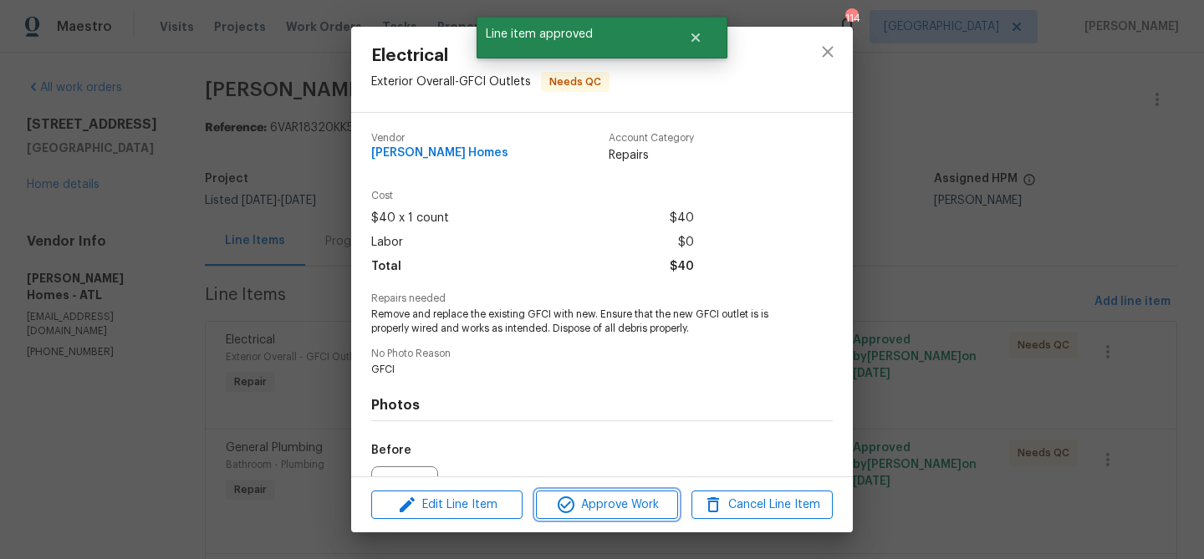
click at [655, 504] on span "Approve Work" at bounding box center [606, 505] width 131 height 21
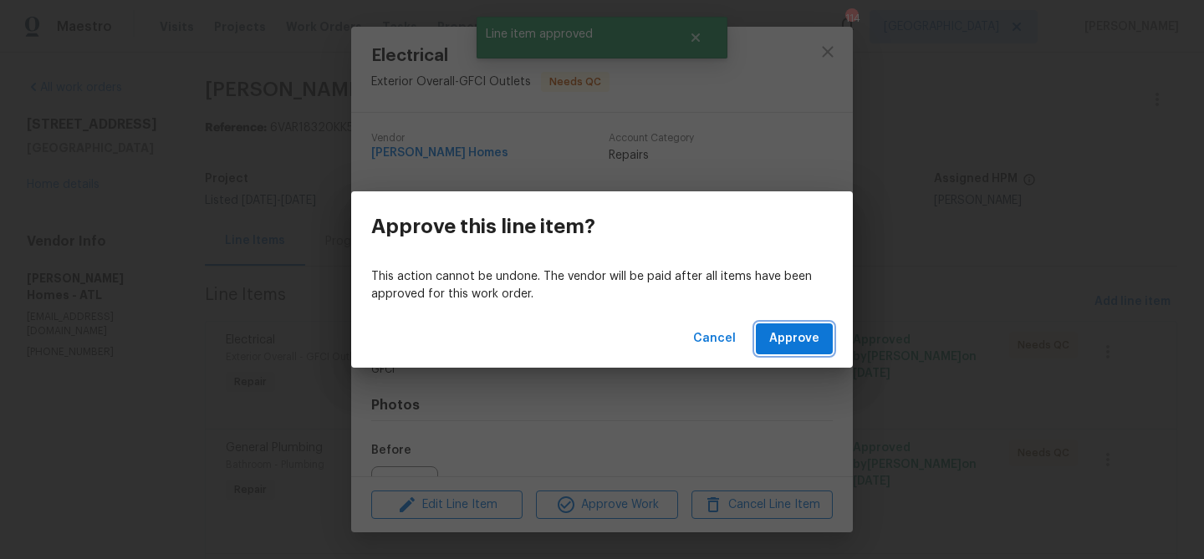
click at [803, 334] on span "Approve" at bounding box center [794, 338] width 50 height 21
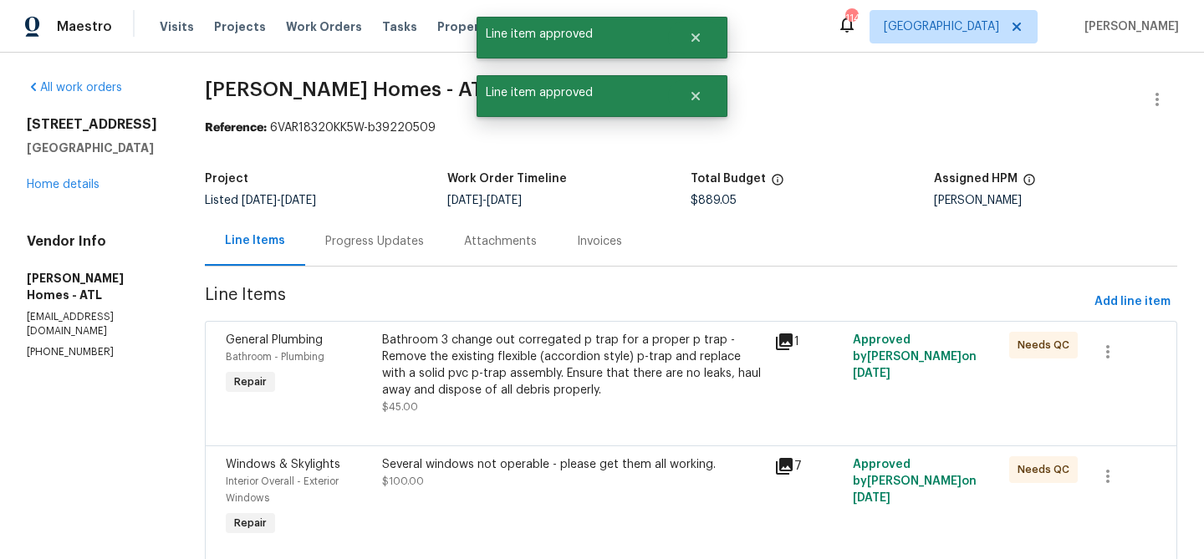
click at [590, 366] on div "Bathroom 3 change out corregated p trap for a proper p trap - Remove the existi…" at bounding box center [573, 365] width 382 height 67
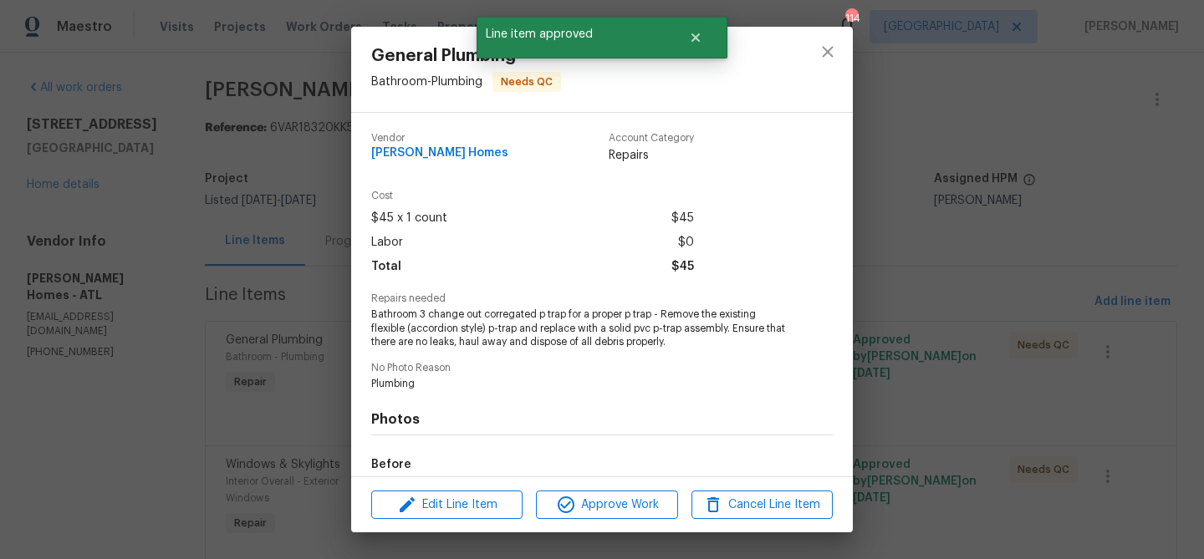
scroll to position [196, 0]
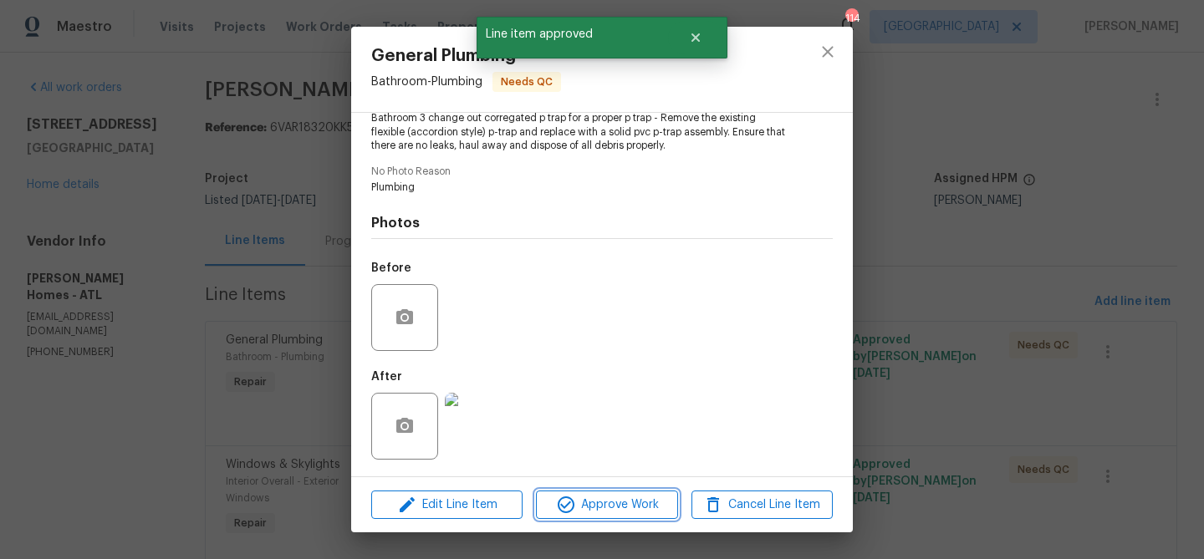
click at [588, 501] on span "Approve Work" at bounding box center [606, 505] width 131 height 21
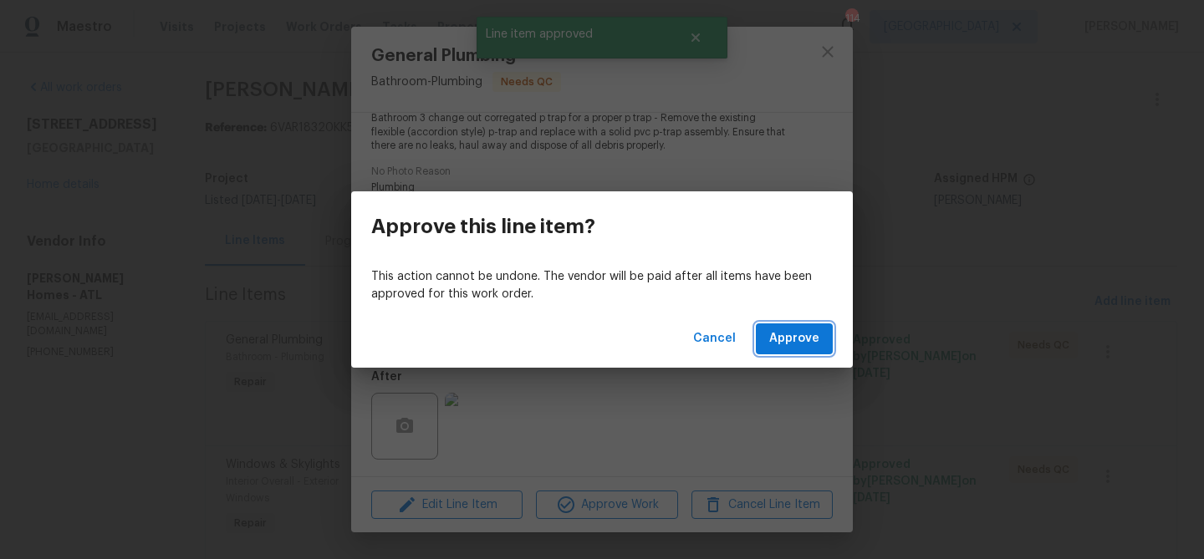
click at [791, 348] on span "Approve" at bounding box center [794, 338] width 50 height 21
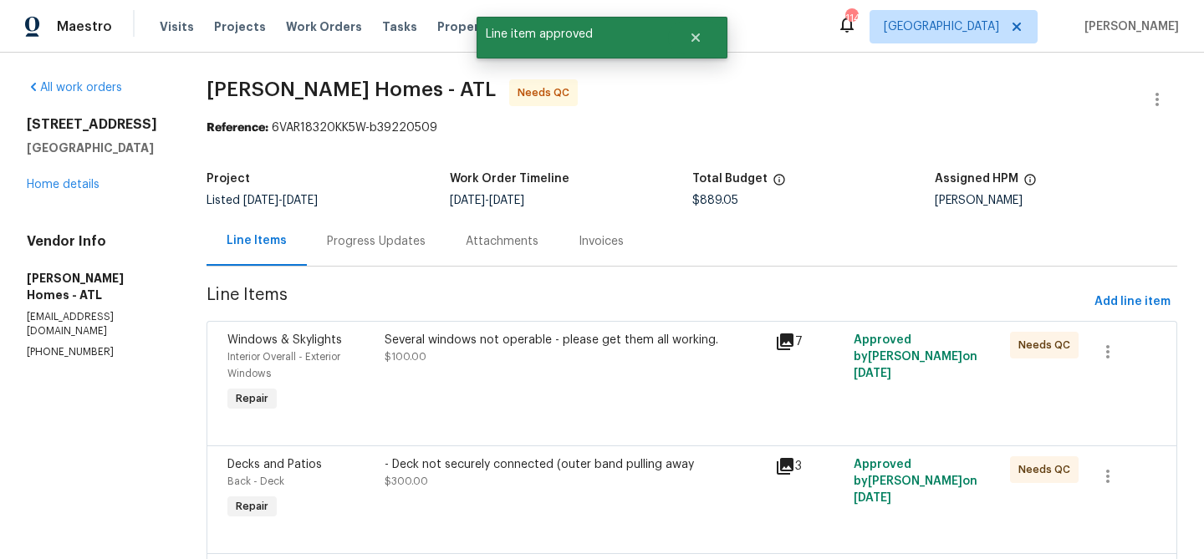
click at [557, 355] on div "Several windows not operable - please get them all working. $100.00" at bounding box center [574, 348] width 381 height 33
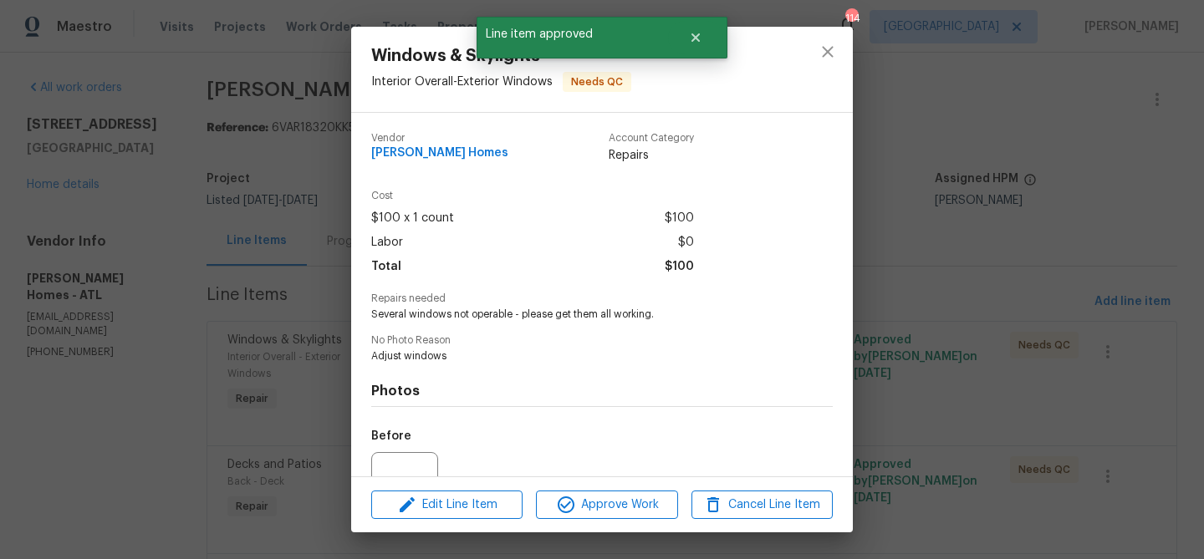
scroll to position [168, 0]
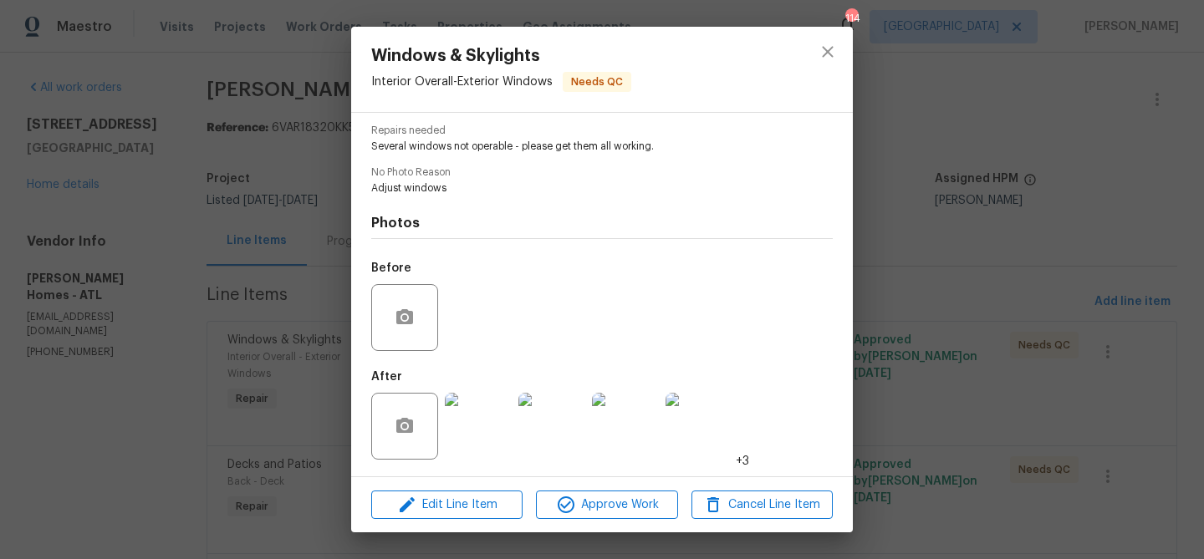
click at [491, 428] on img at bounding box center [478, 426] width 67 height 67
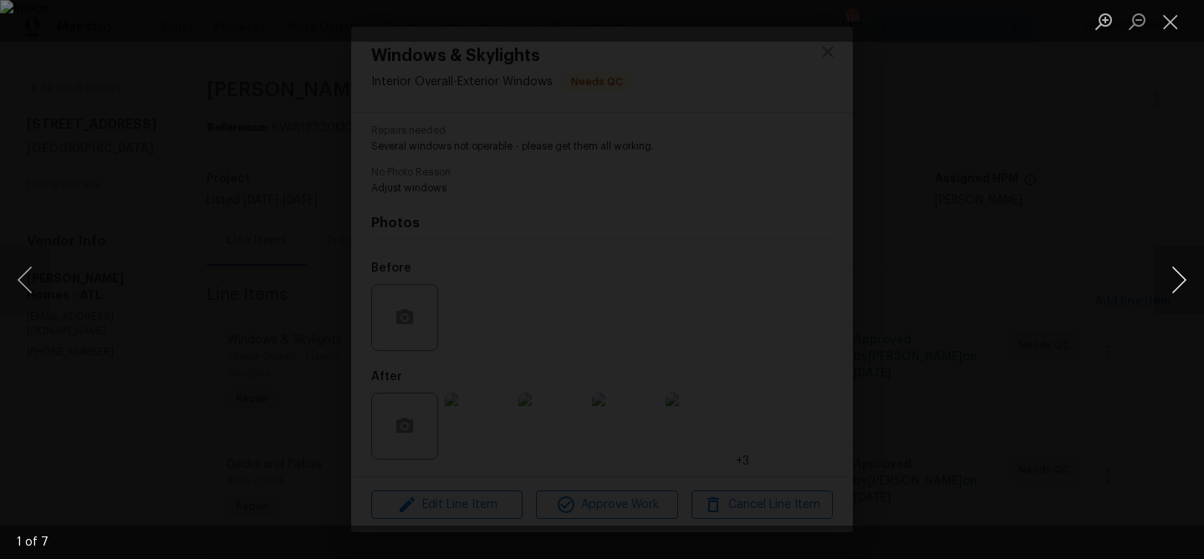
click at [1168, 282] on button "Next image" at bounding box center [1178, 280] width 50 height 67
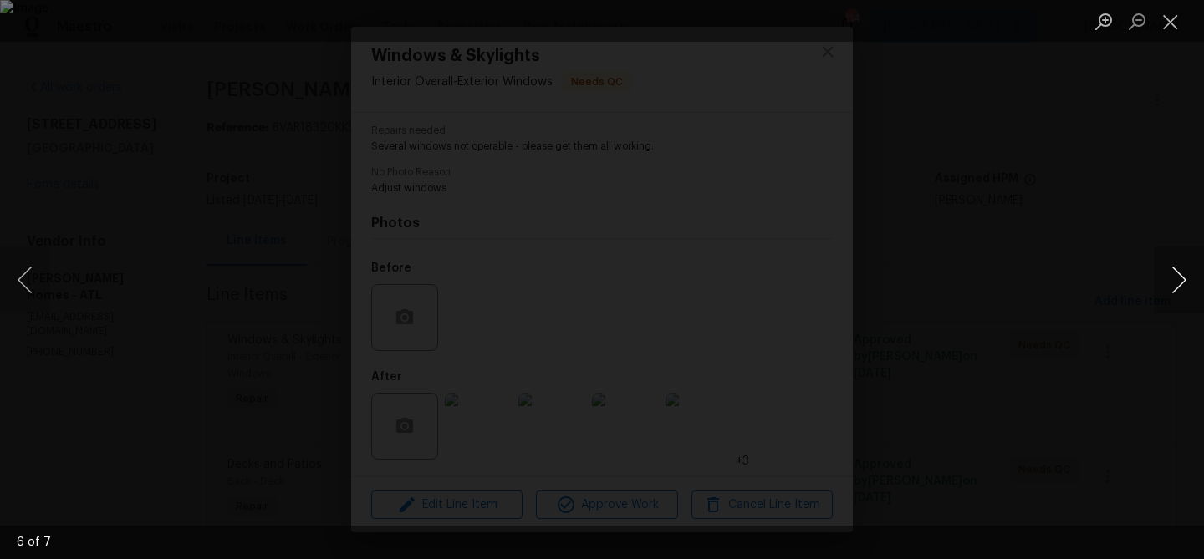
click at [1168, 282] on button "Next image" at bounding box center [1178, 280] width 50 height 67
click at [1178, 23] on button "Close lightbox" at bounding box center [1169, 21] width 33 height 29
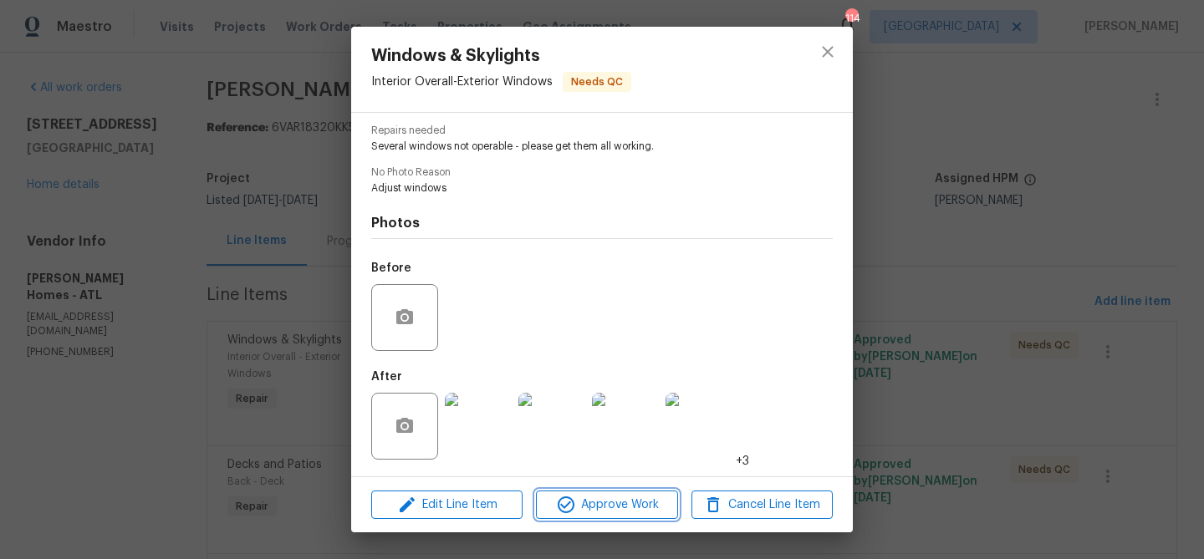
click at [567, 512] on icon "button" at bounding box center [566, 505] width 20 height 20
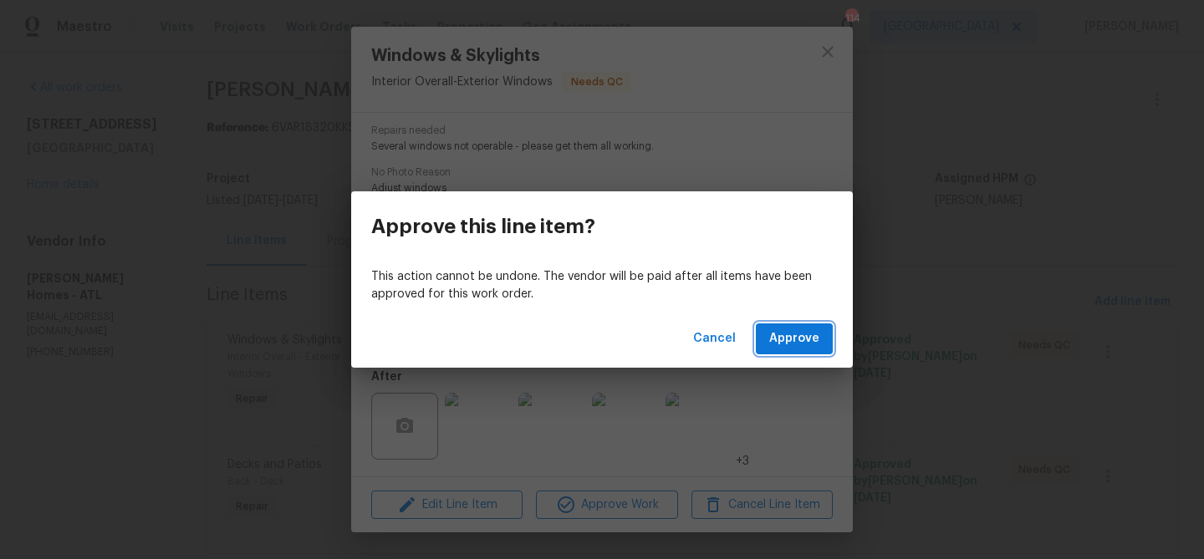
click at [785, 328] on button "Approve" at bounding box center [794, 338] width 77 height 31
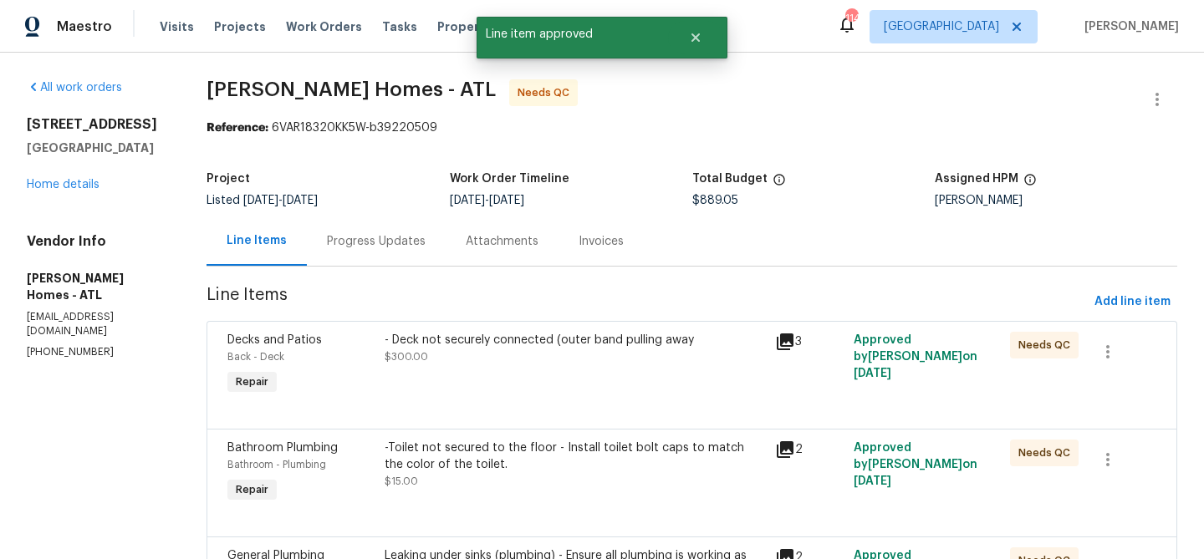
click at [583, 379] on div "- Deck not securely connected (outer band pulling away $300.00" at bounding box center [574, 365] width 391 height 77
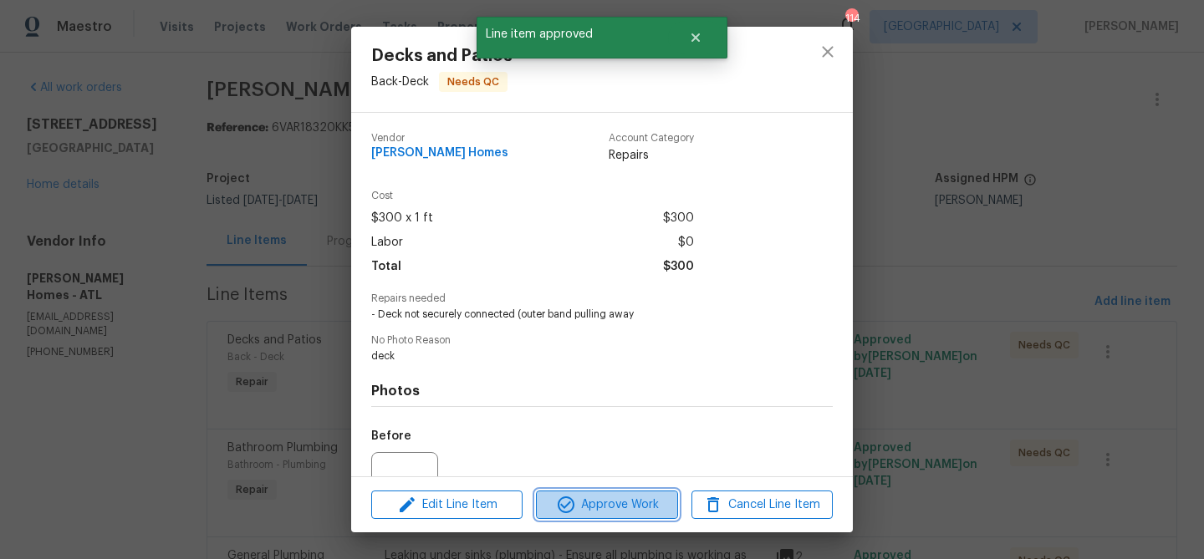
click at [610, 497] on span "Approve Work" at bounding box center [606, 505] width 131 height 21
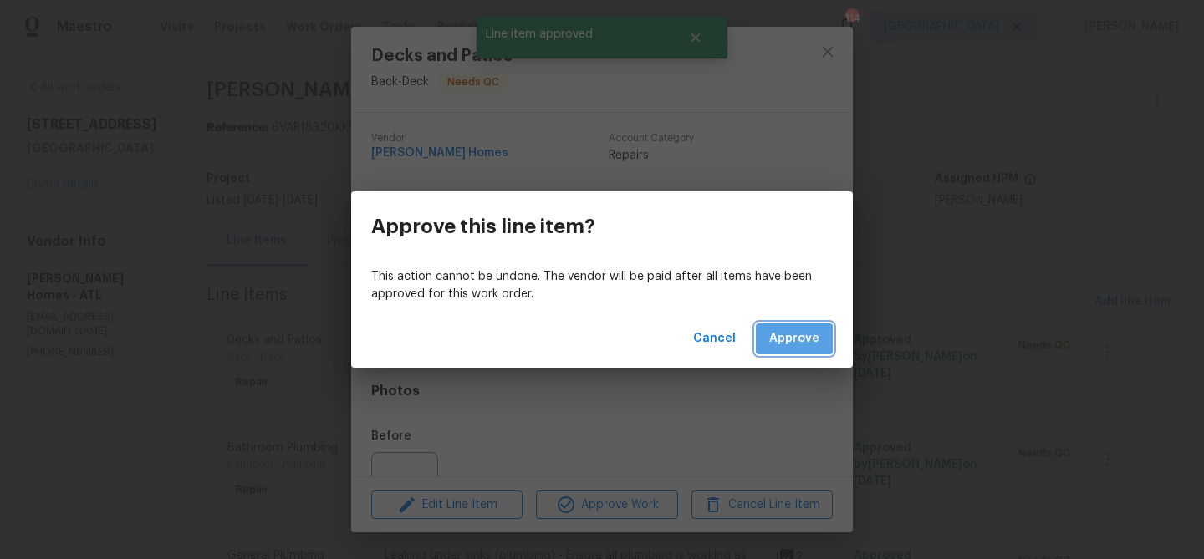
click at [799, 338] on span "Approve" at bounding box center [794, 338] width 50 height 21
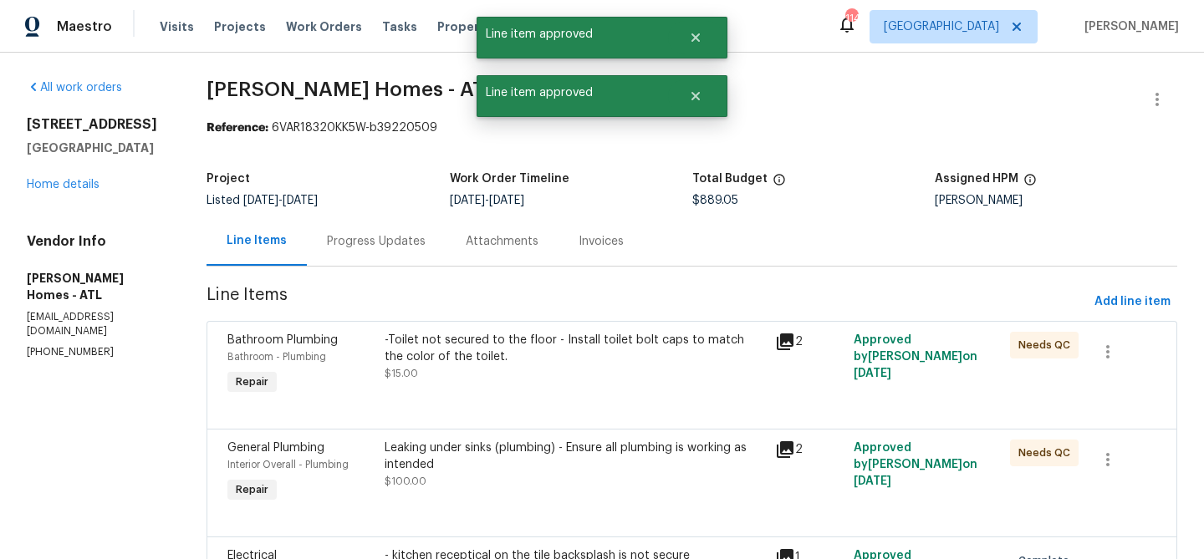
click at [583, 358] on div "-Toilet not secured to the floor - Install toilet bolt caps to match the color …" at bounding box center [574, 348] width 381 height 33
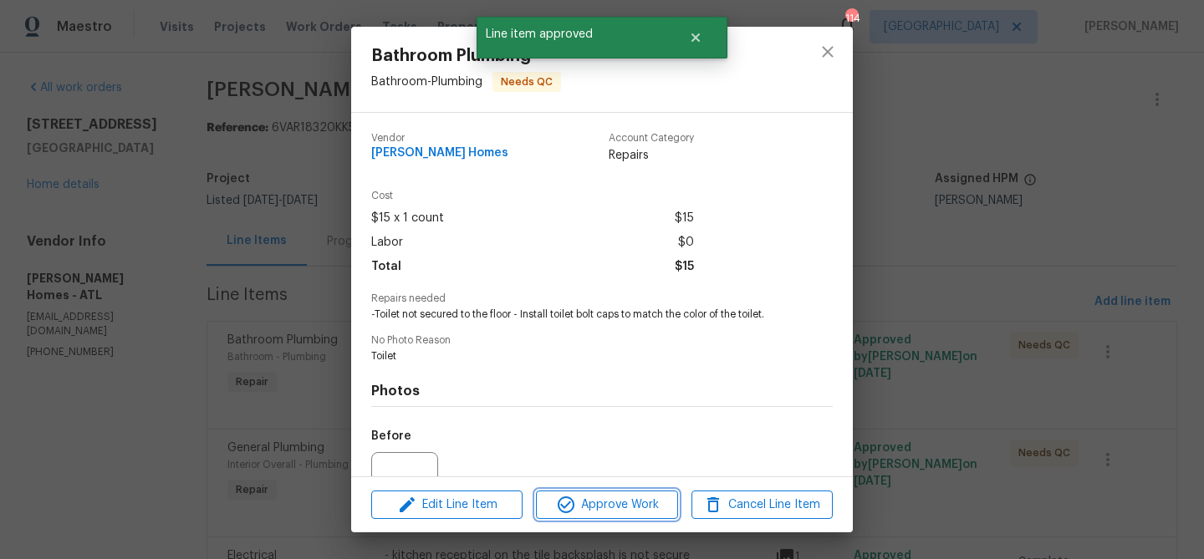
click at [617, 497] on span "Approve Work" at bounding box center [606, 505] width 131 height 21
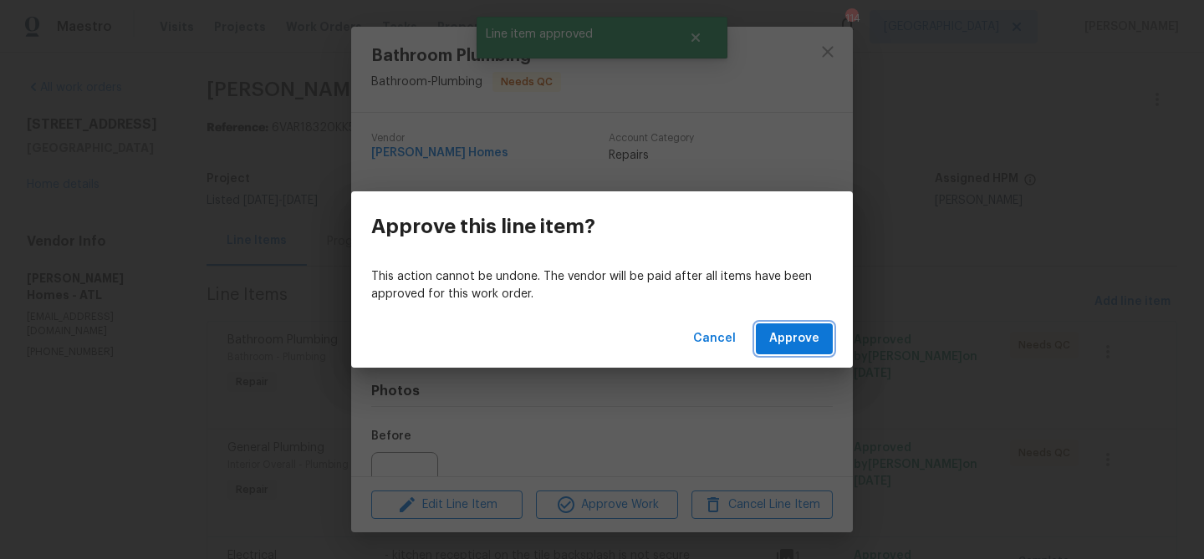
click at [813, 327] on button "Approve" at bounding box center [794, 338] width 77 height 31
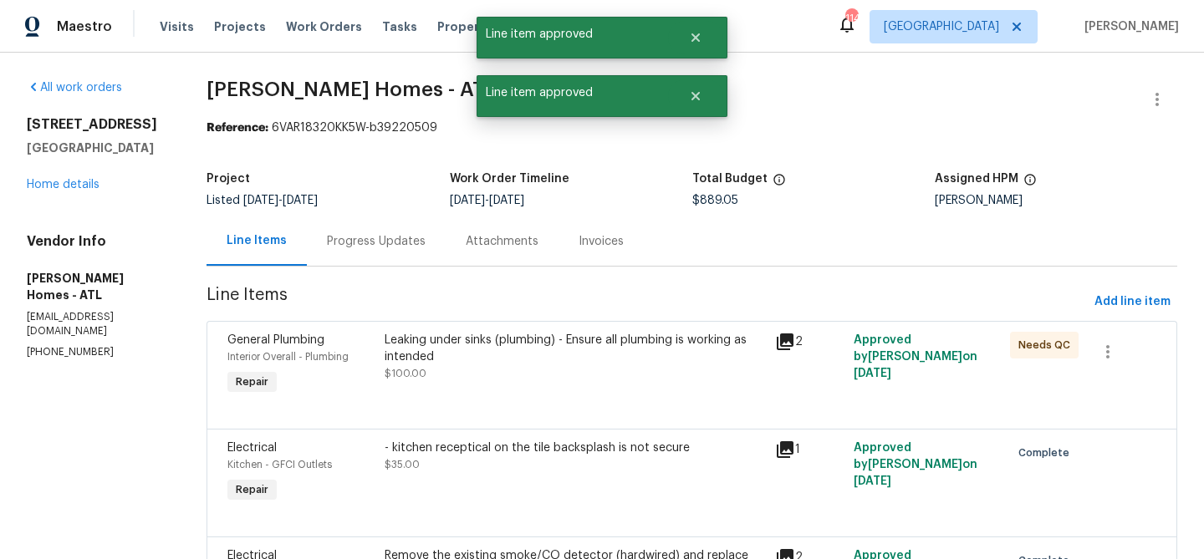
click at [629, 358] on div "Leaking under sinks (plumbing) - Ensure all plumbing is working as intended" at bounding box center [574, 348] width 381 height 33
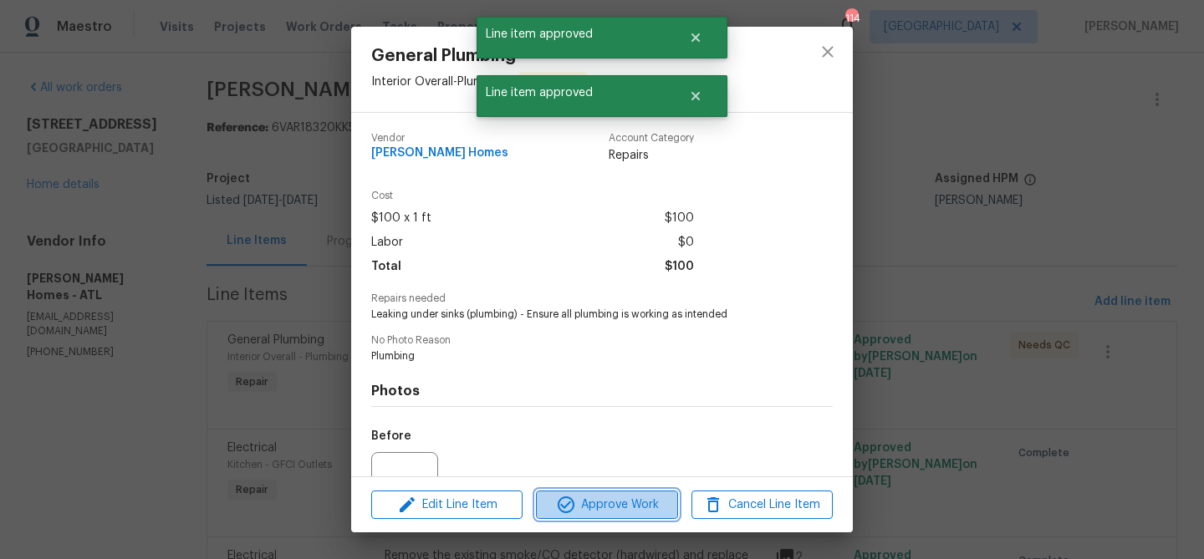
click at [643, 499] on span "Approve Work" at bounding box center [606, 505] width 131 height 21
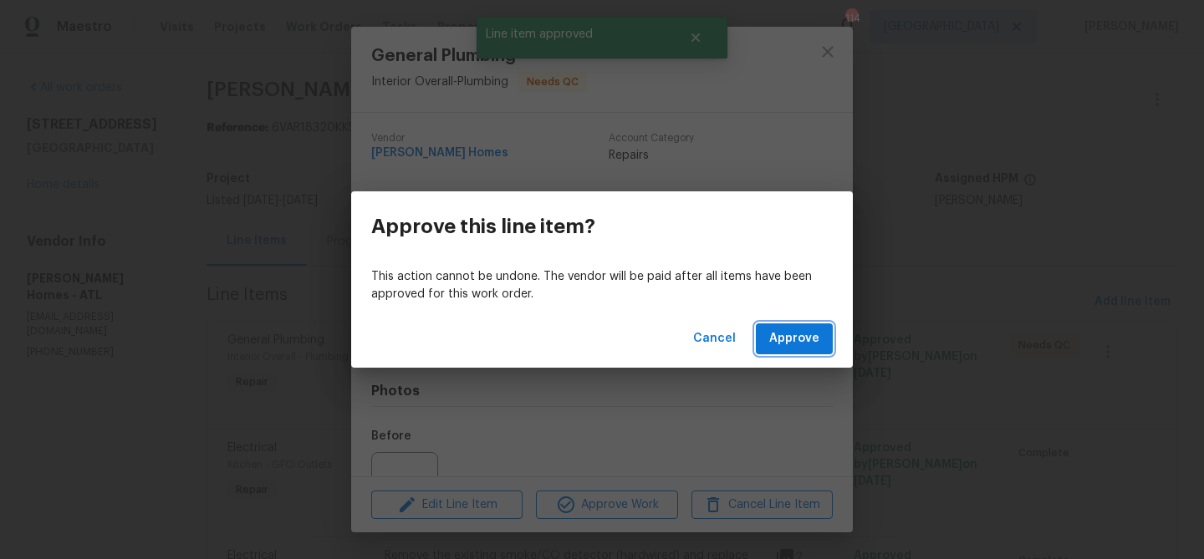
click at [810, 338] on span "Approve" at bounding box center [794, 338] width 50 height 21
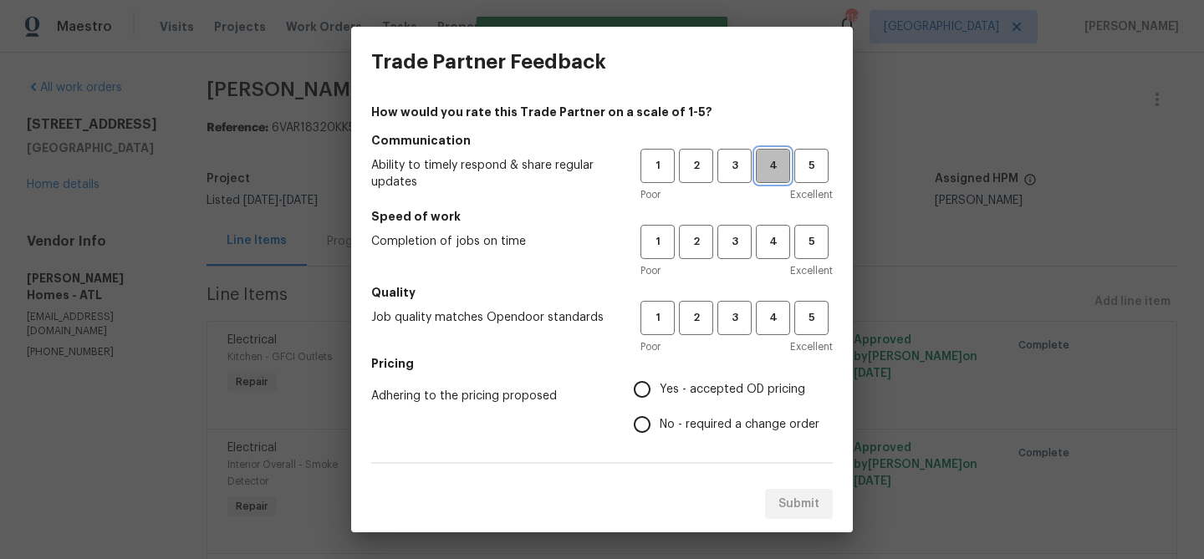
click at [771, 170] on span "4" at bounding box center [772, 165] width 31 height 19
drag, startPoint x: 775, startPoint y: 242, endPoint x: 773, endPoint y: 254, distance: 11.8
click at [775, 243] on span "4" at bounding box center [772, 241] width 31 height 19
click at [769, 310] on span "4" at bounding box center [772, 317] width 31 height 19
drag, startPoint x: 685, startPoint y: 402, endPoint x: 675, endPoint y: 390, distance: 15.4
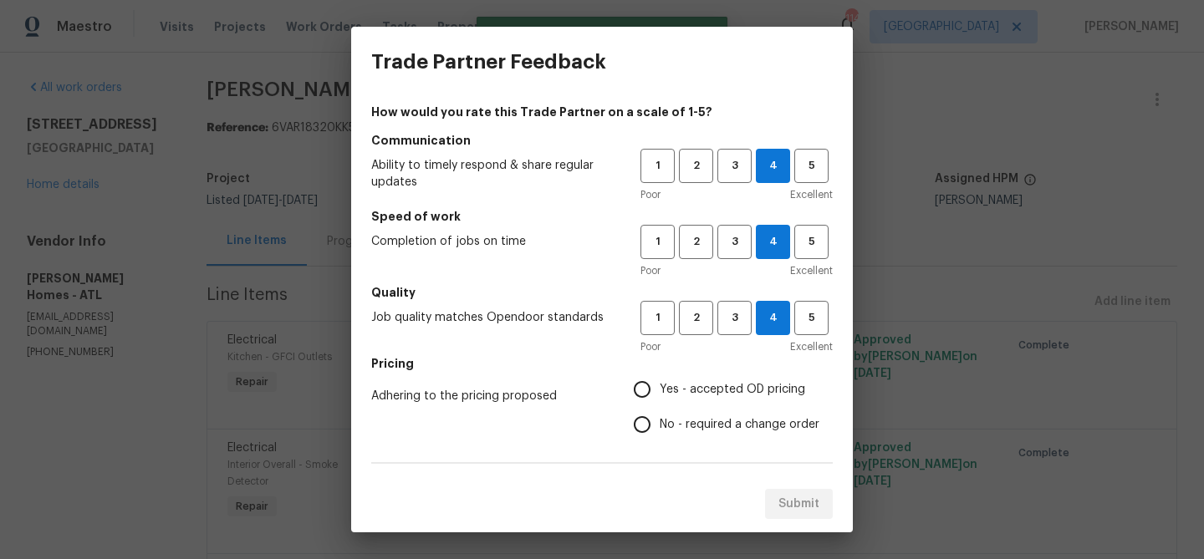
click at [686, 400] on label "Yes - accepted OD pricing" at bounding box center [721, 389] width 195 height 35
click at [659, 400] on input "Yes - accepted OD pricing" at bounding box center [641, 389] width 35 height 35
radio input "true"
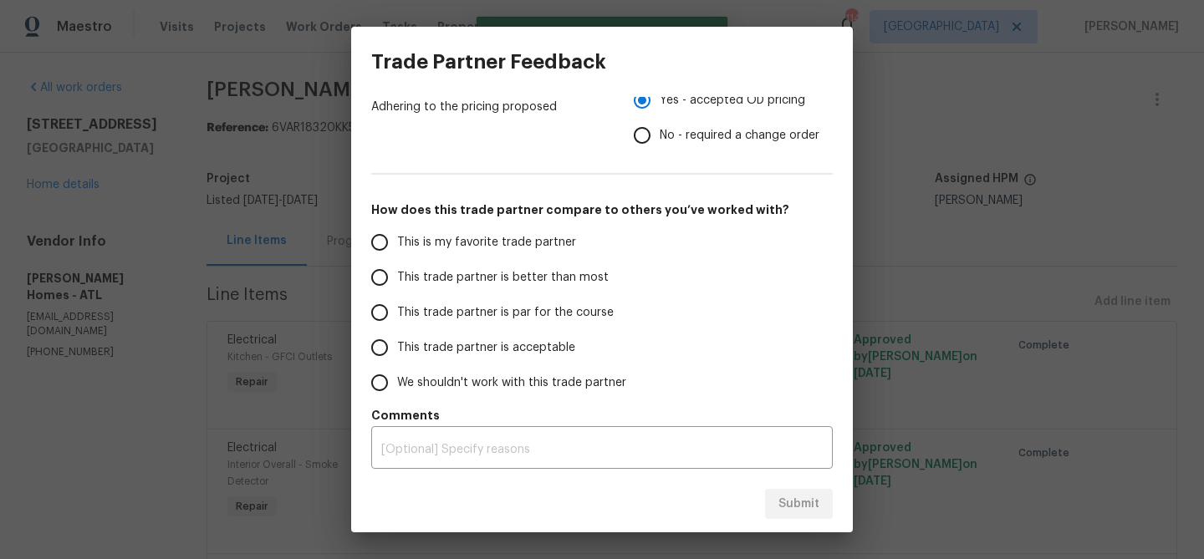
click at [497, 281] on span "This trade partner is better than most" at bounding box center [502, 278] width 211 height 18
click at [397, 281] on input "This trade partner is better than most" at bounding box center [379, 277] width 35 height 35
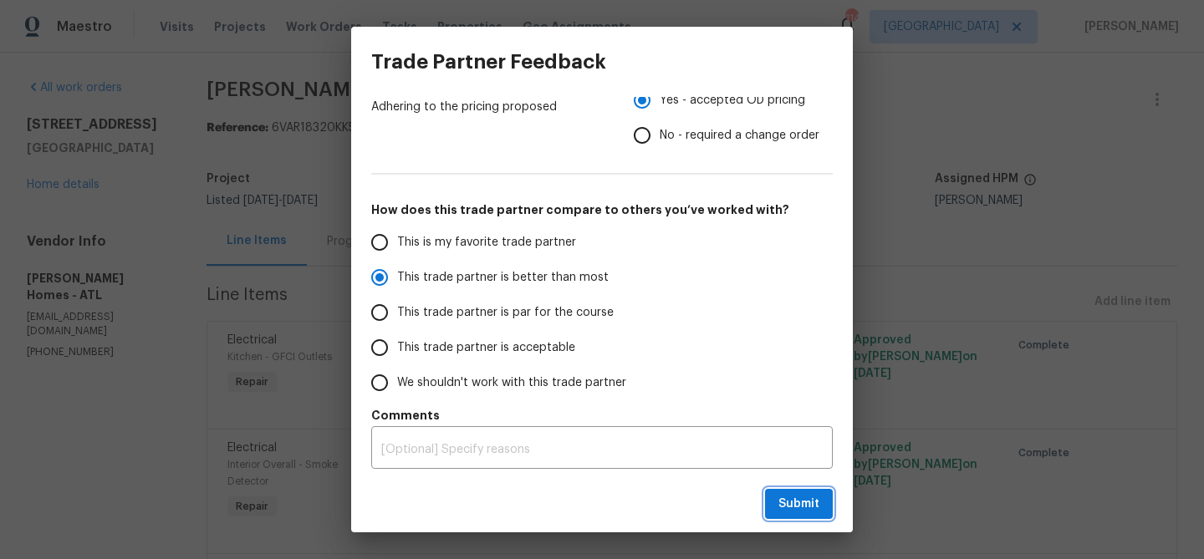
click at [778, 507] on button "Submit" at bounding box center [799, 504] width 68 height 31
radio input "true"
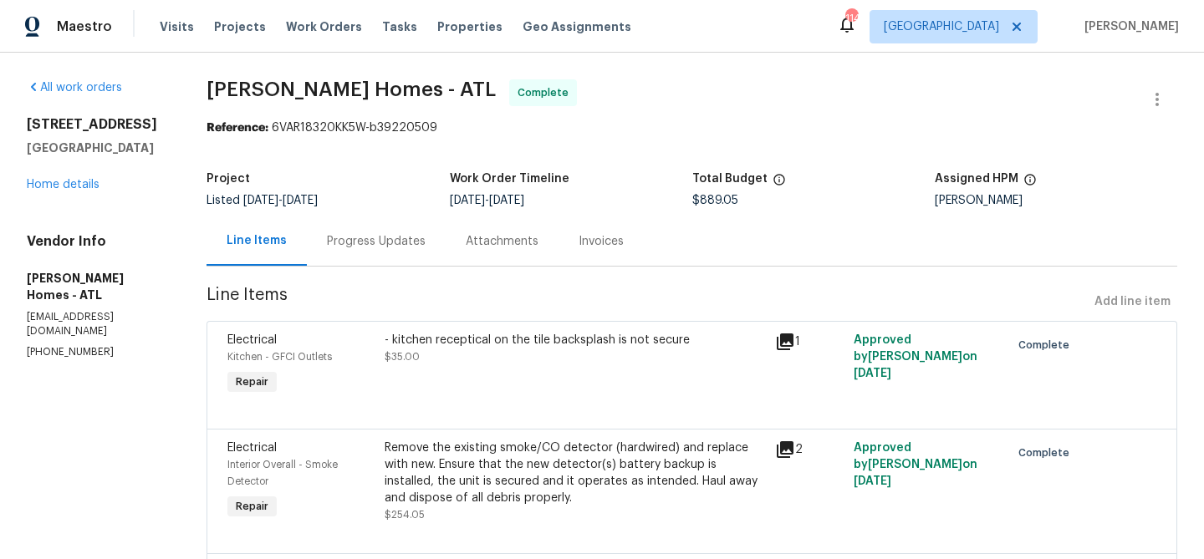
radio input "false"
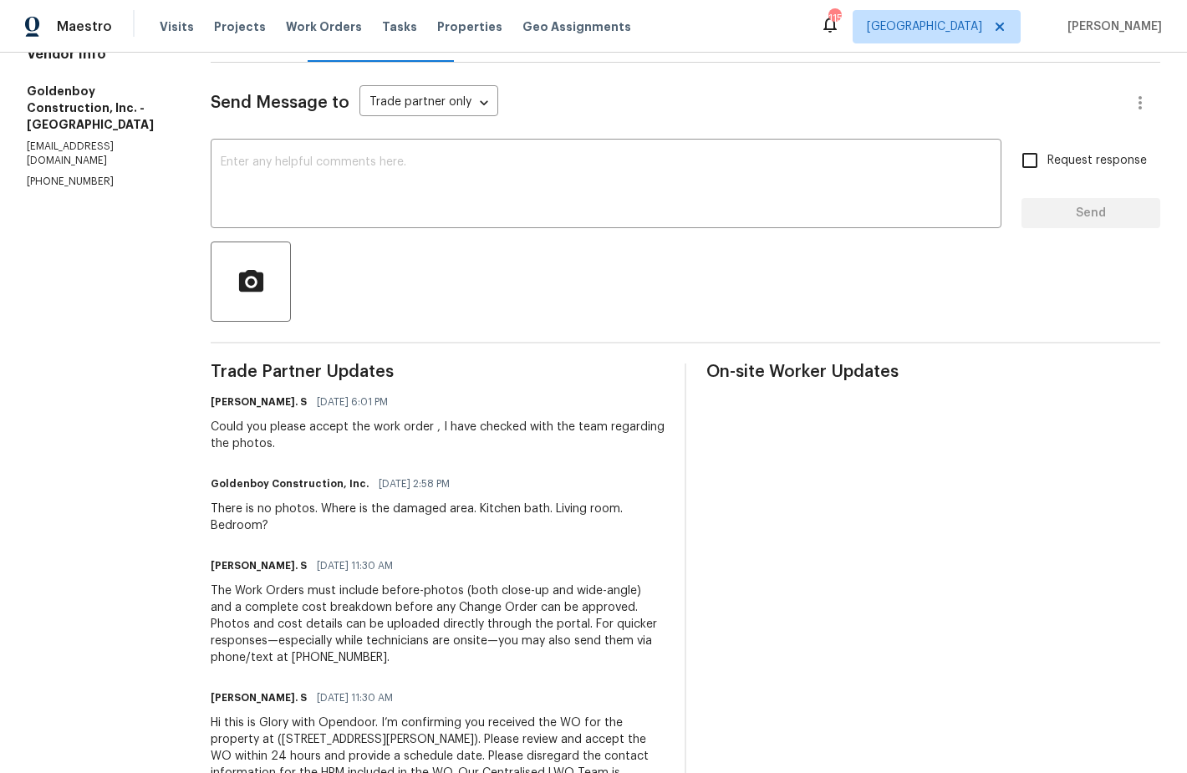
scroll to position [171, 0]
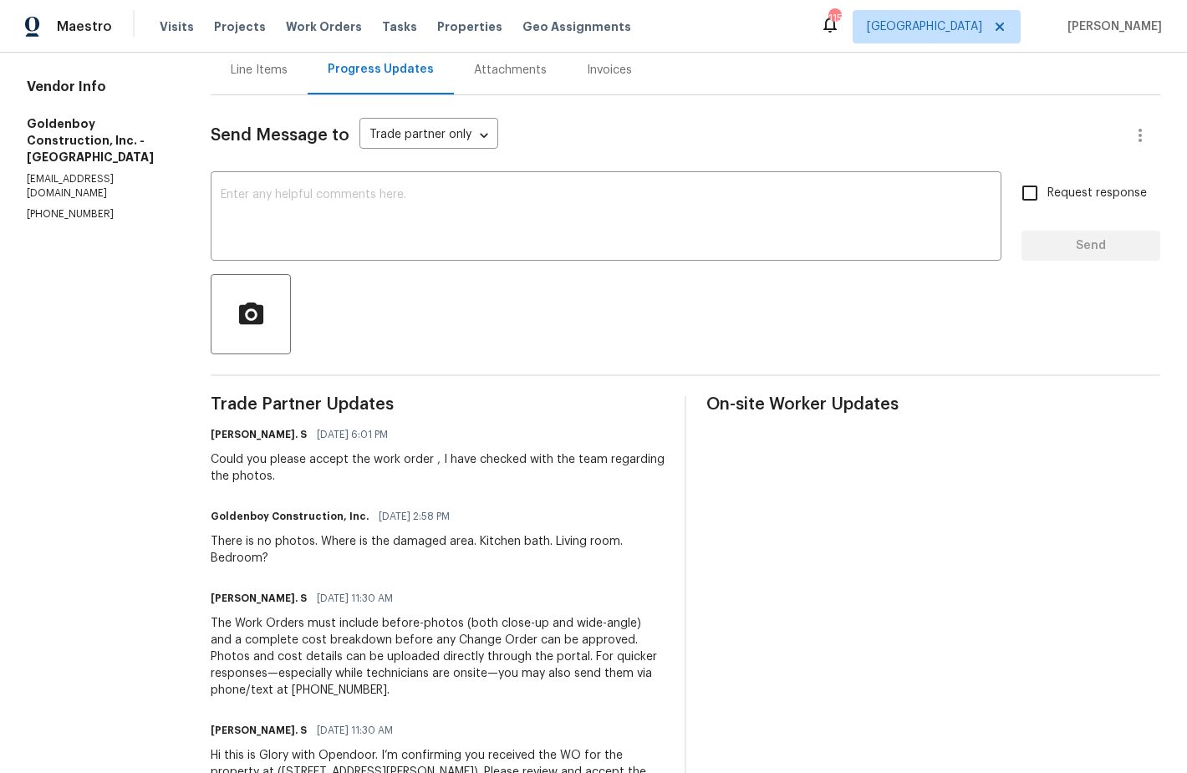
click at [288, 66] on div "Line Items" at bounding box center [259, 70] width 57 height 17
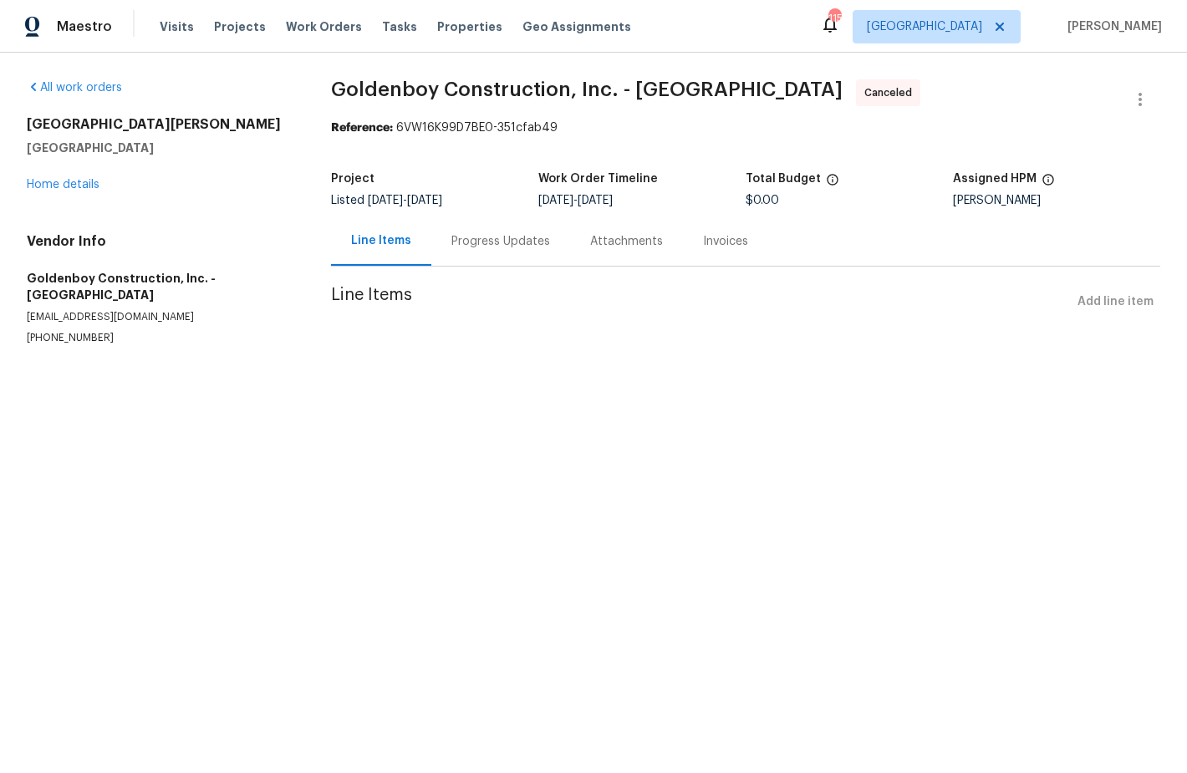
click at [401, 235] on div "Line Items" at bounding box center [381, 240] width 60 height 17
click at [482, 237] on div "Progress Updates" at bounding box center [500, 241] width 99 height 17
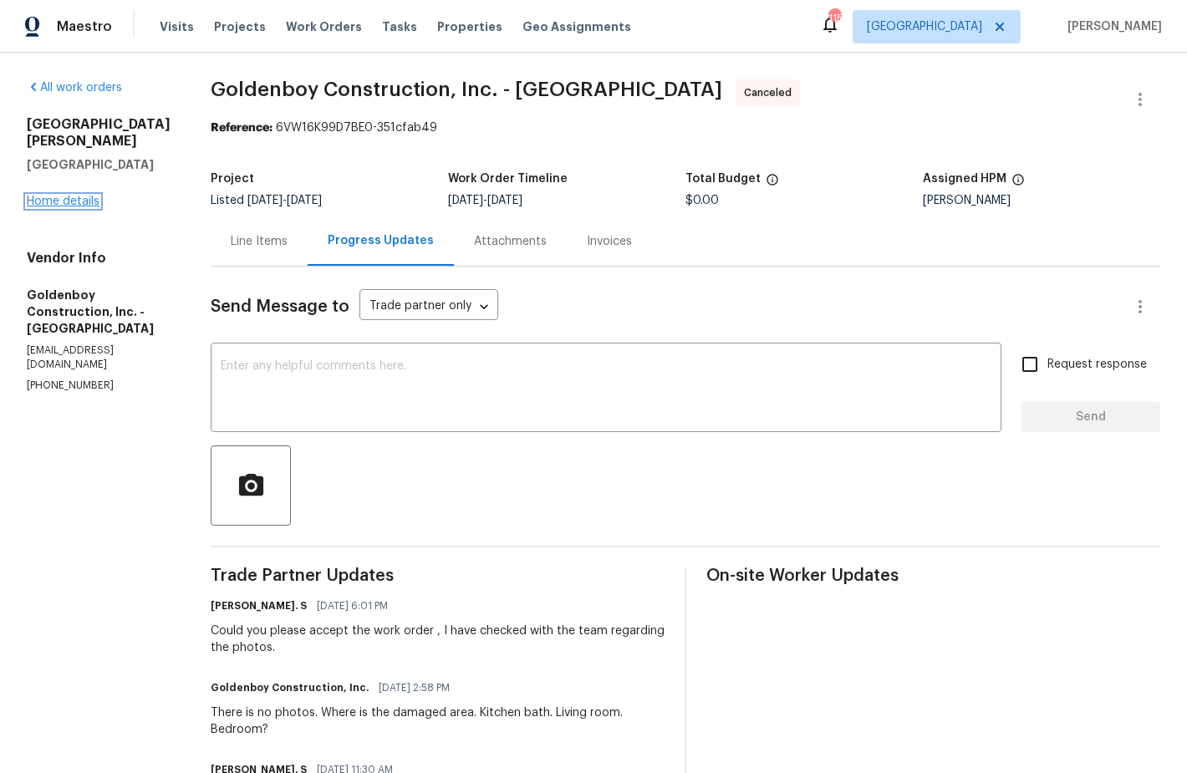
click at [78, 196] on link "Home details" at bounding box center [63, 202] width 73 height 12
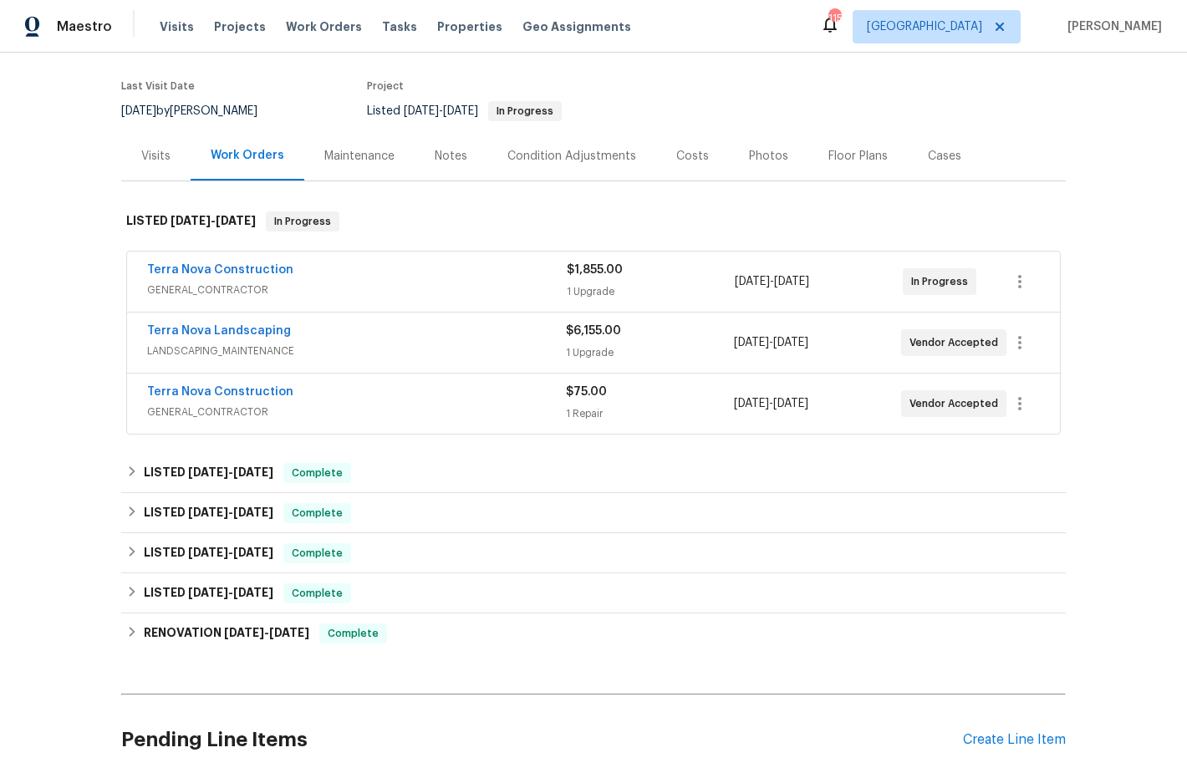
scroll to position [124, 0]
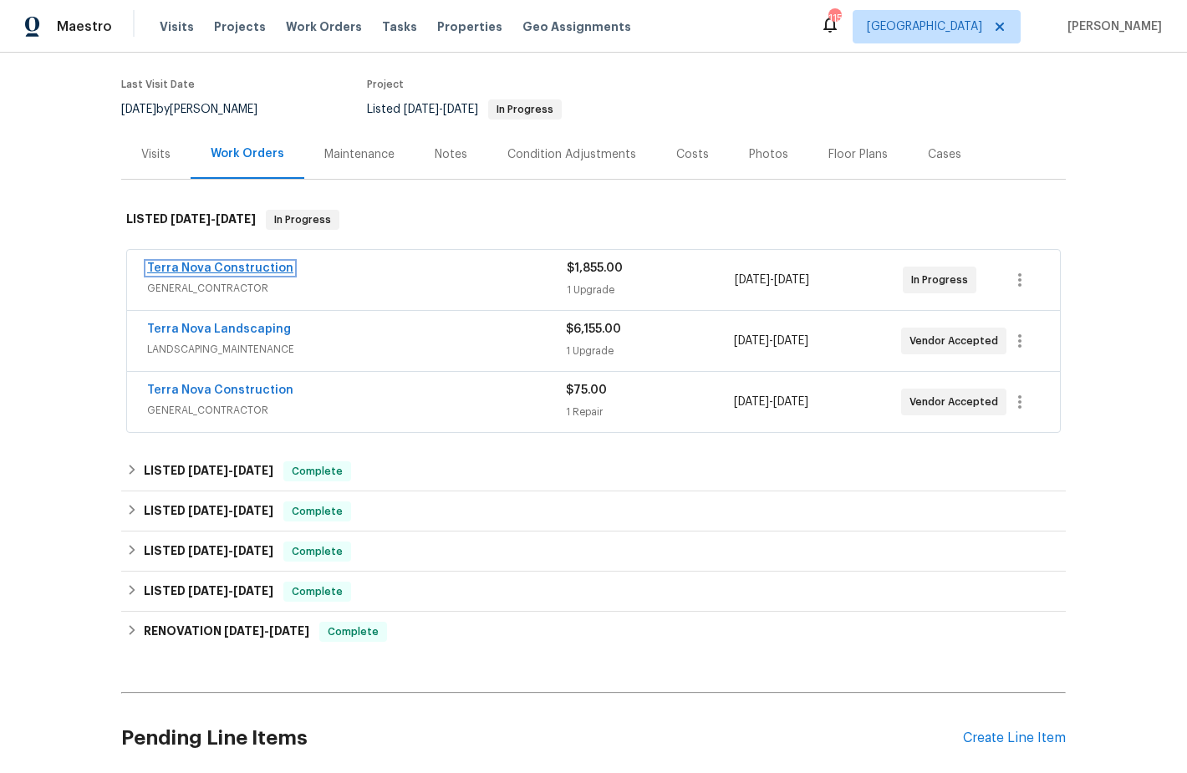
click at [241, 270] on link "Terra Nova Construction" at bounding box center [220, 268] width 146 height 12
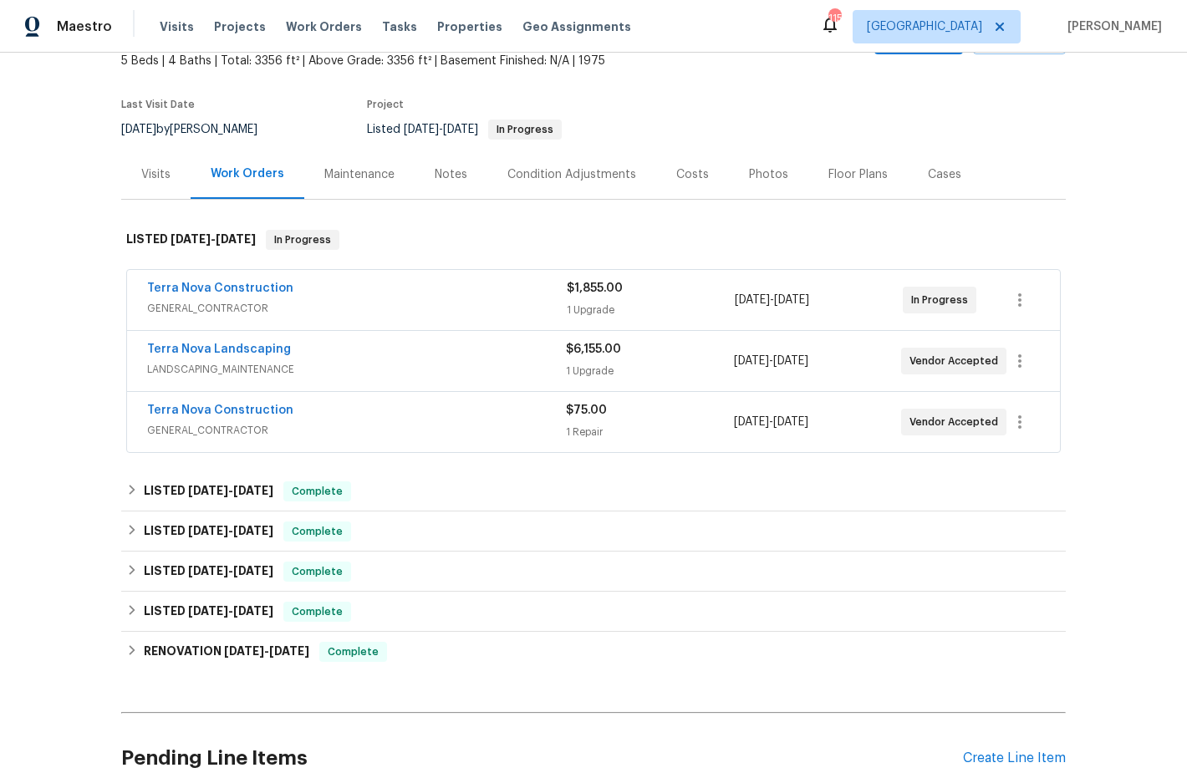
scroll to position [106, 0]
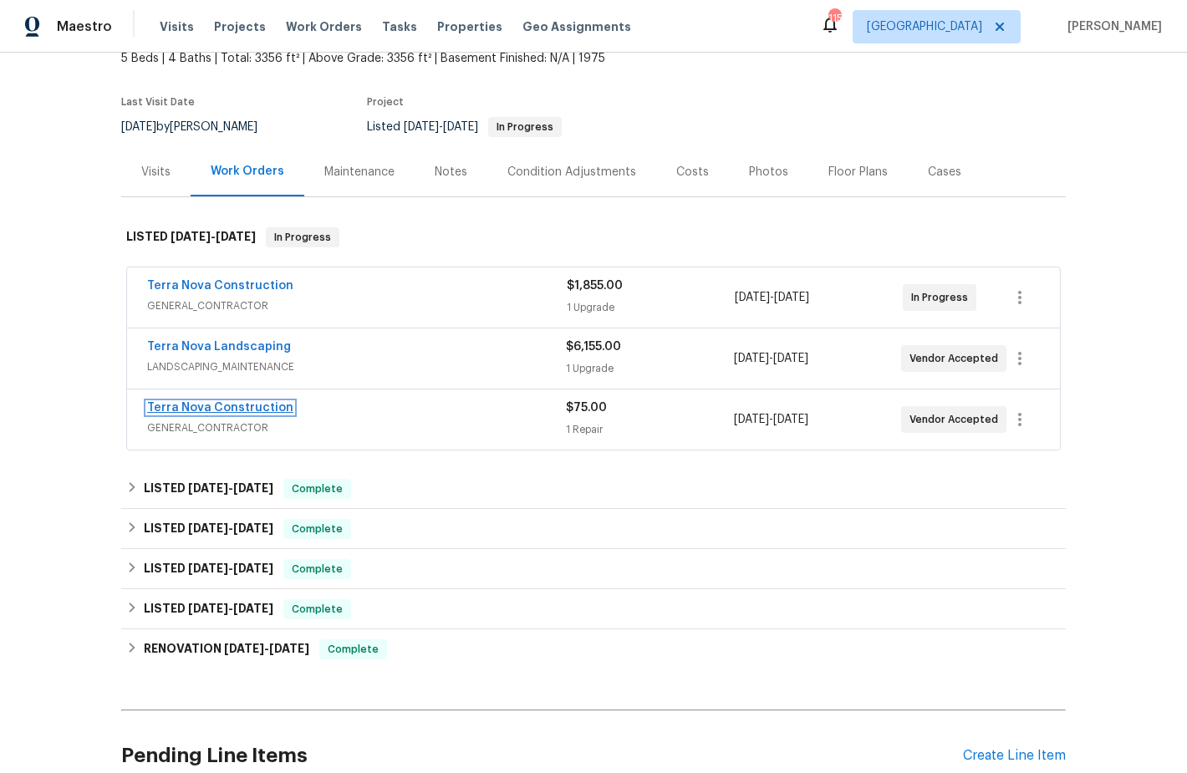
click at [231, 407] on link "Terra Nova Construction" at bounding box center [220, 408] width 146 height 12
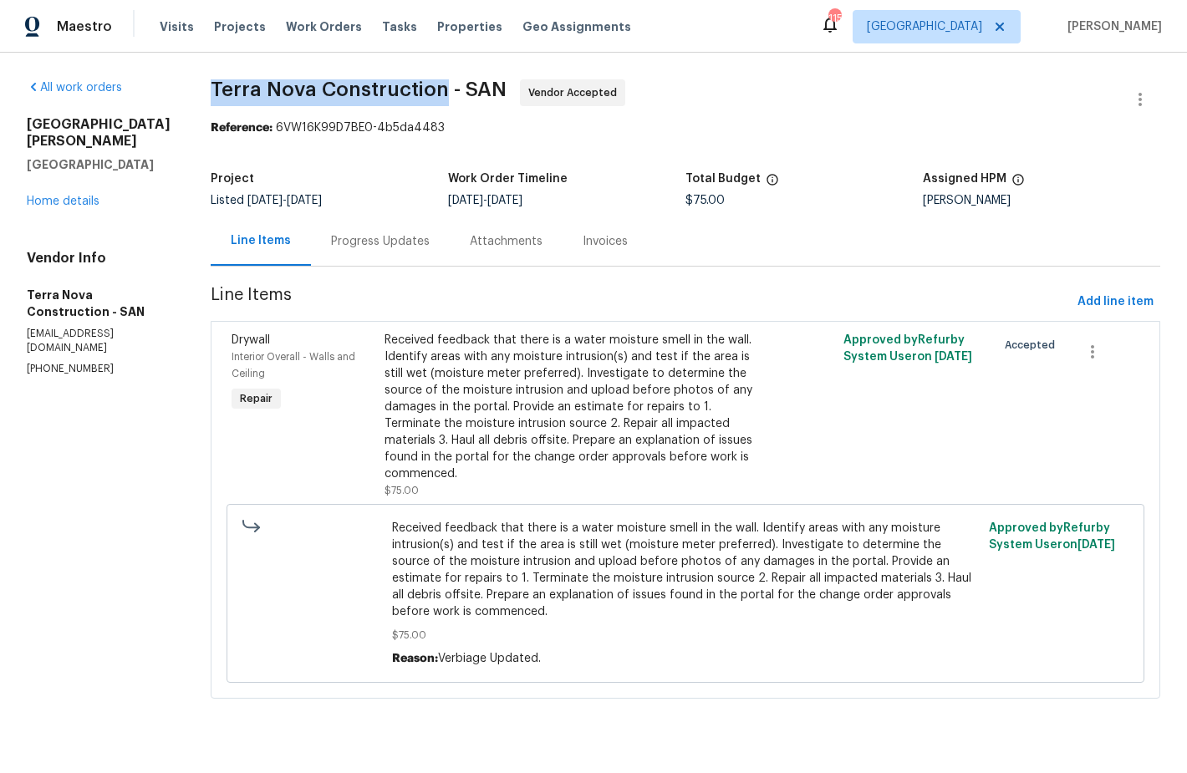
drag, startPoint x: 241, startPoint y: 82, endPoint x: 469, endPoint y: 80, distance: 228.2
click at [470, 81] on span "Terra Nova Construction - SAN" at bounding box center [359, 89] width 296 height 20
copy span "Terra Nova Construction"
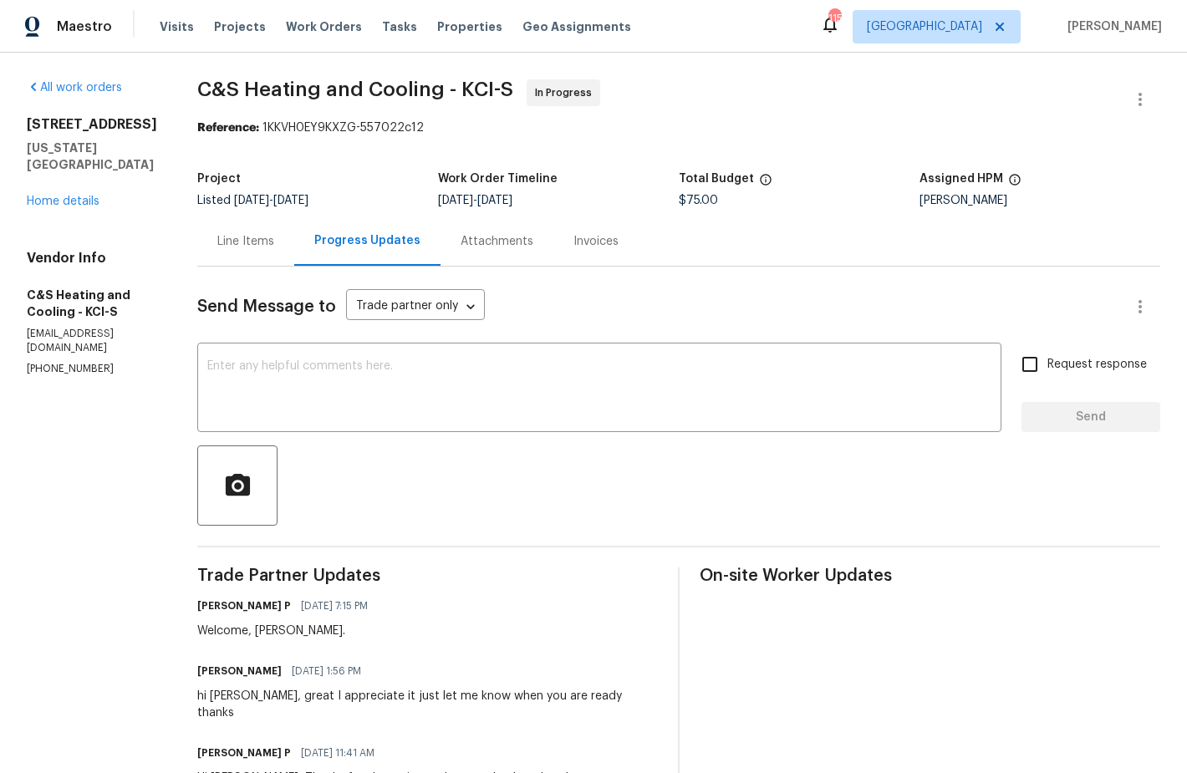
click at [245, 239] on div "Line Items" at bounding box center [245, 241] width 57 height 17
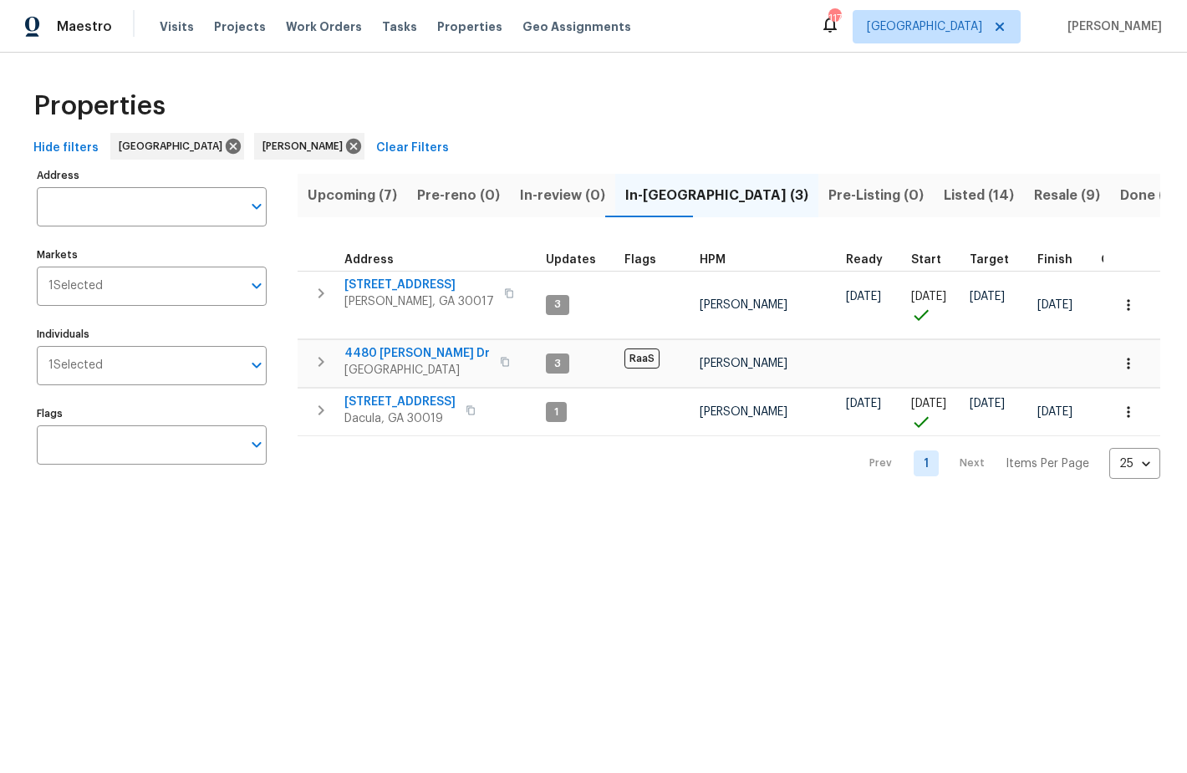
click at [144, 204] on input "Address" at bounding box center [139, 206] width 205 height 39
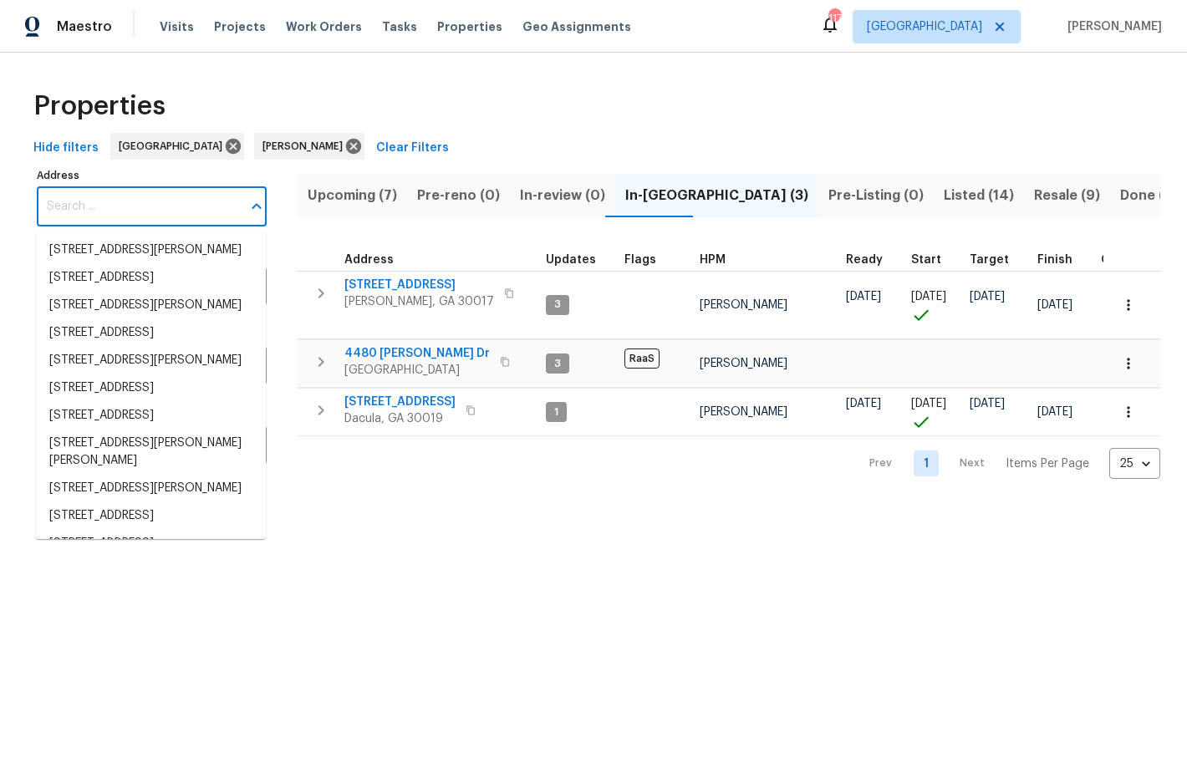
paste input "[STREET_ADDRESS]"
type input "[STREET_ADDRESS]"
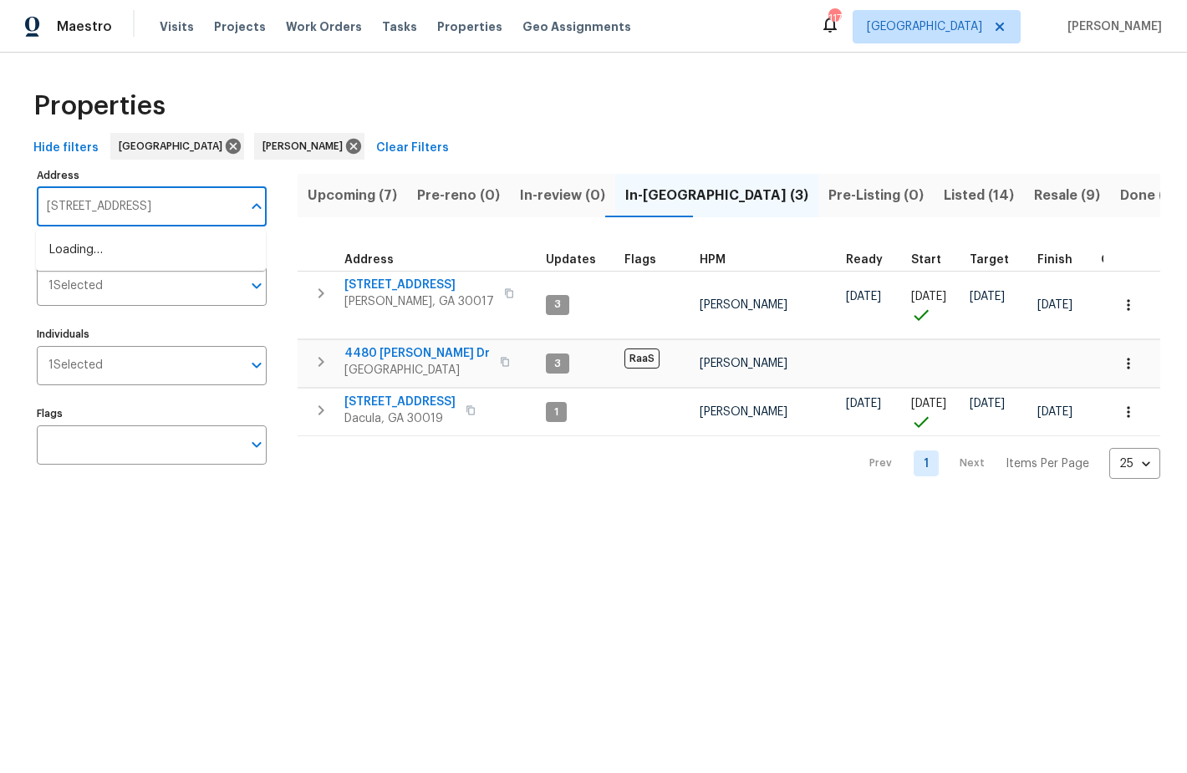
scroll to position [0, 29]
click at [129, 251] on li "105 Beaver Dam Rd Columbia SC 29223" at bounding box center [151, 251] width 230 height 28
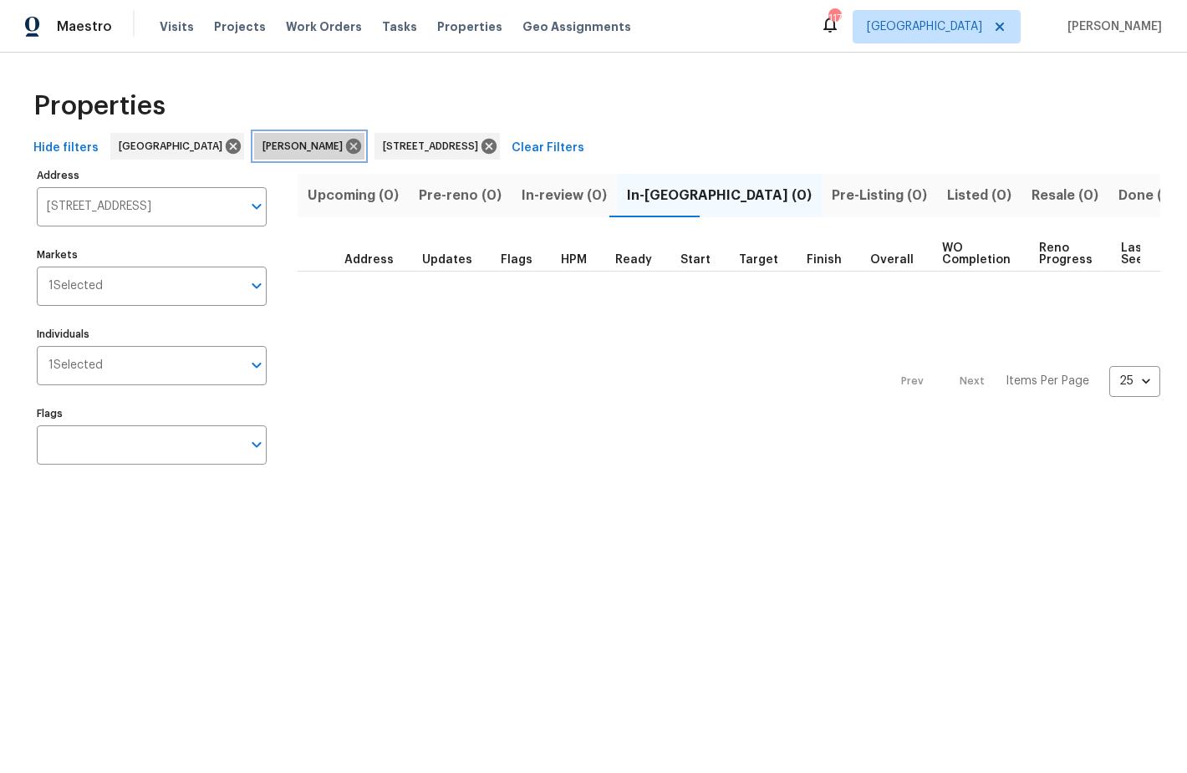
click at [344, 145] on icon at bounding box center [353, 146] width 18 height 18
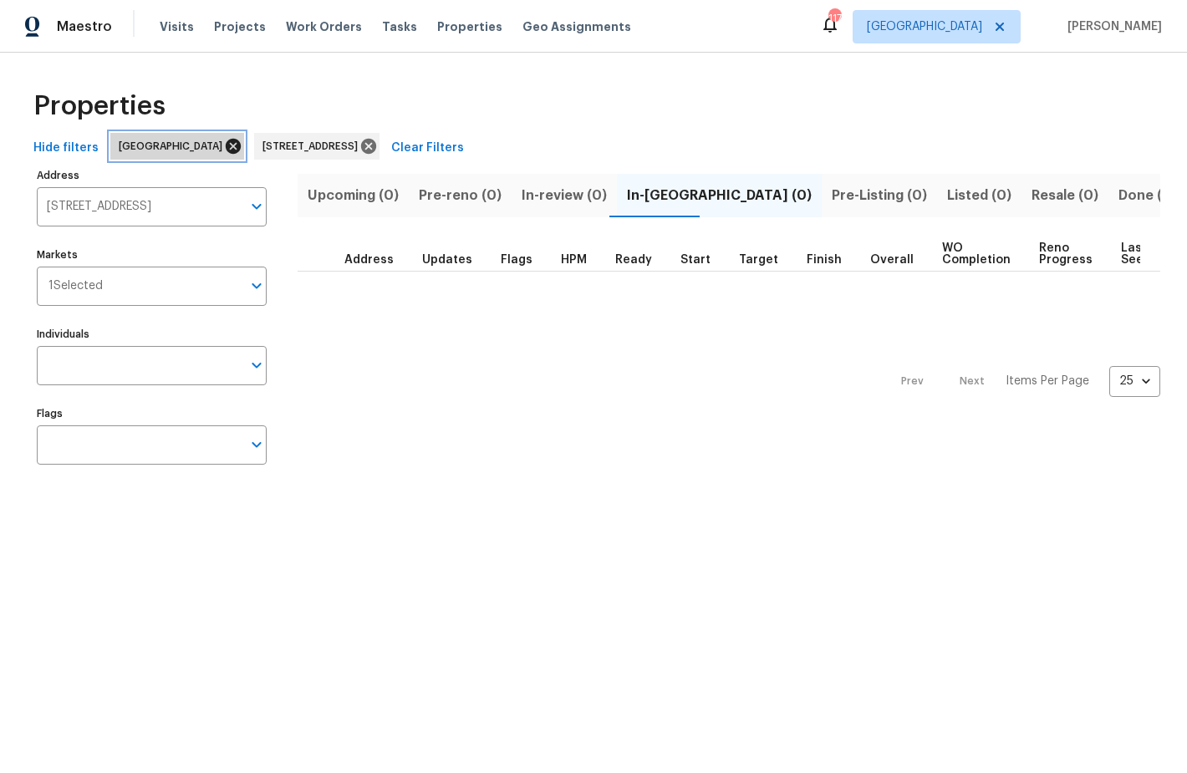
click at [226, 151] on icon at bounding box center [233, 146] width 15 height 15
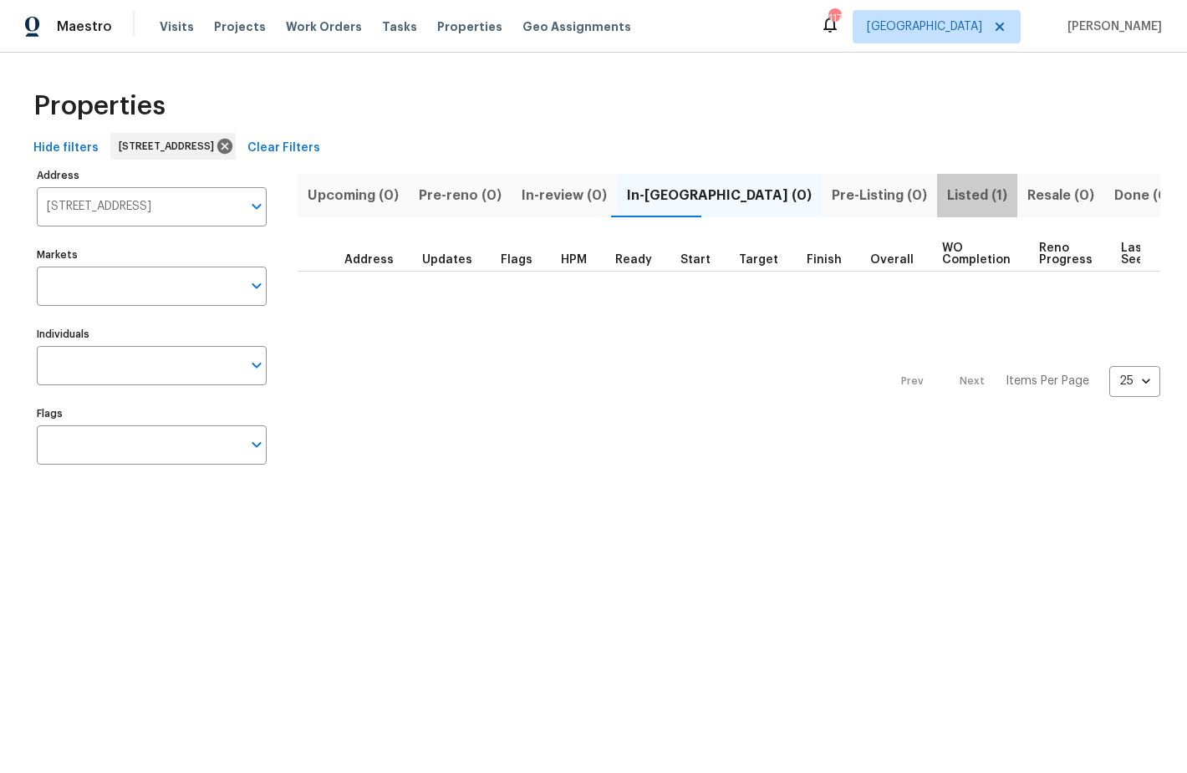
click at [947, 198] on span "Listed (1)" at bounding box center [977, 195] width 60 height 23
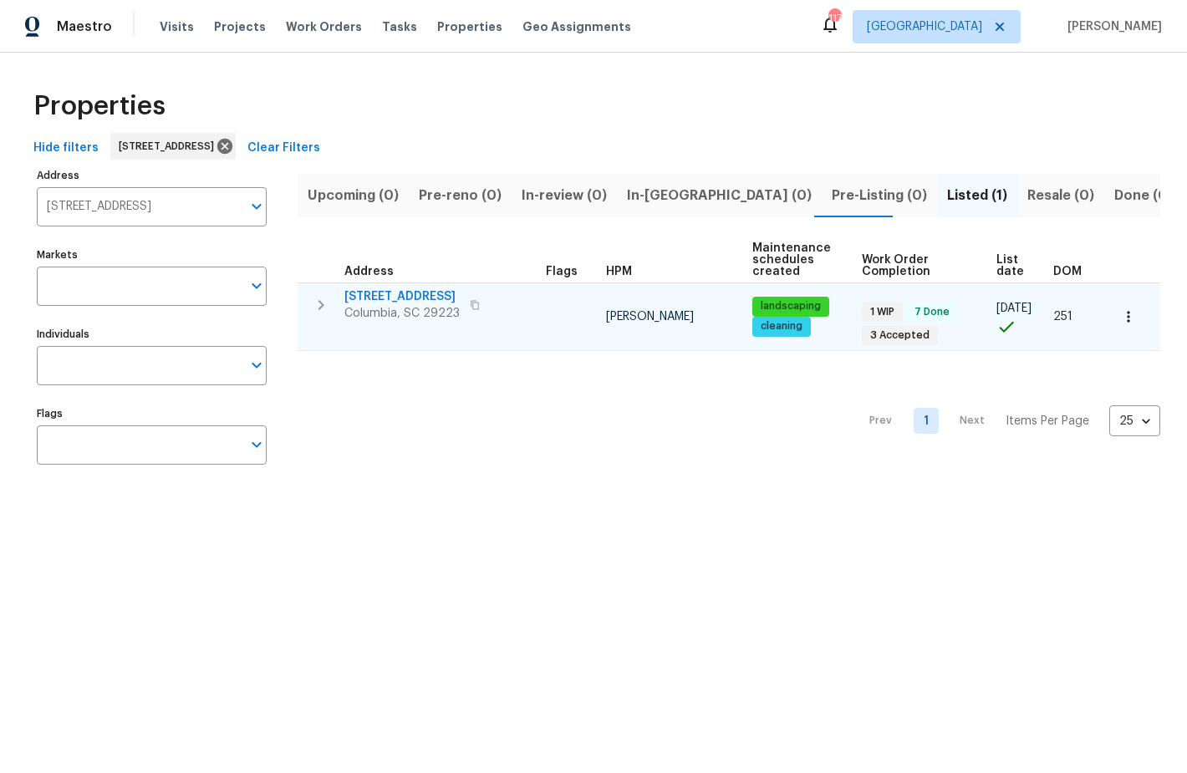
click at [405, 299] on span "105 Beaver Dam Rd" at bounding box center [401, 296] width 115 height 17
click at [360, 294] on span "105 Beaver Dam Rd" at bounding box center [401, 296] width 115 height 17
click at [377, 289] on span "105 Beaver Dam Rd" at bounding box center [401, 296] width 115 height 17
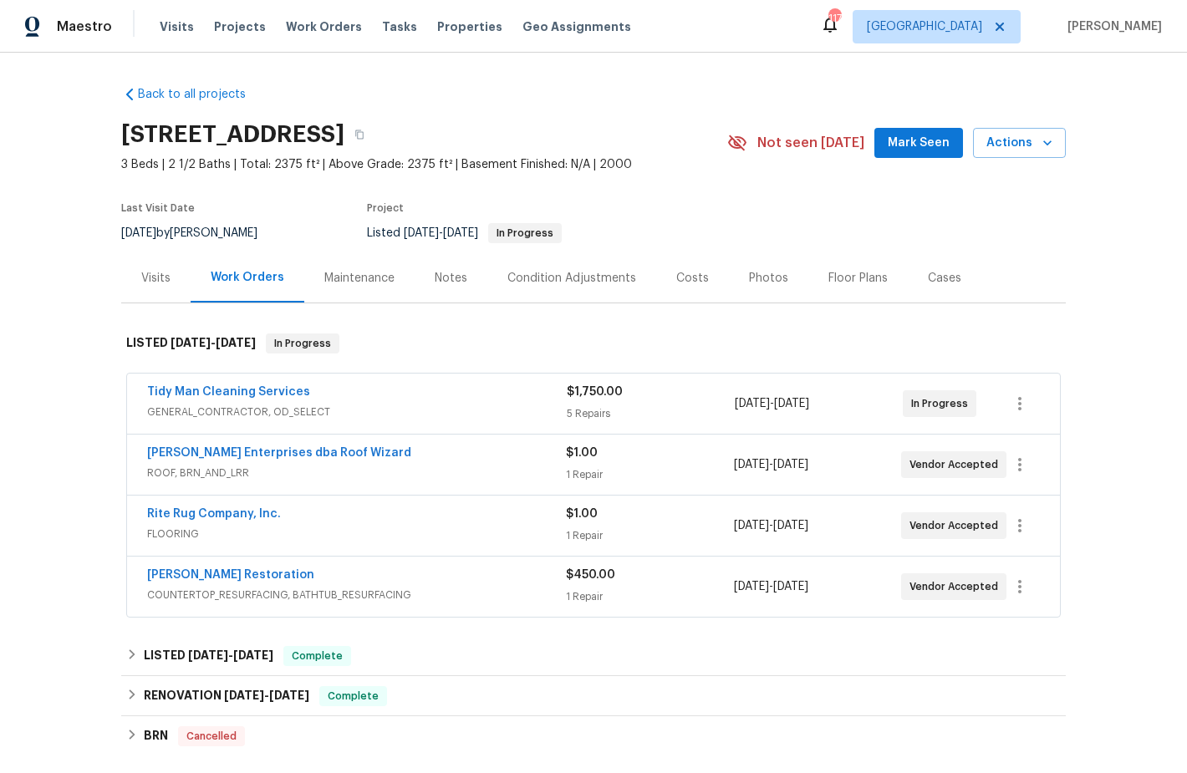
click at [878, 140] on div "Not seen [DATE] Mark Seen Actions" at bounding box center [896, 143] width 338 height 31
click at [932, 145] on span "Mark Seen" at bounding box center [919, 143] width 62 height 21
click at [171, 512] on link "Rite Rug Company, Inc." at bounding box center [214, 514] width 134 height 12
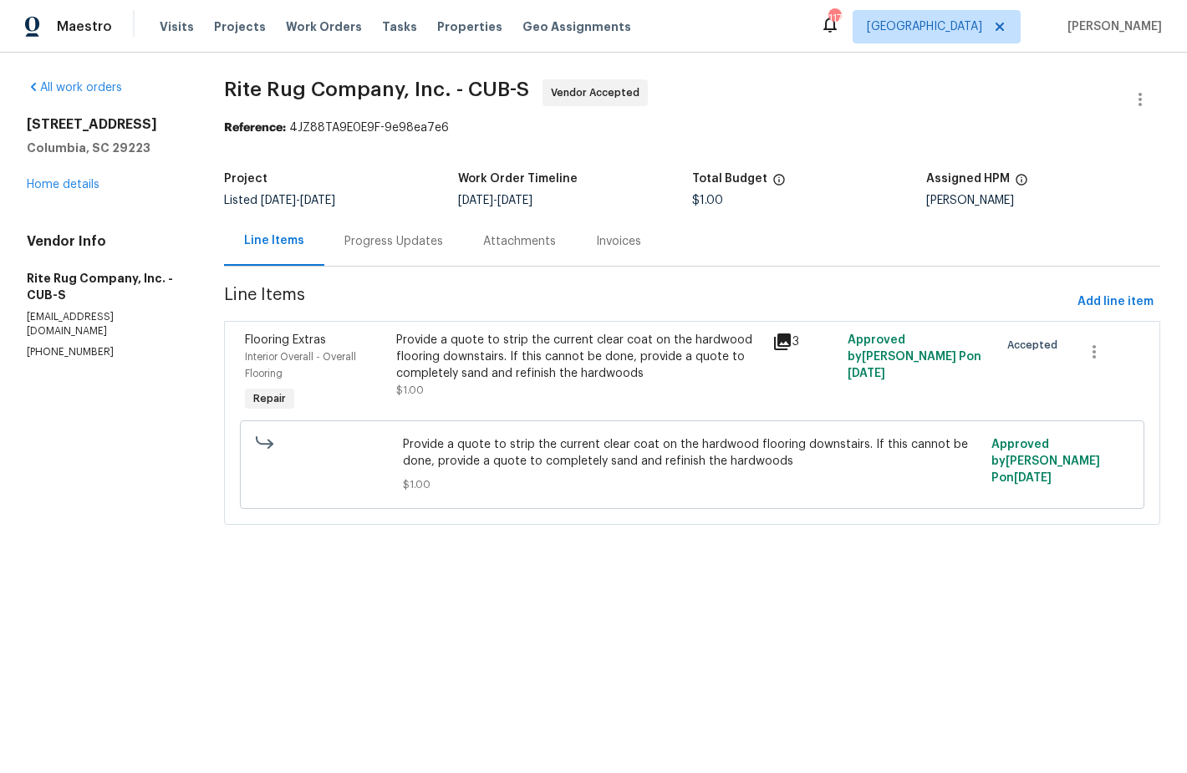
click at [474, 375] on div "Provide a quote to strip the current clear coat on the hardwood flooring downst…" at bounding box center [579, 357] width 367 height 50
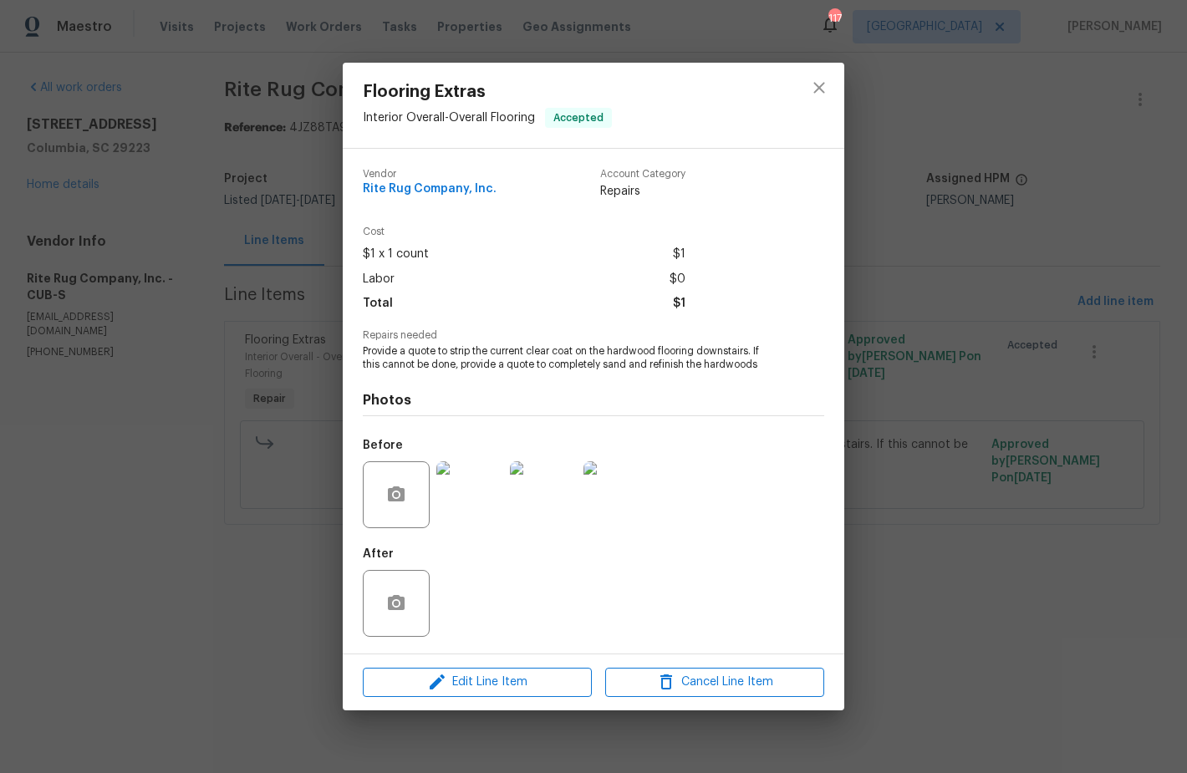
click at [547, 506] on img at bounding box center [543, 494] width 67 height 67
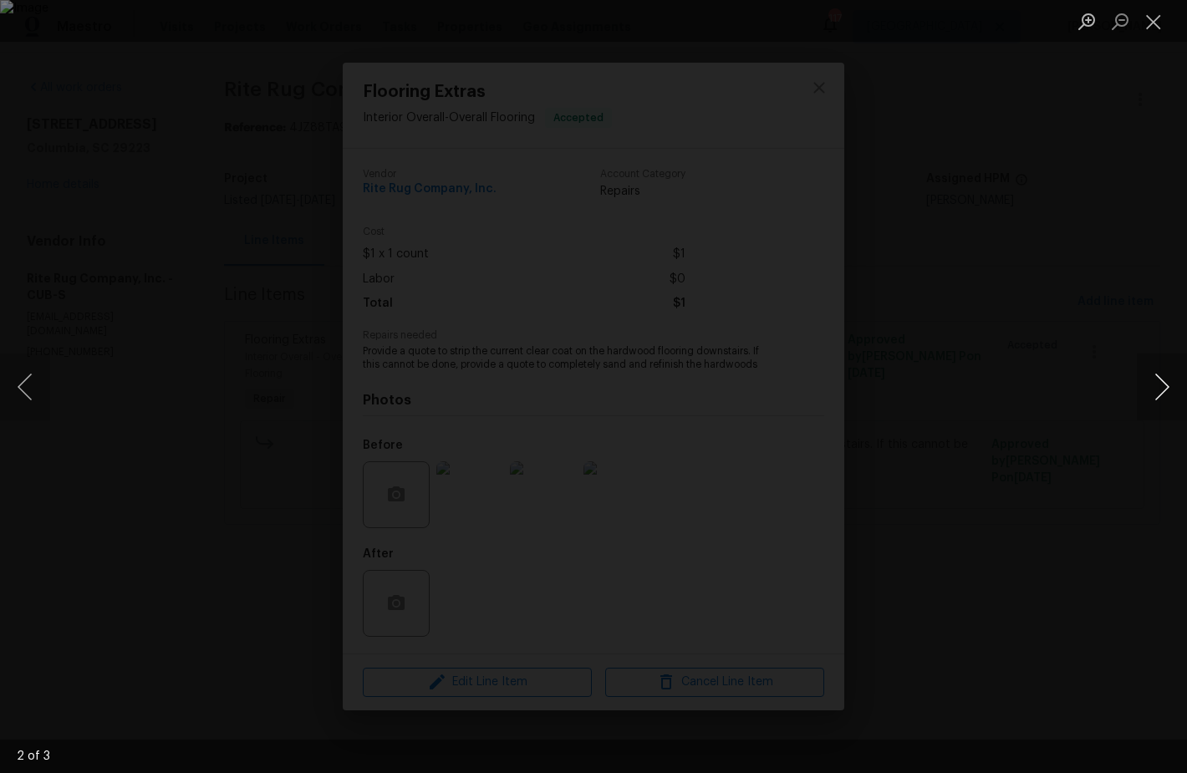
click at [1171, 390] on button "Next image" at bounding box center [1162, 387] width 50 height 67
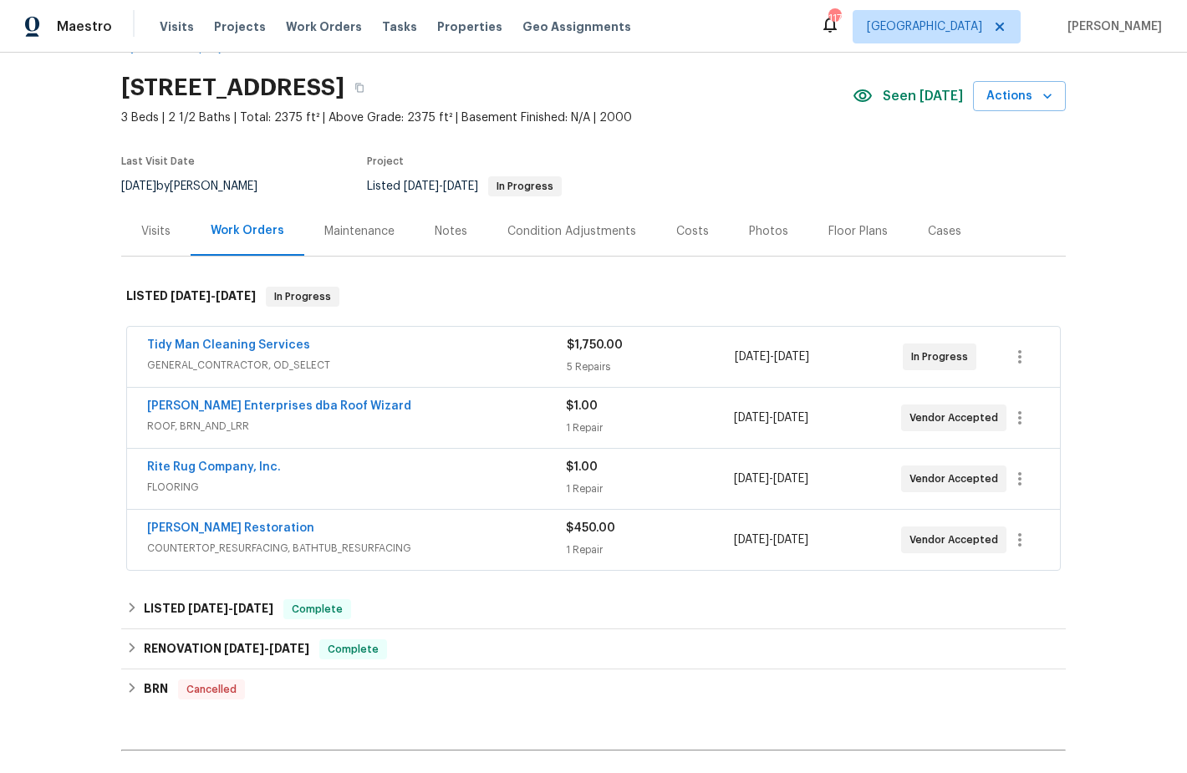
scroll to position [48, 0]
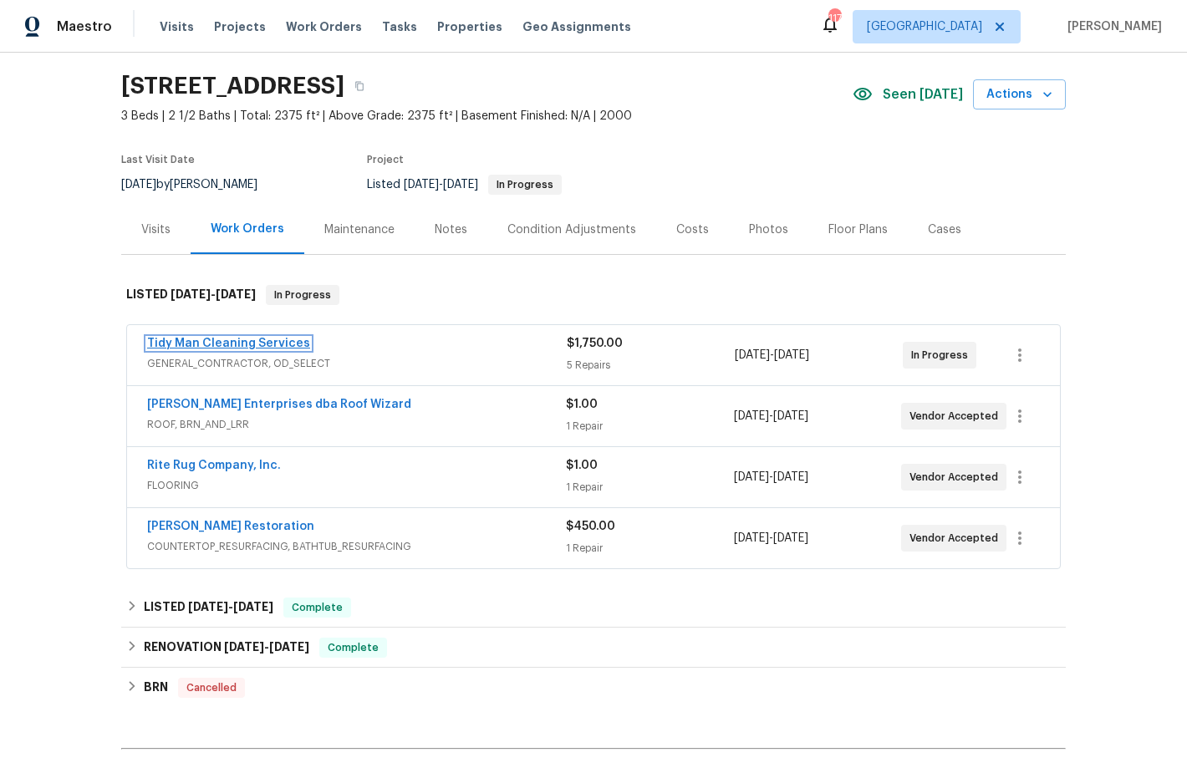
click at [264, 343] on link "Tidy Man Cleaning Services" at bounding box center [228, 344] width 163 height 12
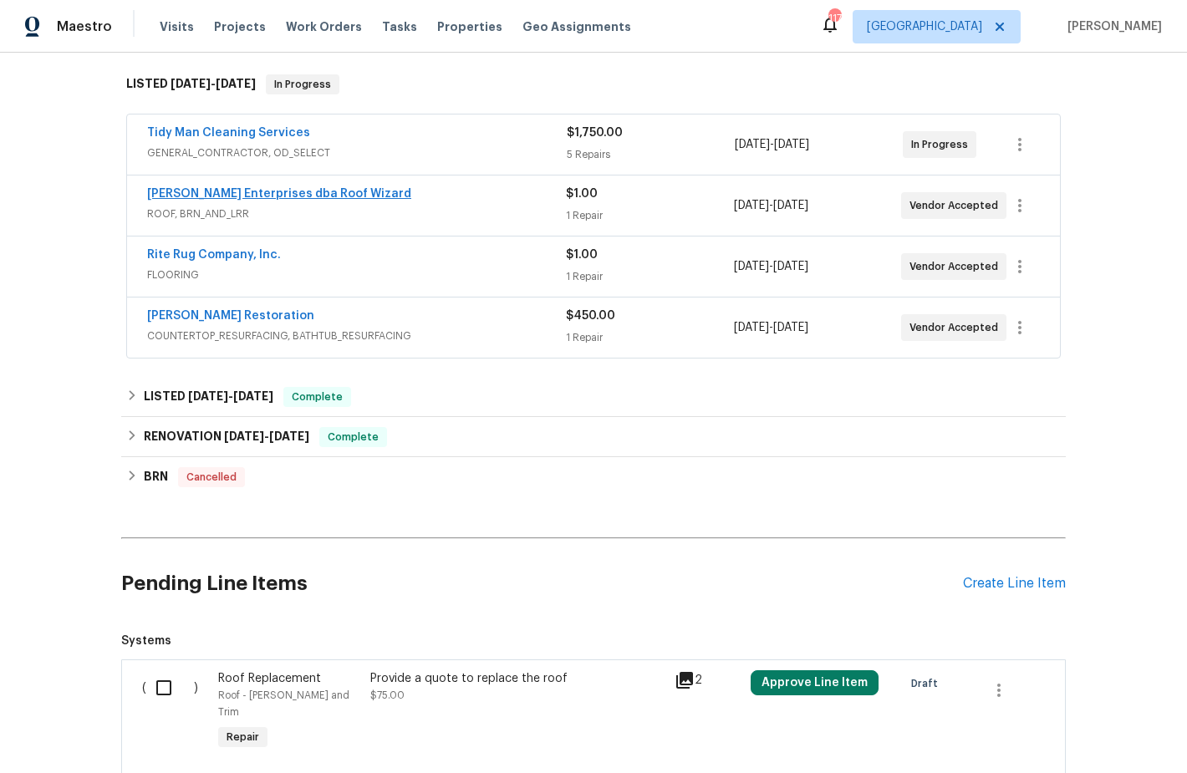
scroll to position [250, 0]
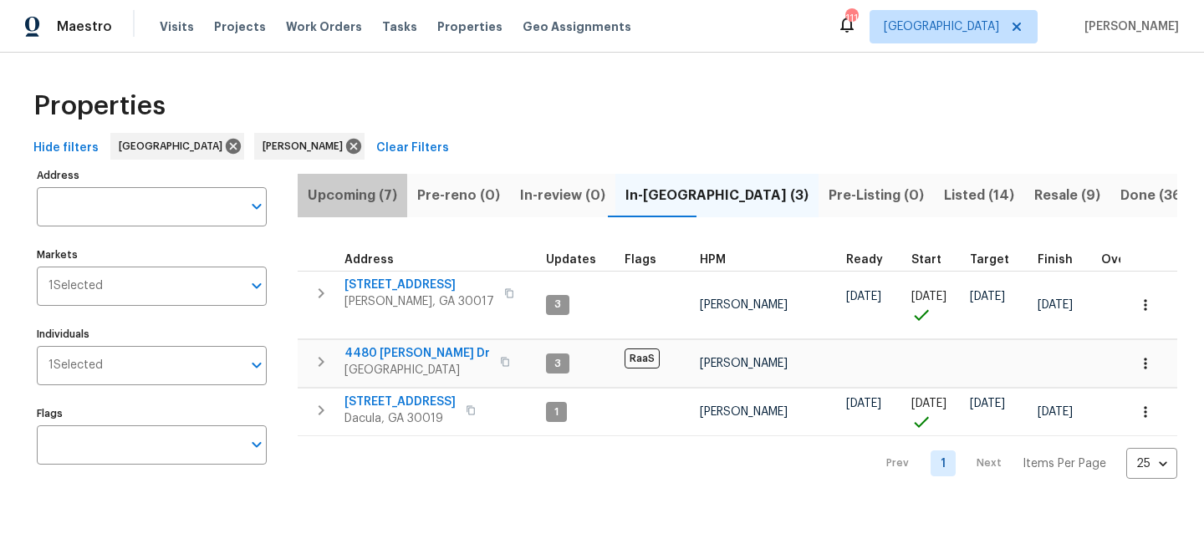
click at [344, 202] on span "Upcoming (7)" at bounding box center [352, 195] width 89 height 23
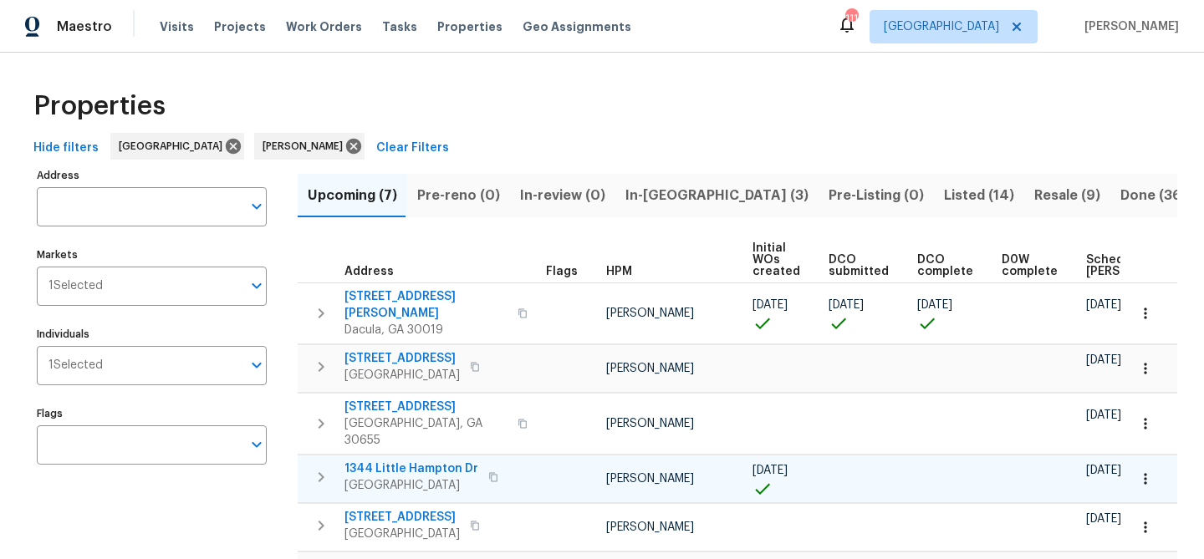
click at [400, 461] on span "1344 Little Hampton Dr" at bounding box center [411, 469] width 134 height 17
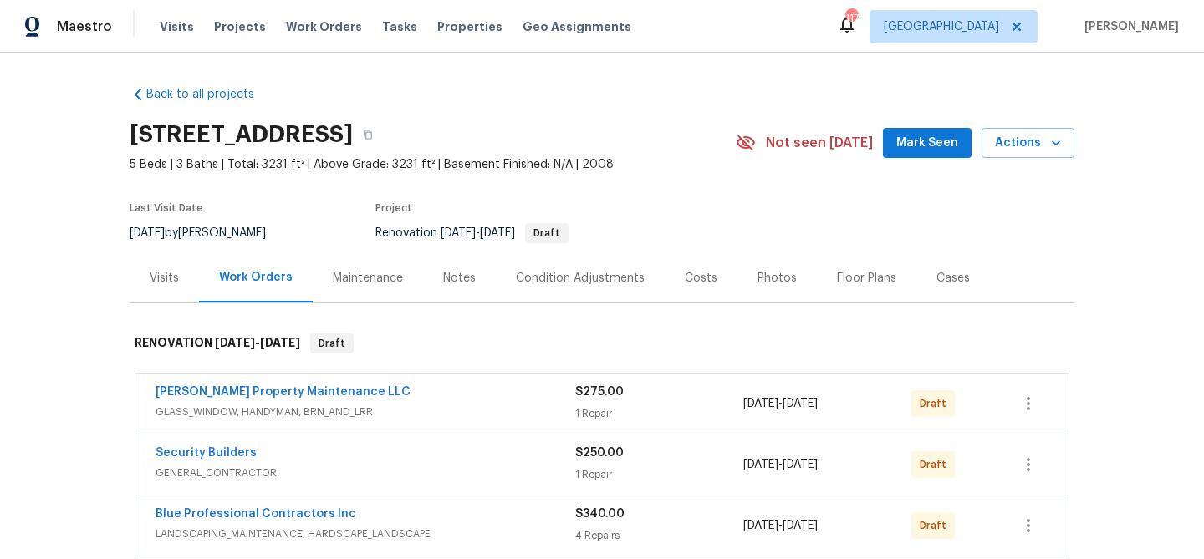
click at [898, 142] on button "Mark Seen" at bounding box center [927, 143] width 89 height 31
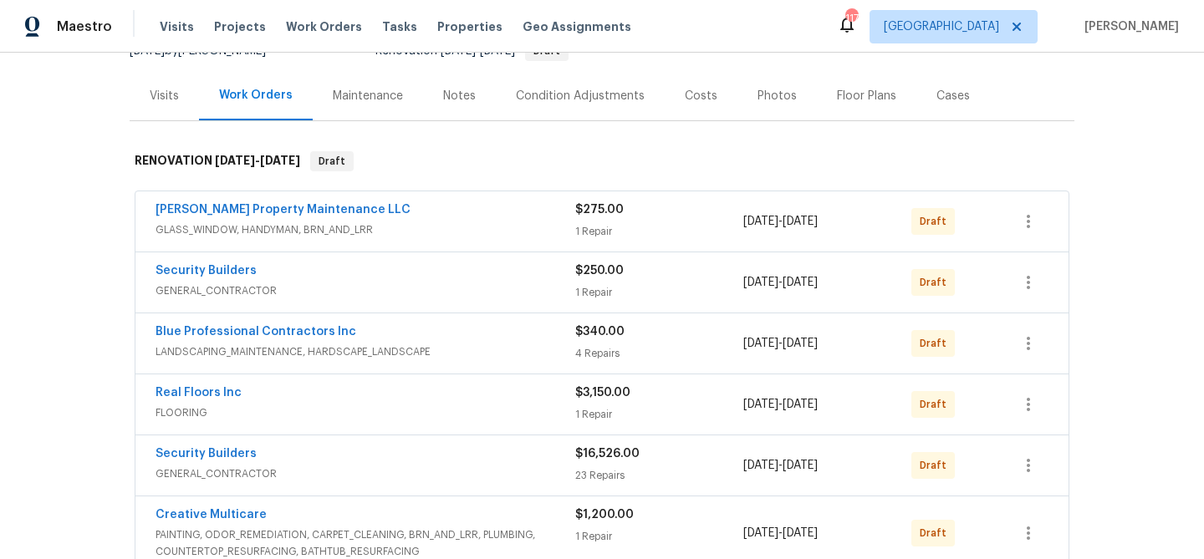
scroll to position [191, 0]
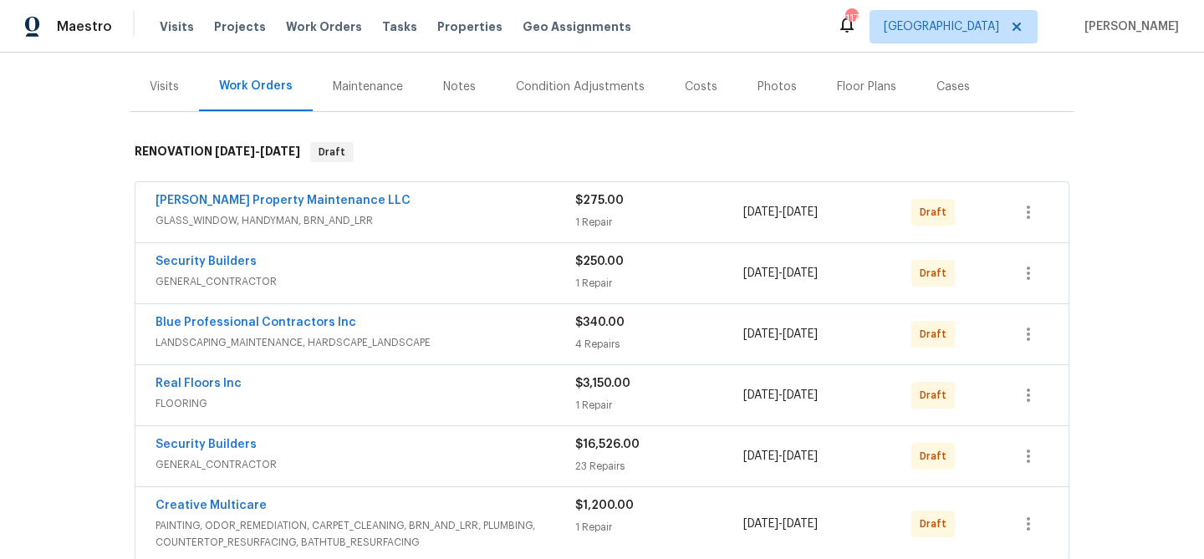
click at [522, 87] on div "Condition Adjustments" at bounding box center [580, 87] width 129 height 17
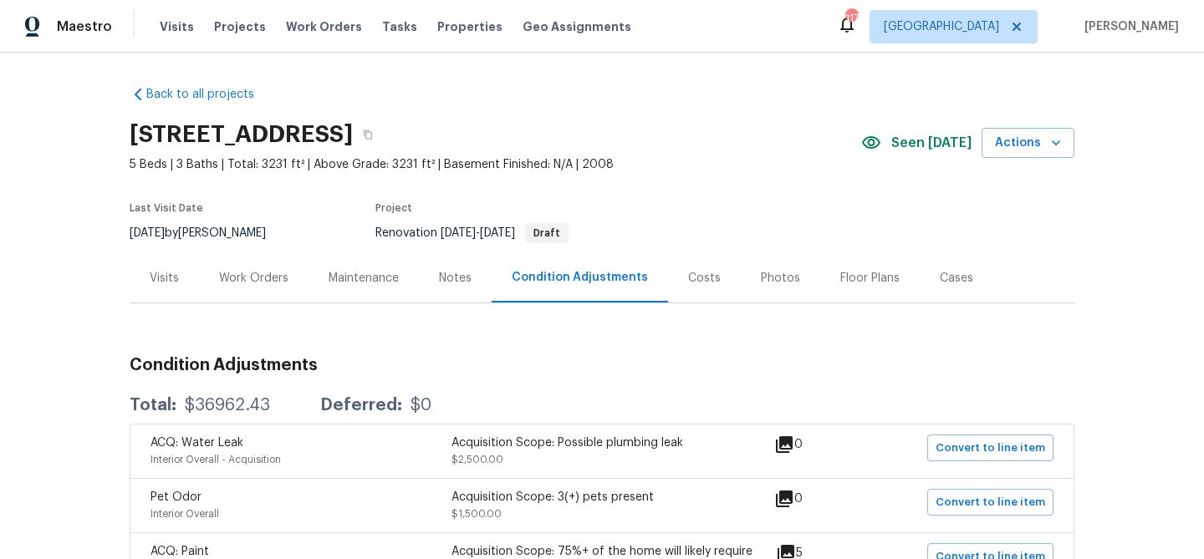
click at [688, 283] on div "Costs" at bounding box center [704, 278] width 33 height 17
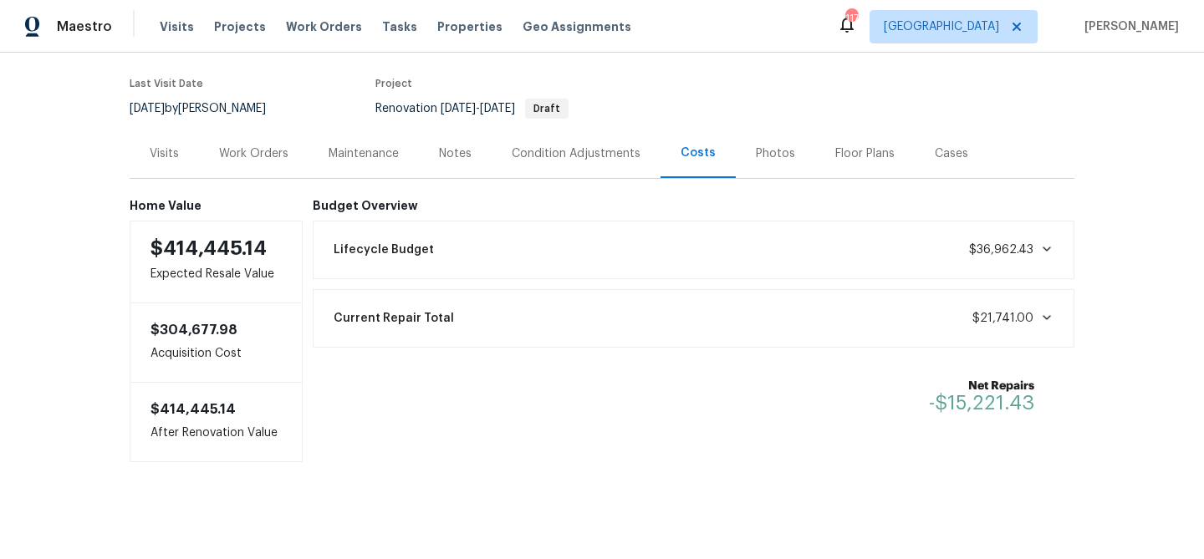
scroll to position [129, 0]
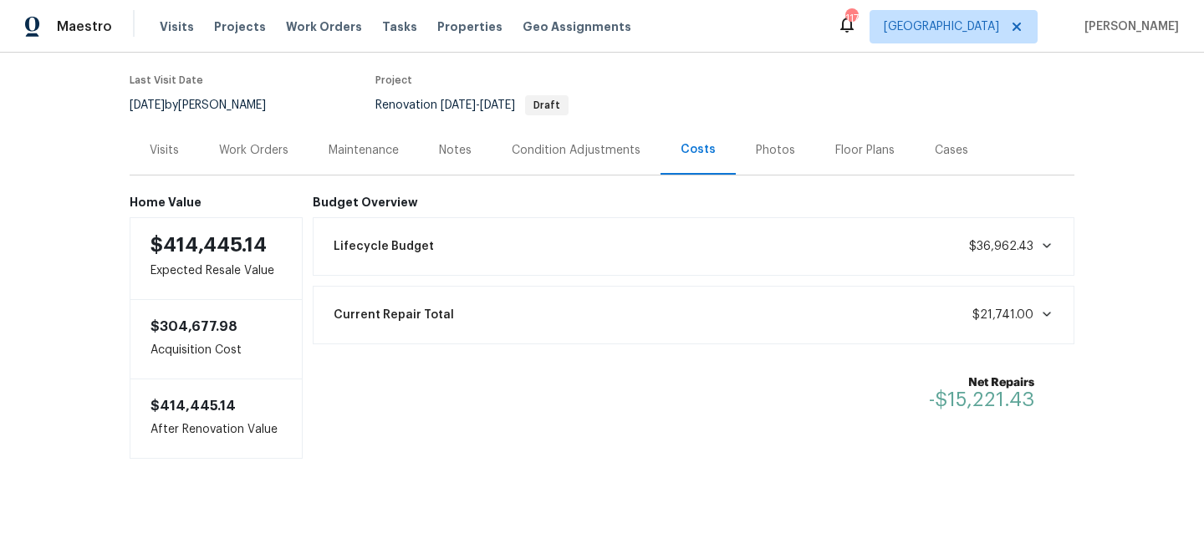
click at [267, 151] on div "Work Orders" at bounding box center [253, 150] width 69 height 17
